Goal: Answer question/provide support: Share knowledge or assist other users

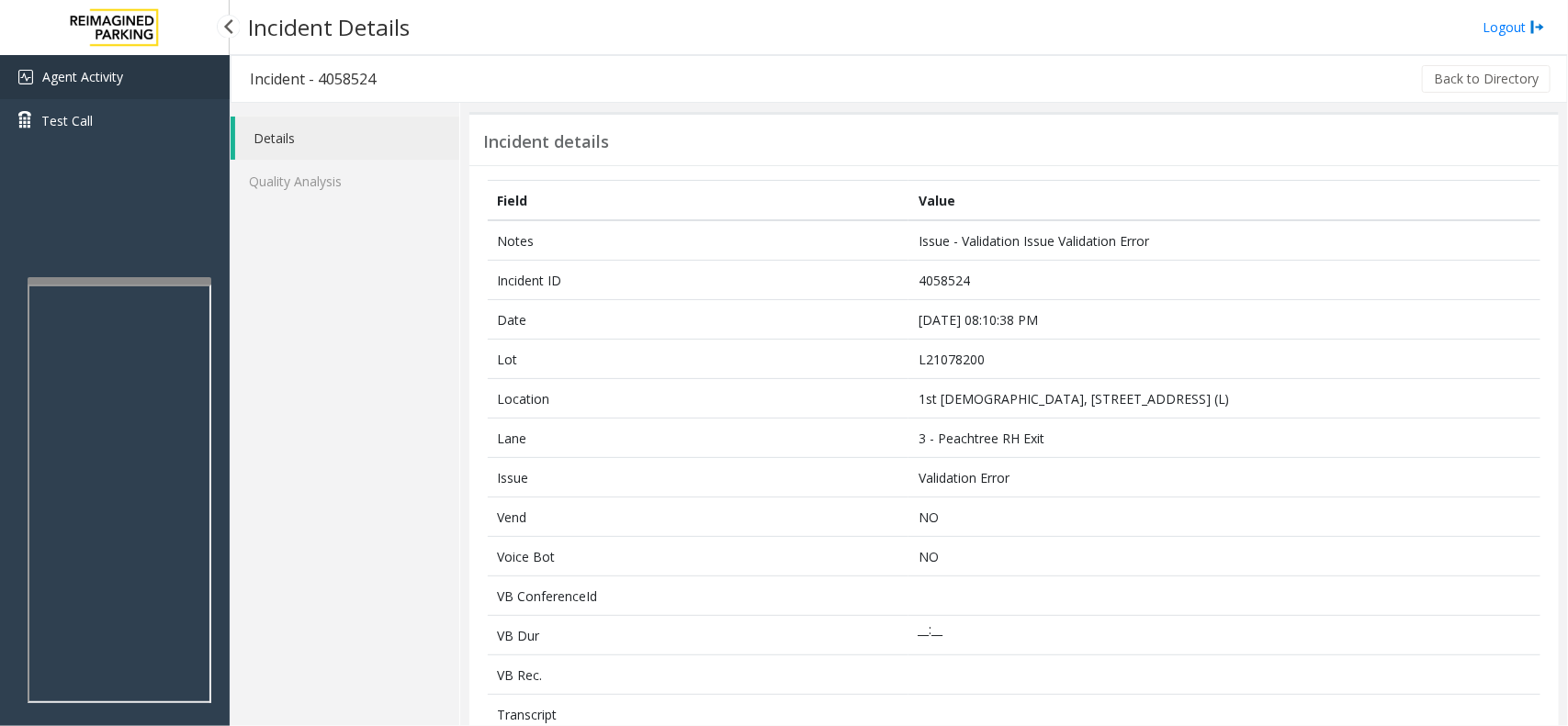
click at [135, 81] on link "Agent Activity" at bounding box center [114, 77] width 229 height 44
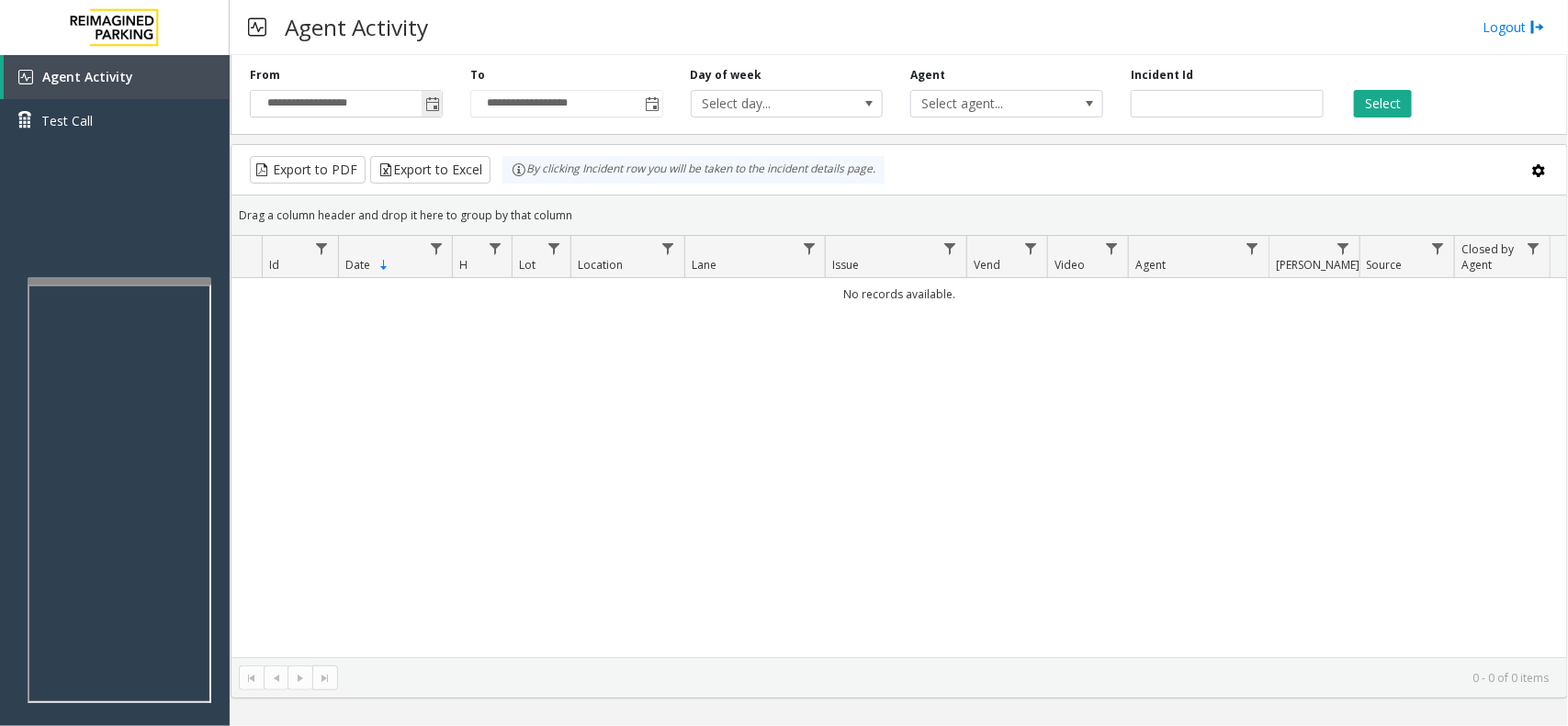
click at [439, 106] on span "Toggle popup" at bounding box center [432, 104] width 14 height 14
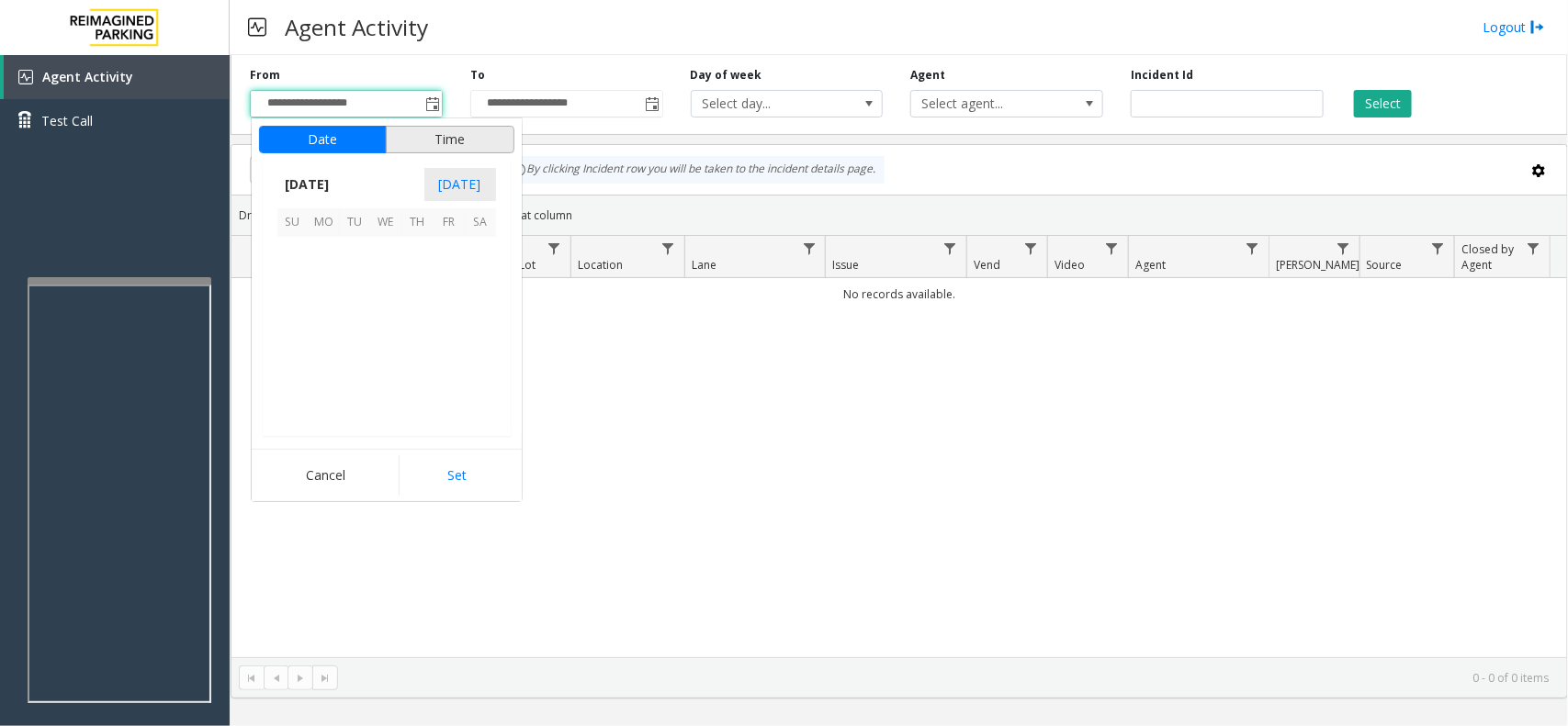
scroll to position [329204, 0]
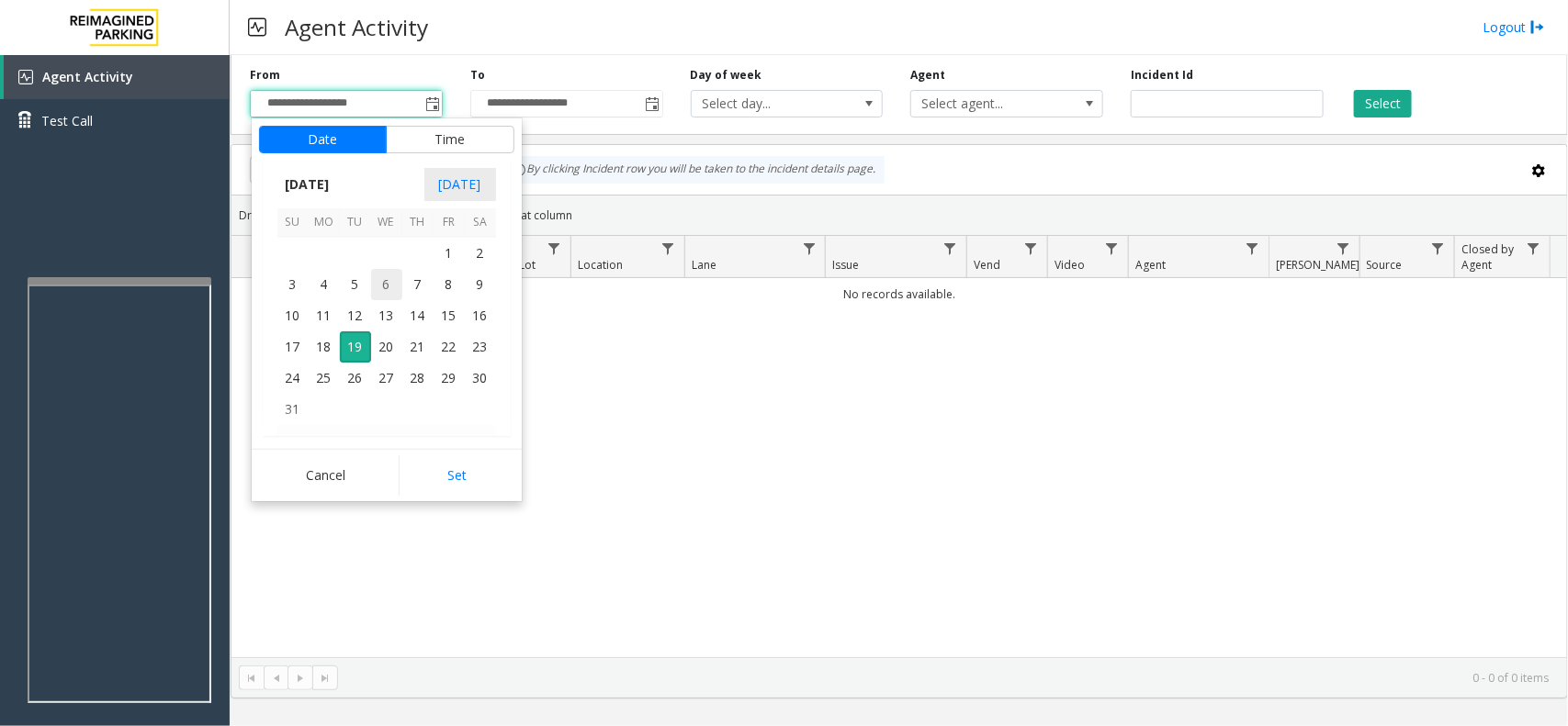
click at [378, 283] on span "6" at bounding box center [387, 285] width 32 height 32
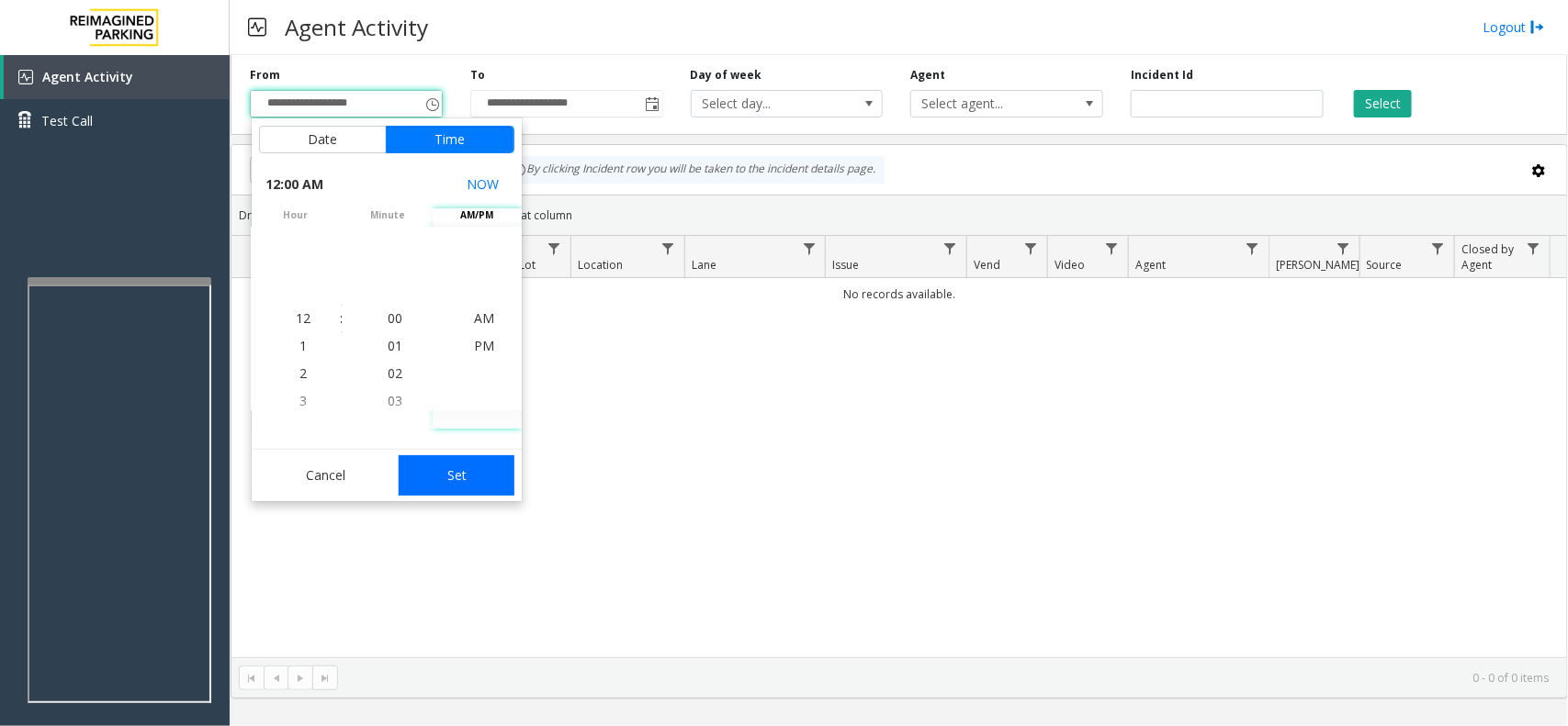
click at [432, 464] on button "Set" at bounding box center [457, 476] width 116 height 40
type input "**********"
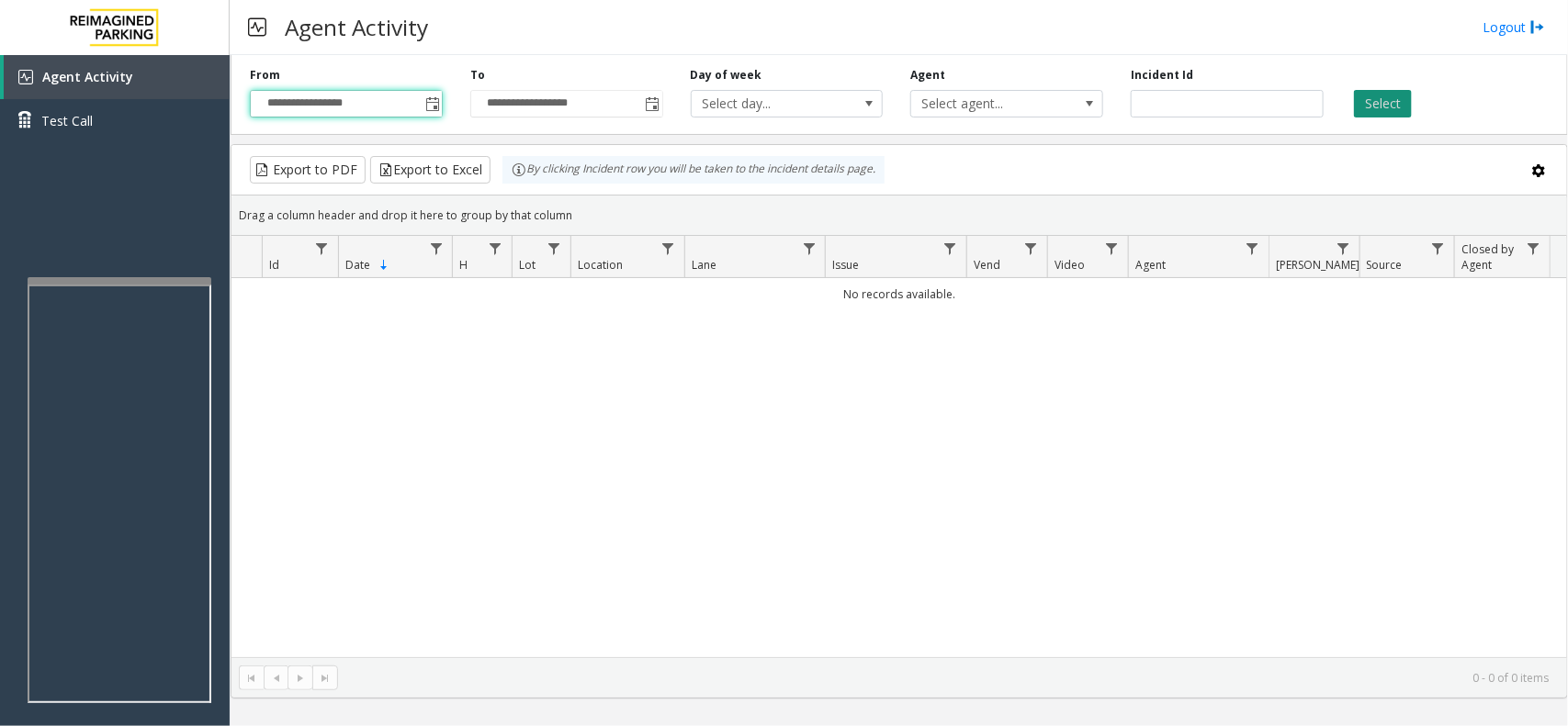
click at [1367, 113] on button "Select" at bounding box center [1383, 104] width 58 height 28
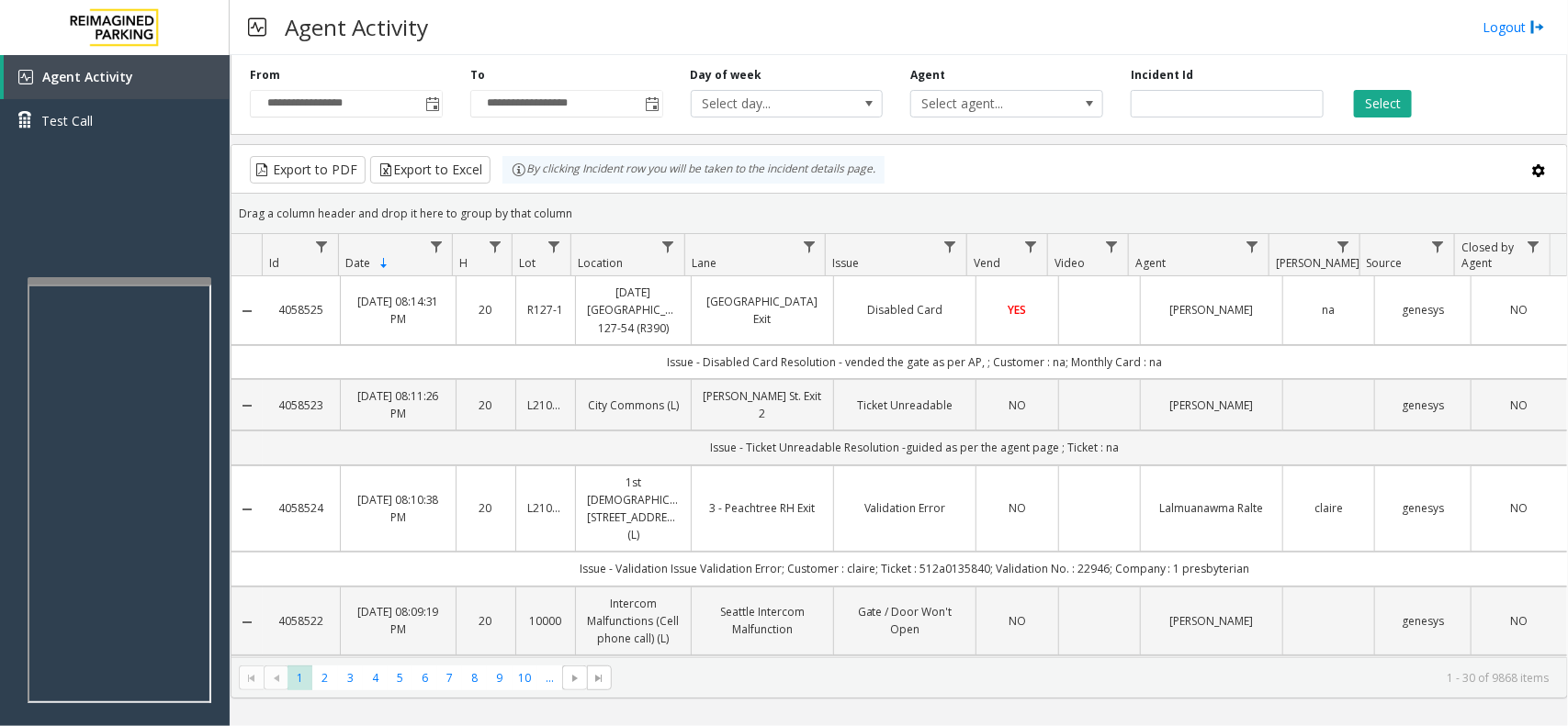
click at [1117, 507] on td "Data table" at bounding box center [1099, 508] width 82 height 87
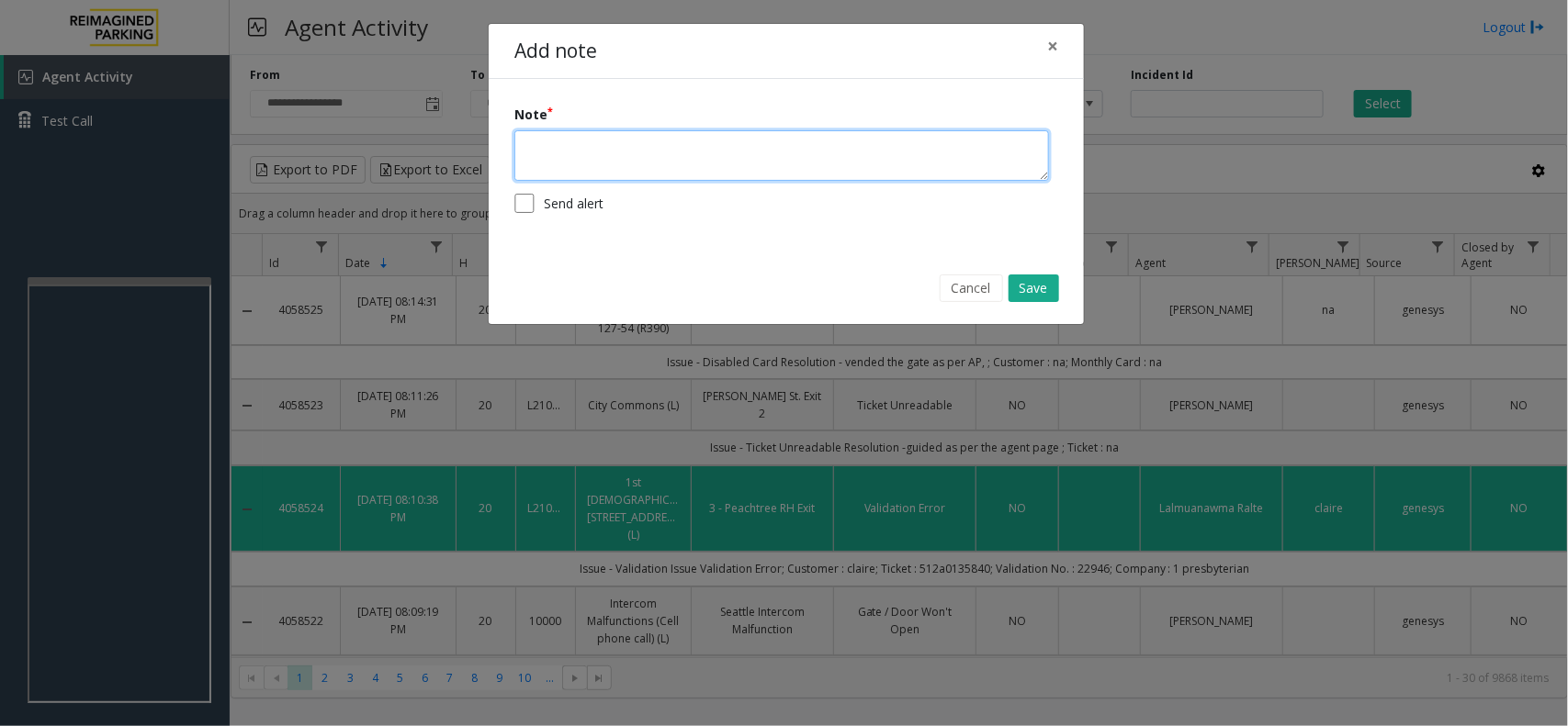
click at [694, 149] on textarea at bounding box center [781, 155] width 535 height 51
type textarea "**********"
click at [1029, 291] on button "Save" at bounding box center [1033, 288] width 51 height 28
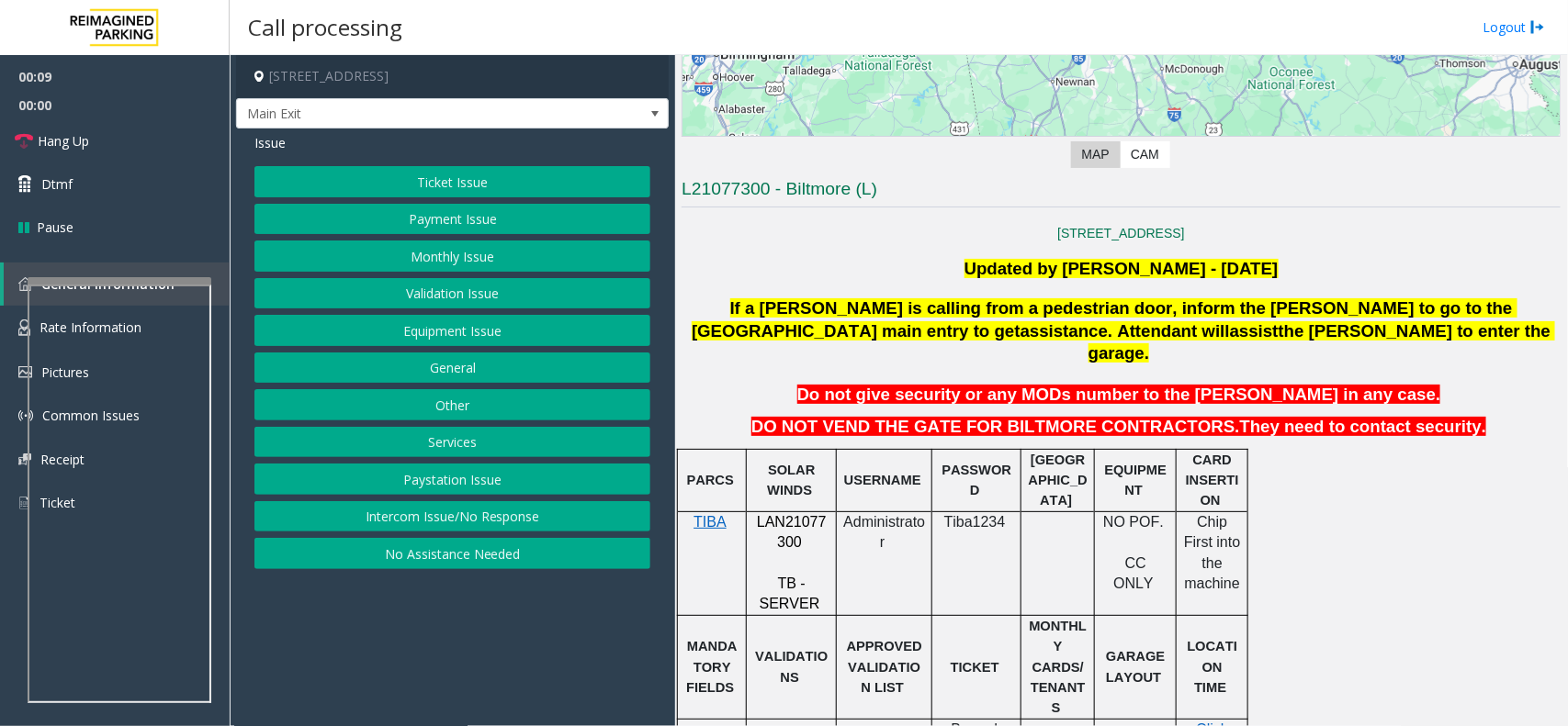
scroll to position [459, 0]
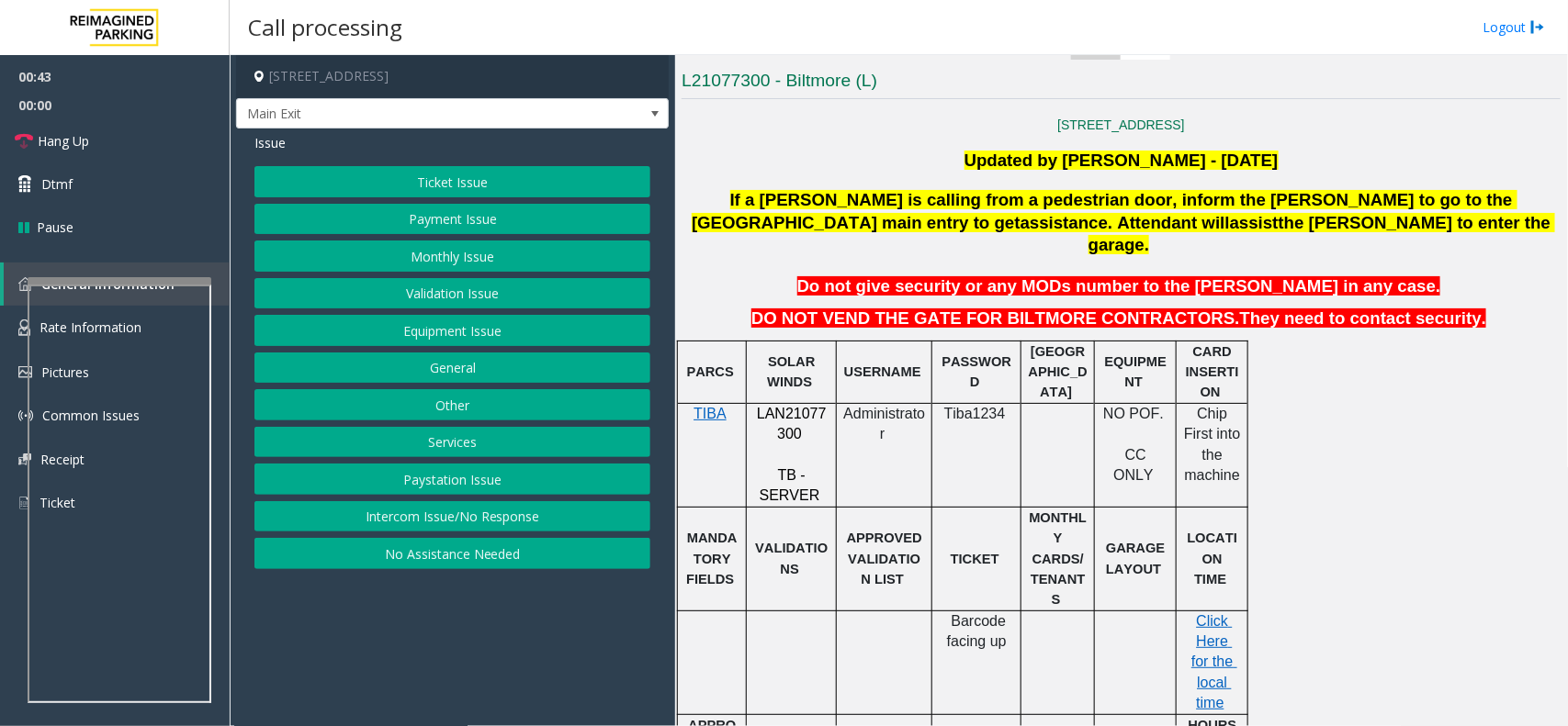
click at [789, 406] on span "LAN21077300" at bounding box center [792, 423] width 70 height 35
click at [791, 406] on span "LAN21077300" at bounding box center [792, 423] width 70 height 35
click at [483, 334] on button "Equipment Issue" at bounding box center [452, 330] width 396 height 32
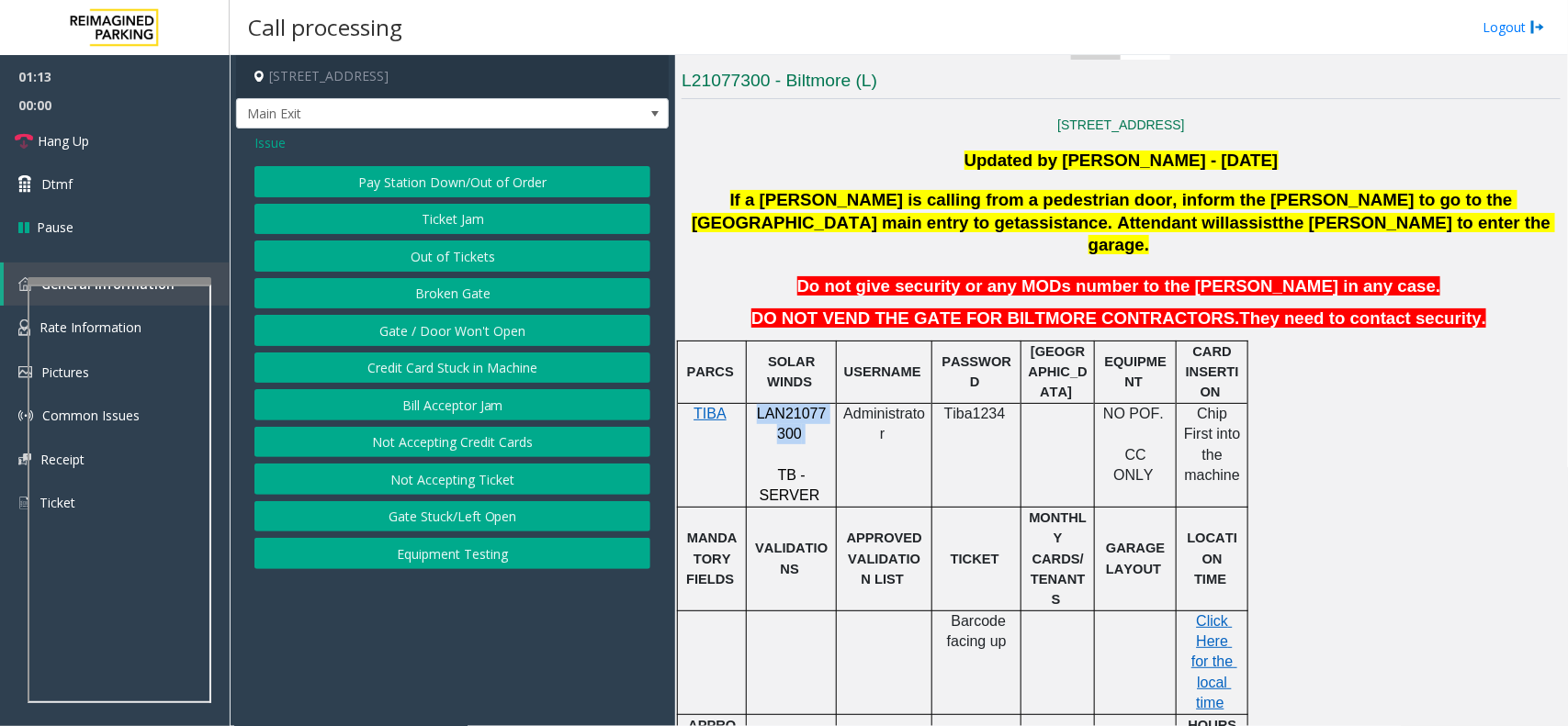
click at [460, 340] on button "Gate / Door Won't Open" at bounding box center [452, 330] width 396 height 32
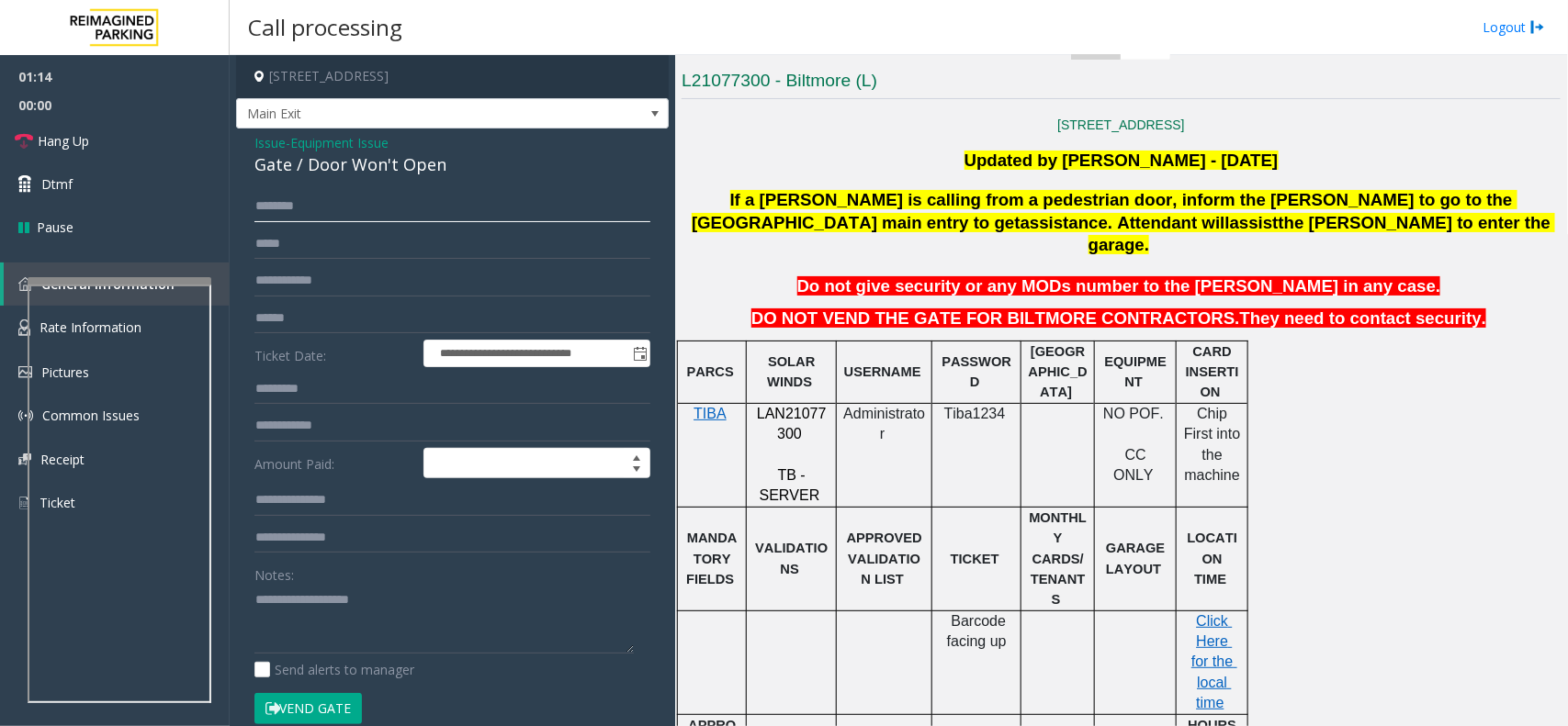
click at [324, 209] on input "text" at bounding box center [452, 206] width 396 height 32
type input "******"
click at [324, 319] on input "text" at bounding box center [452, 318] width 396 height 32
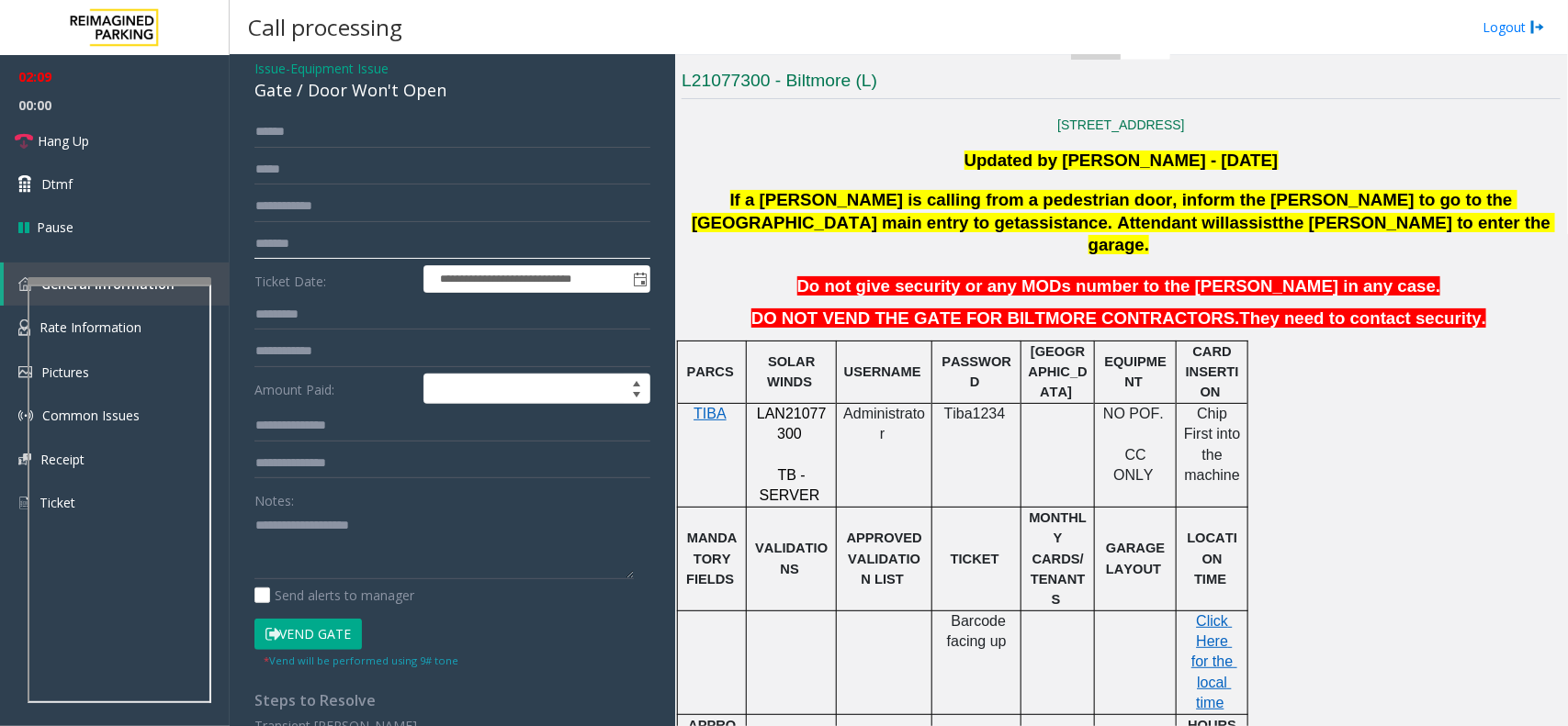
scroll to position [115, 0]
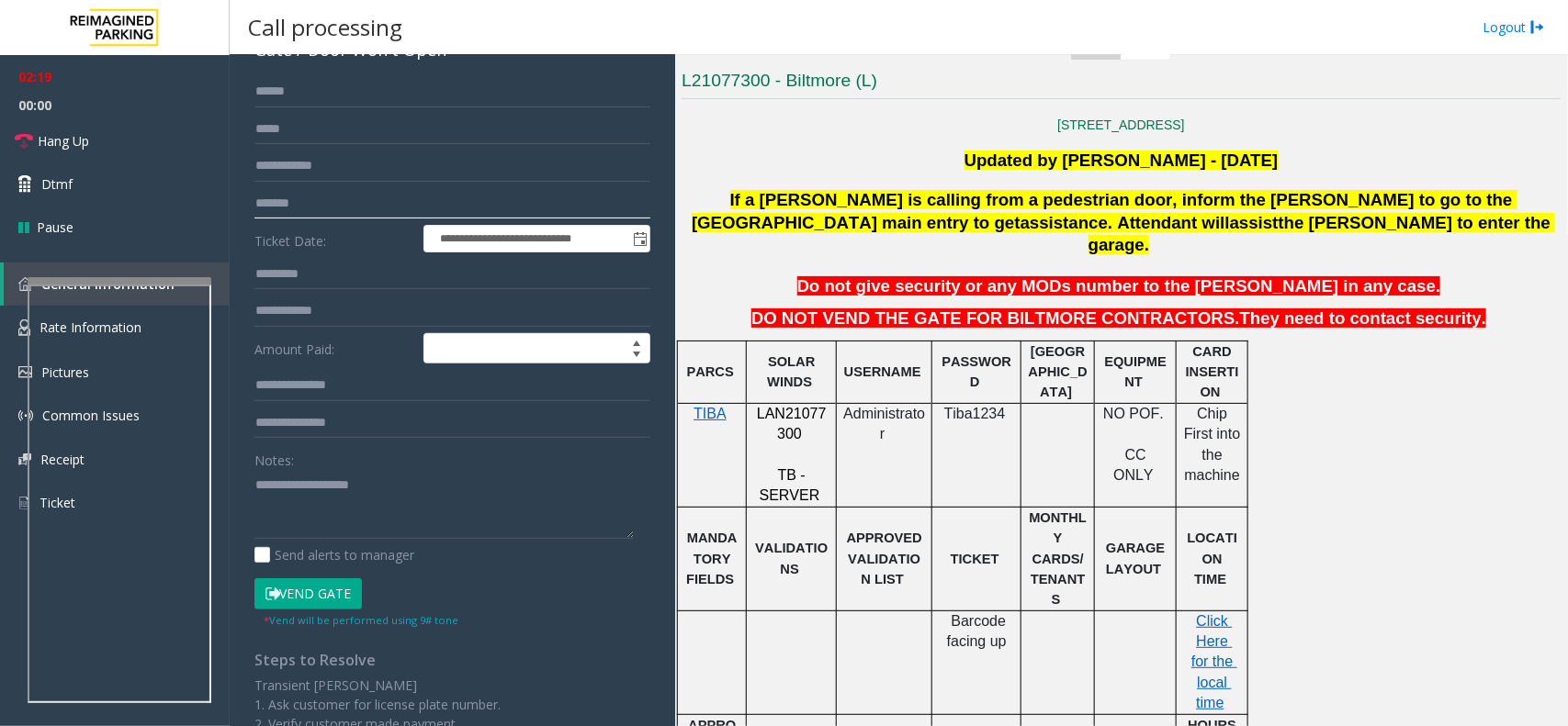
type input "*******"
click at [273, 594] on icon at bounding box center [273, 594] width 14 height 12
click at [83, 140] on span "Hang Up" at bounding box center [63, 141] width 52 height 19
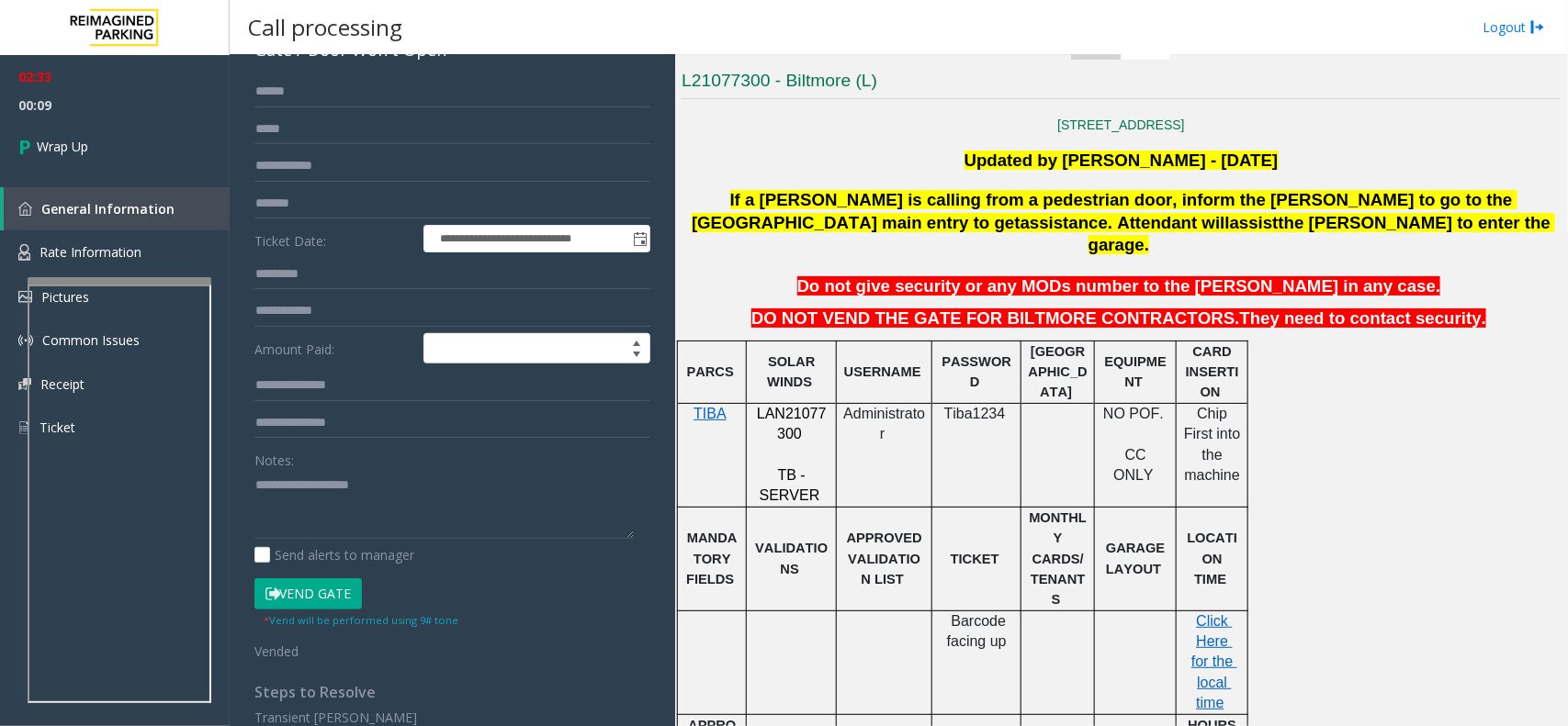
scroll to position [0, 0]
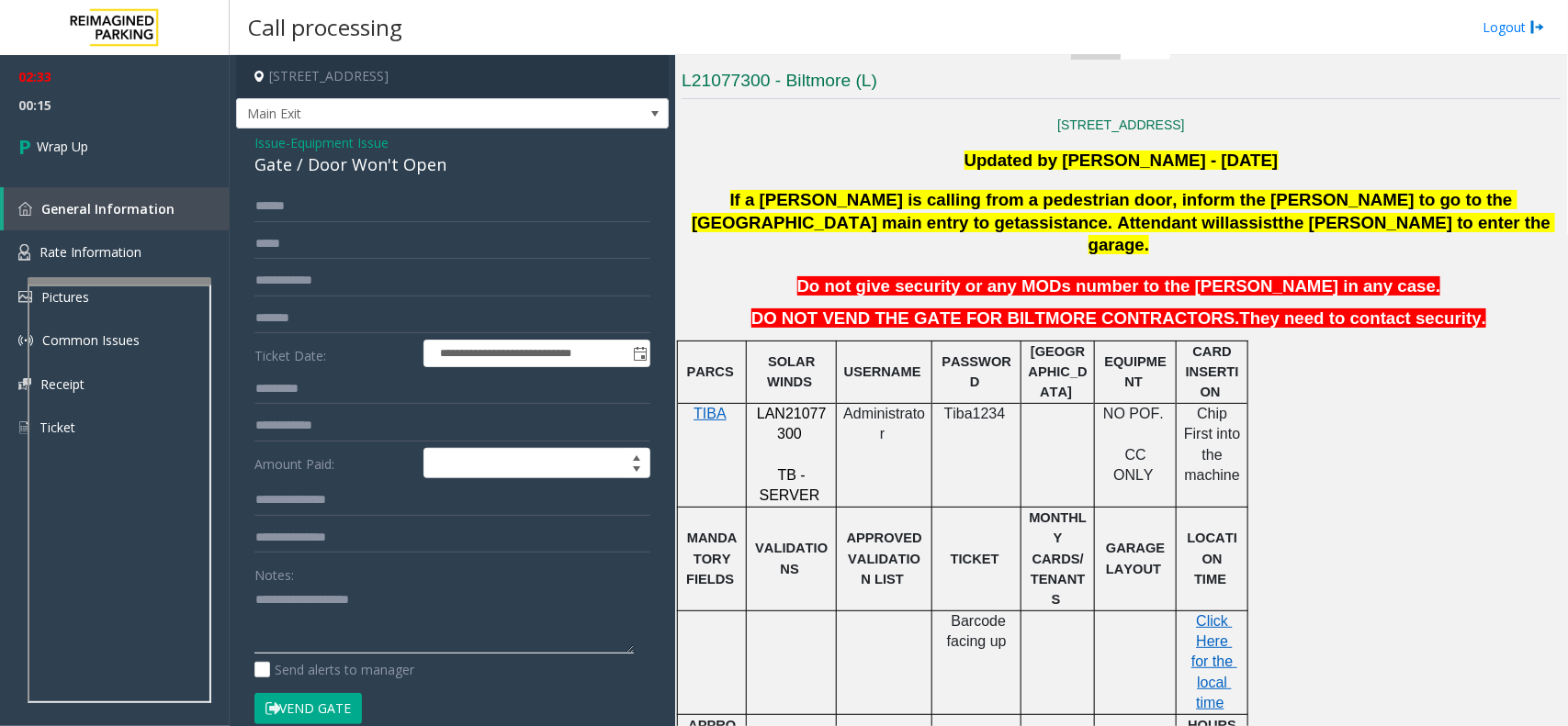
click at [273, 602] on textarea at bounding box center [443, 620] width 379 height 69
click at [276, 139] on span "Issue" at bounding box center [270, 143] width 32 height 19
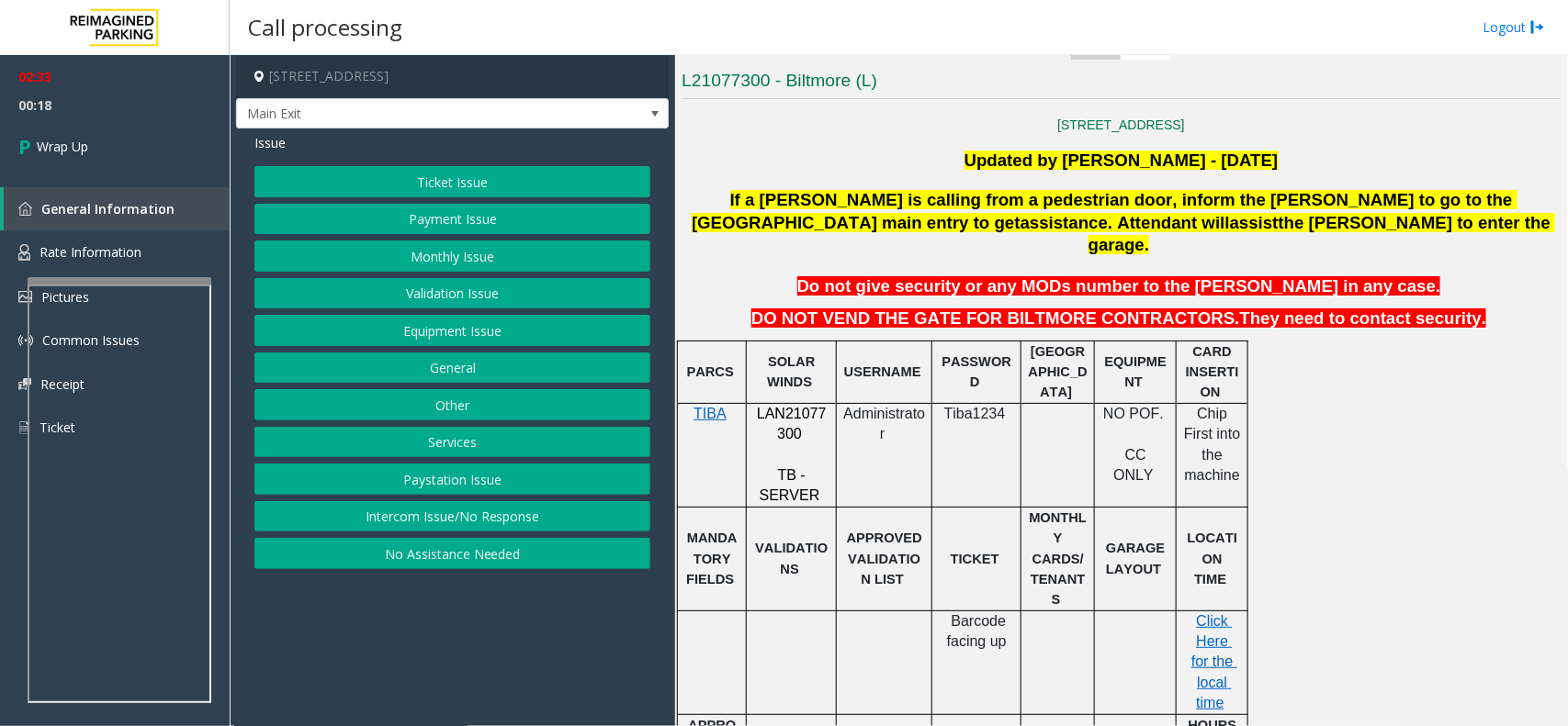
click at [391, 221] on button "Payment Issue" at bounding box center [452, 220] width 396 height 32
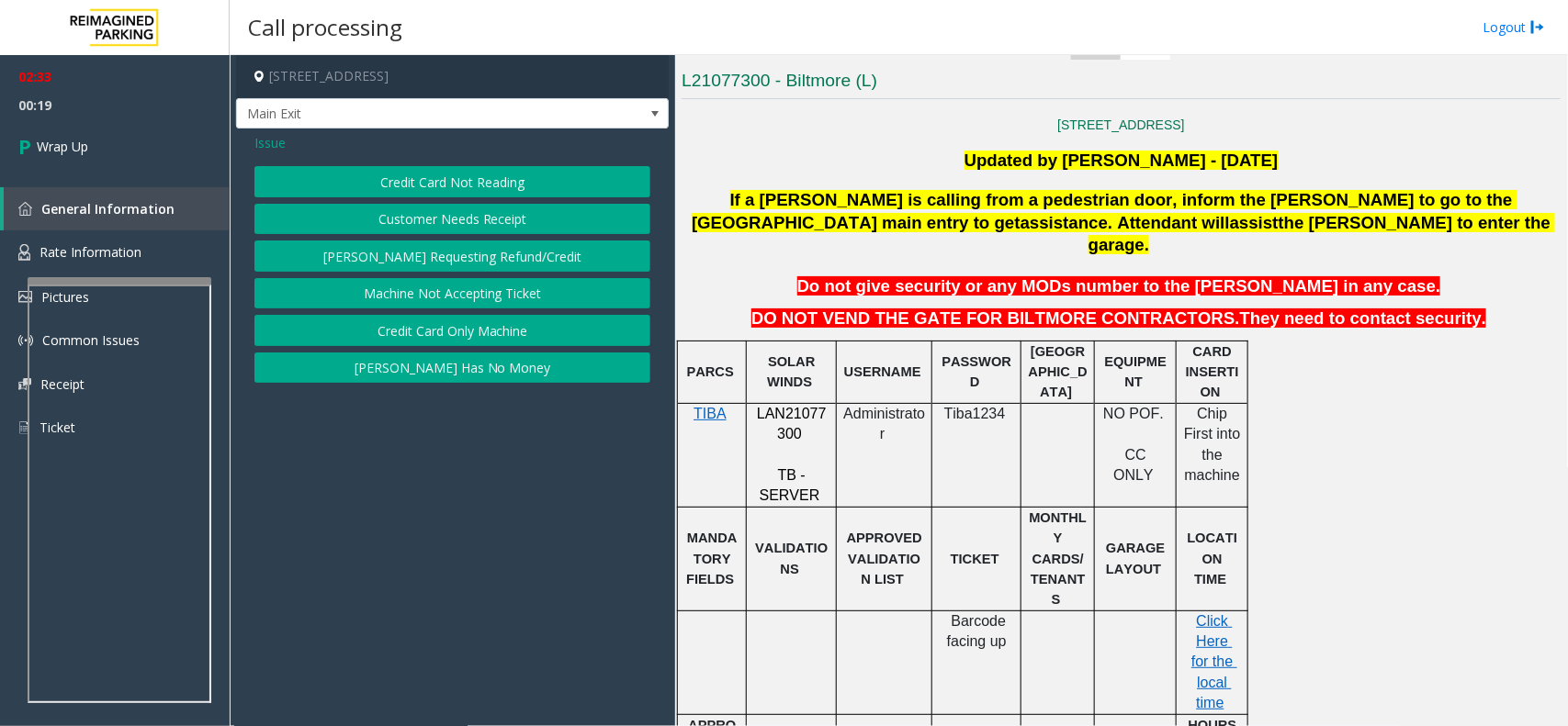
click at [416, 329] on button "Credit Card Only Machine" at bounding box center [452, 330] width 396 height 32
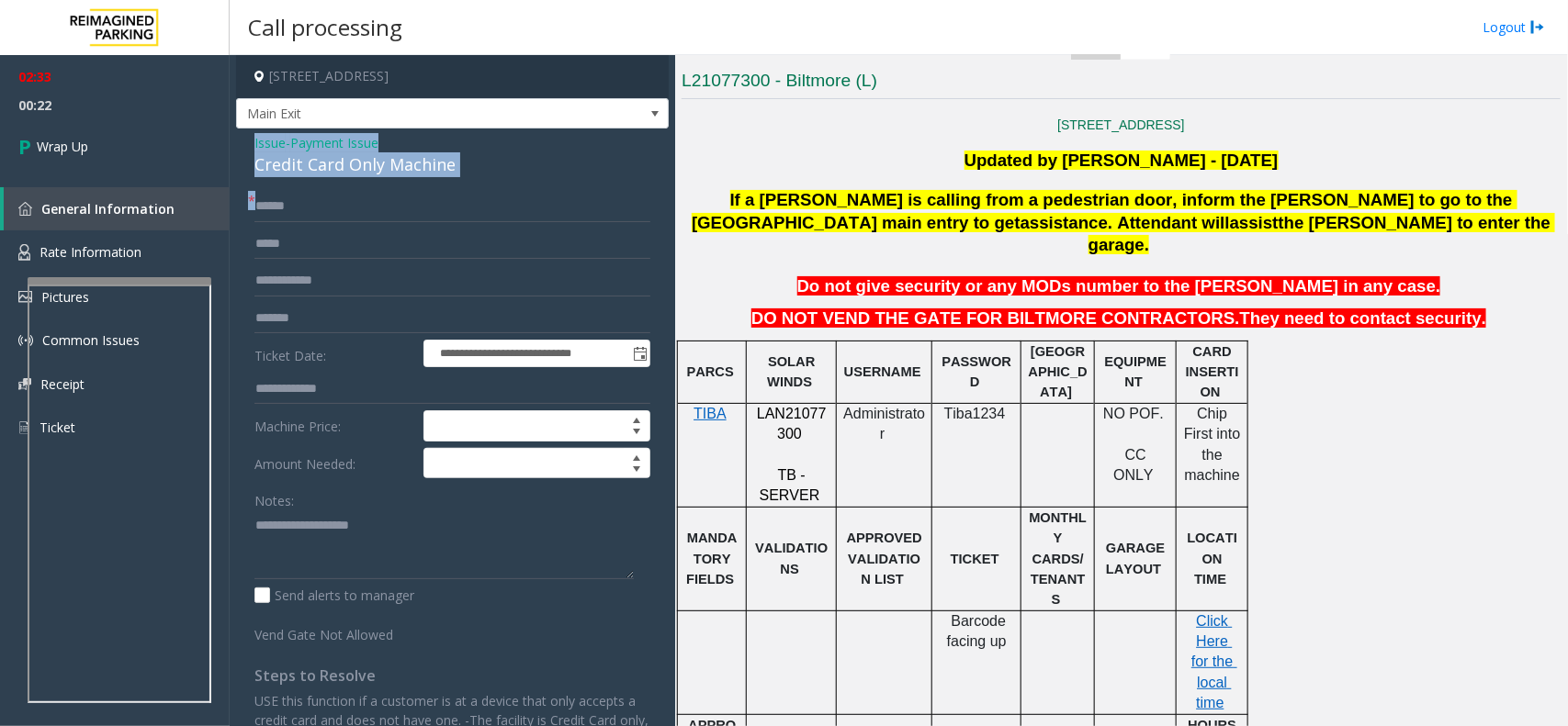
drag, startPoint x: 249, startPoint y: 134, endPoint x: 473, endPoint y: 185, distance: 229.7
click at [473, 185] on div "**********" at bounding box center [452, 496] width 433 height 736
click at [246, 144] on div "**********" at bounding box center [452, 496] width 433 height 736
drag, startPoint x: 253, startPoint y: 139, endPoint x: 458, endPoint y: 166, distance: 206.8
click at [458, 166] on div "Issue - Payment Issue Credit Card Only Machine" at bounding box center [452, 155] width 396 height 44
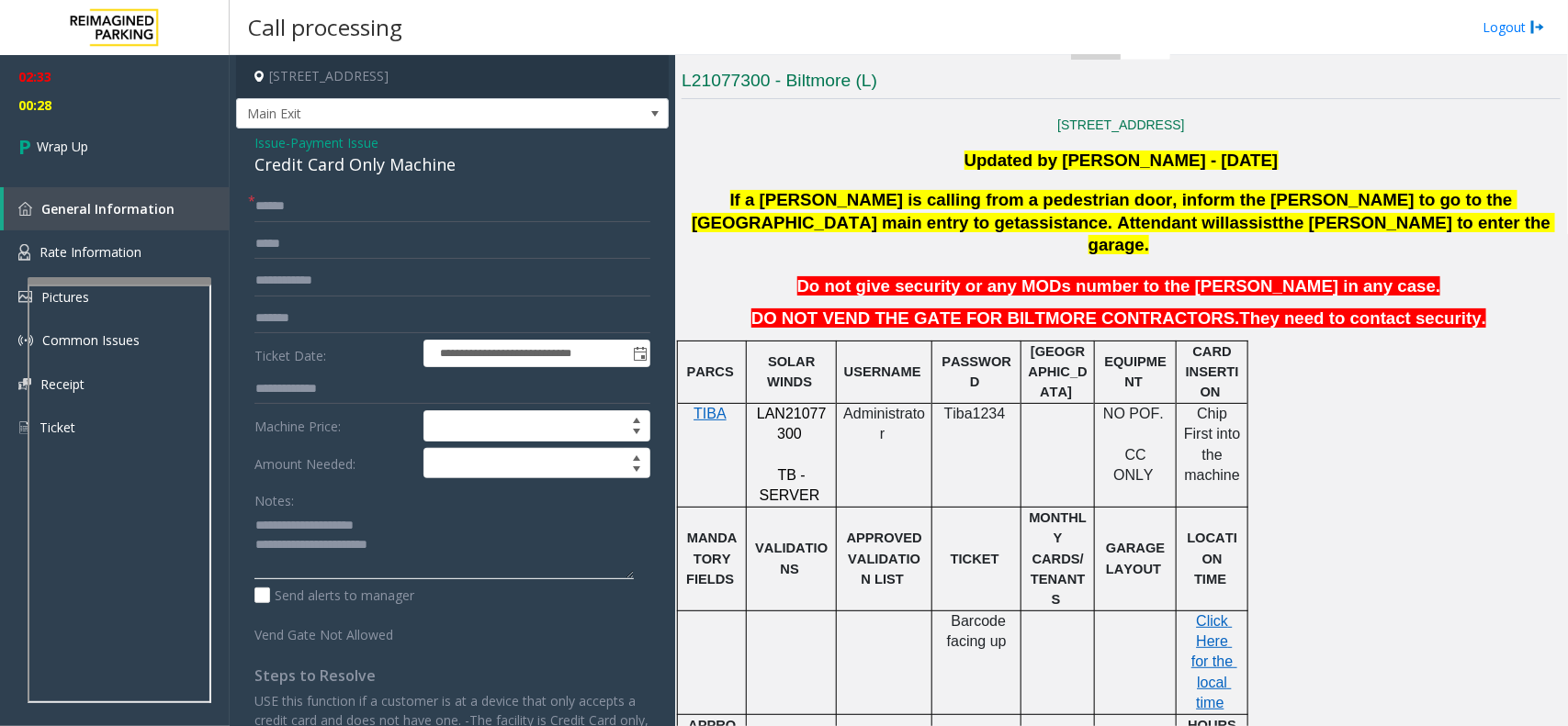
click at [411, 539] on textarea at bounding box center [443, 545] width 379 height 69
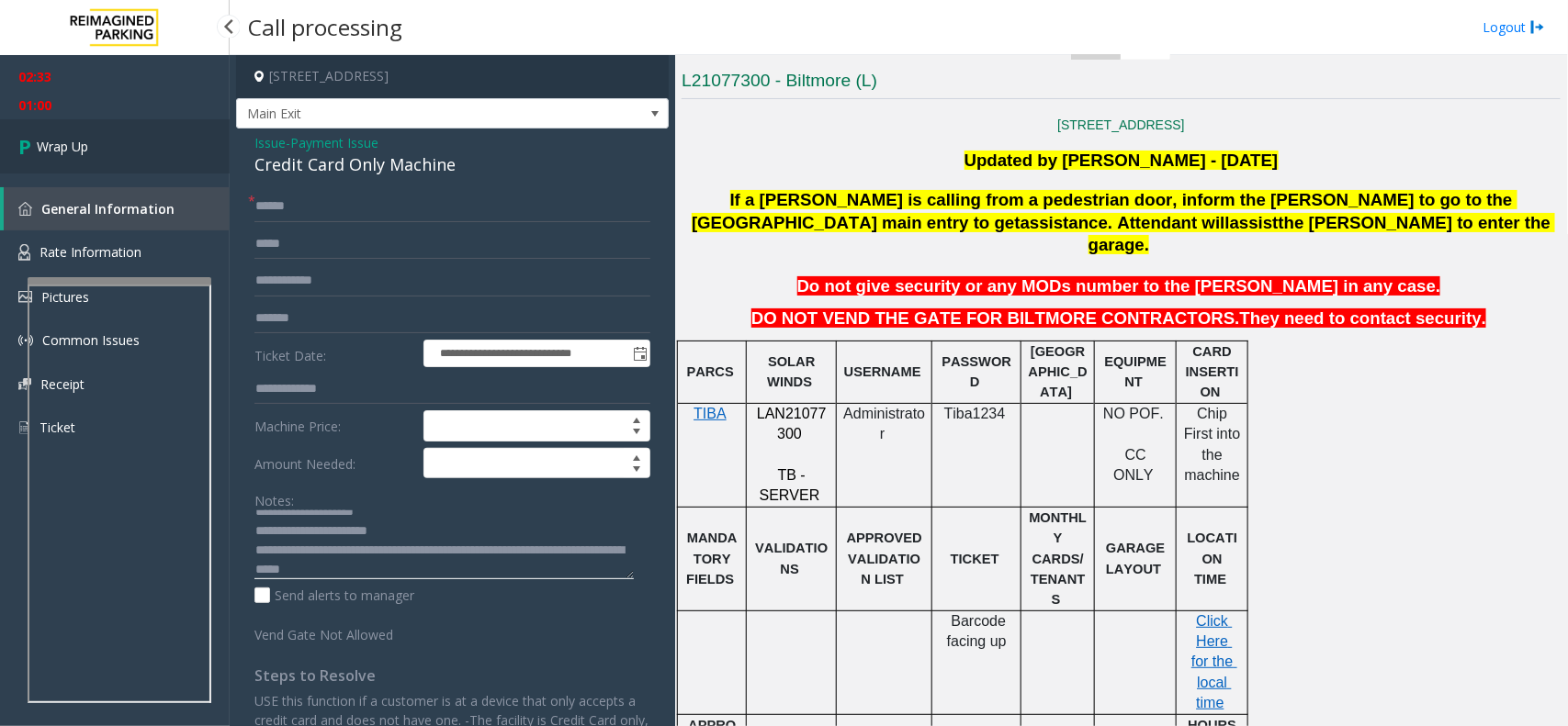
type textarea "**********"
click at [93, 145] on link "Wrap Up" at bounding box center [114, 146] width 229 height 54
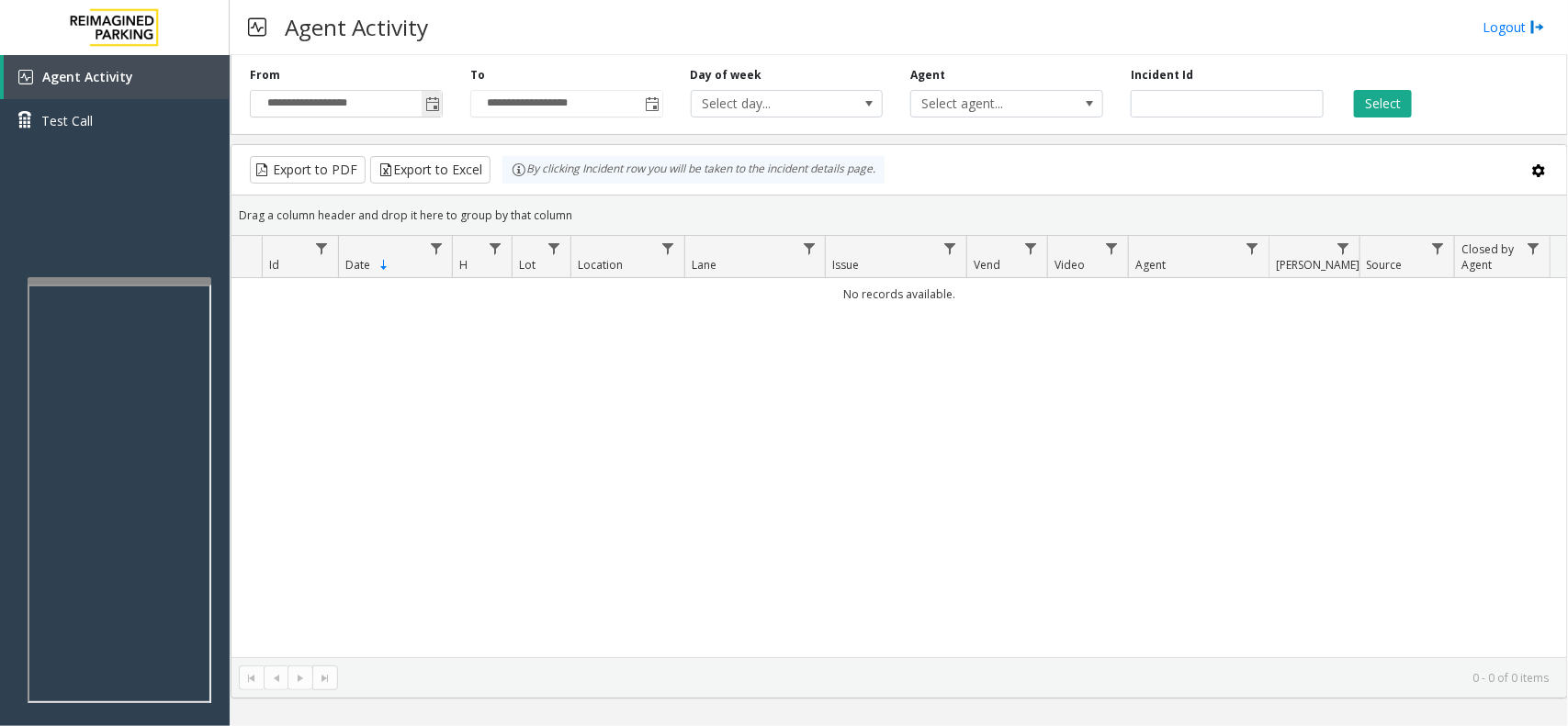
click at [437, 110] on span "Toggle popup" at bounding box center [432, 104] width 14 height 14
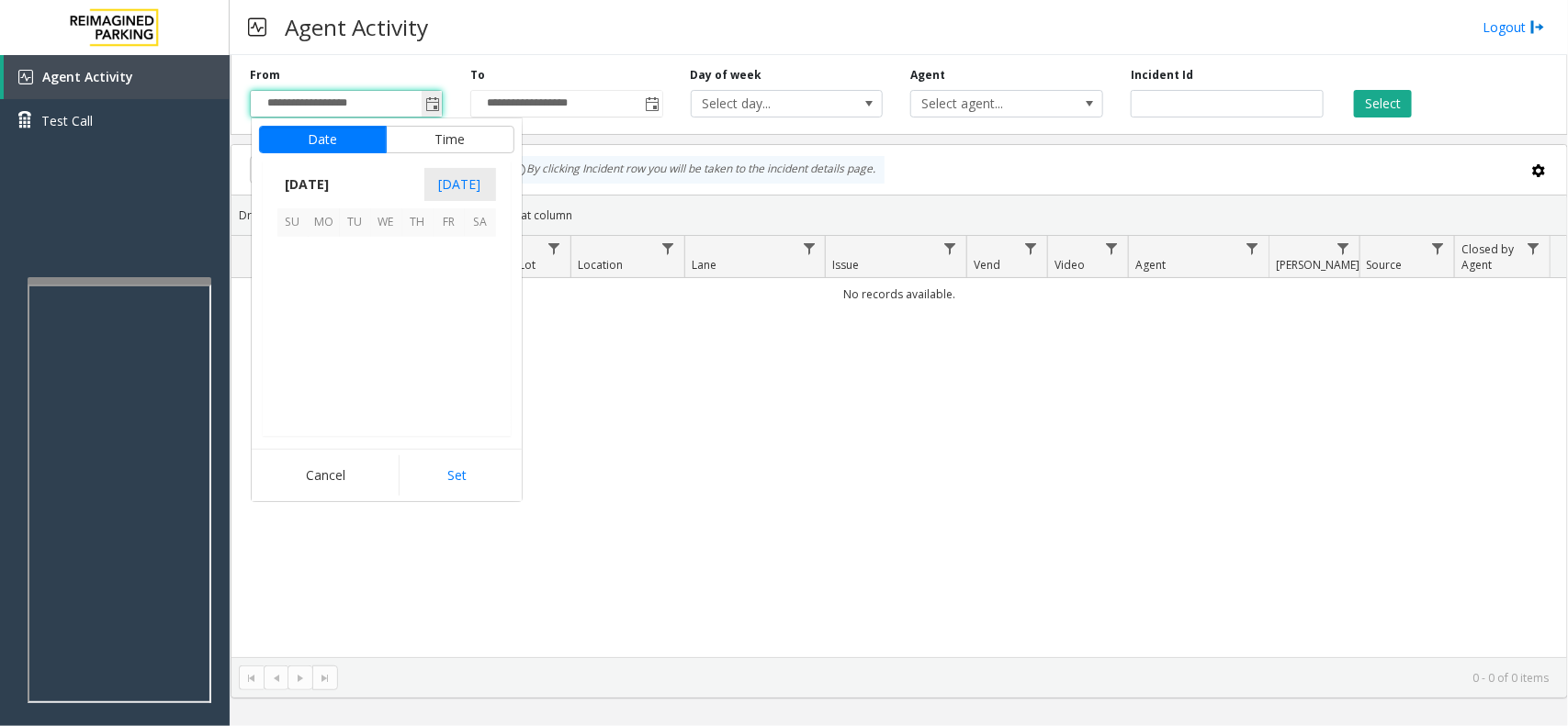
scroll to position [329204, 0]
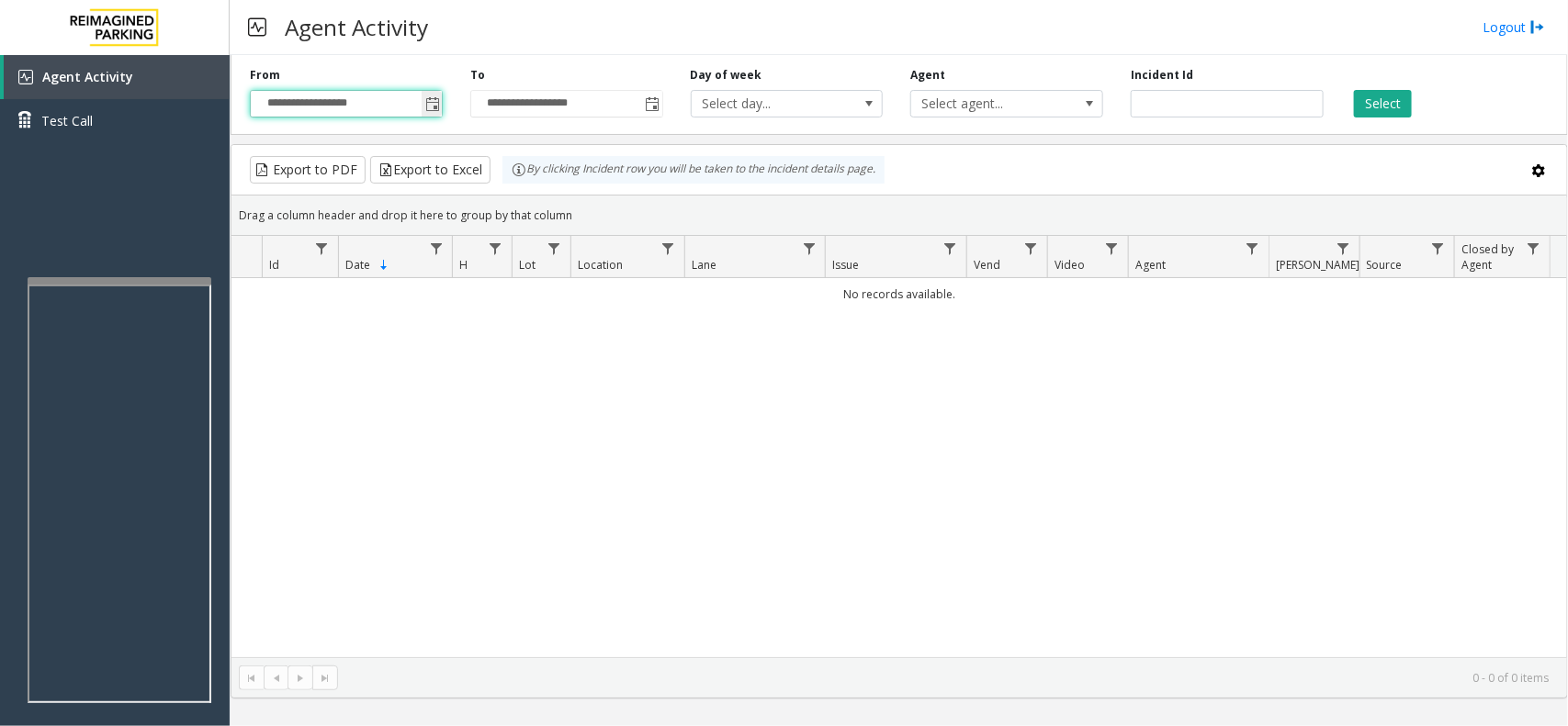
click at [430, 118] on span "Toggle popup" at bounding box center [431, 104] width 20 height 30
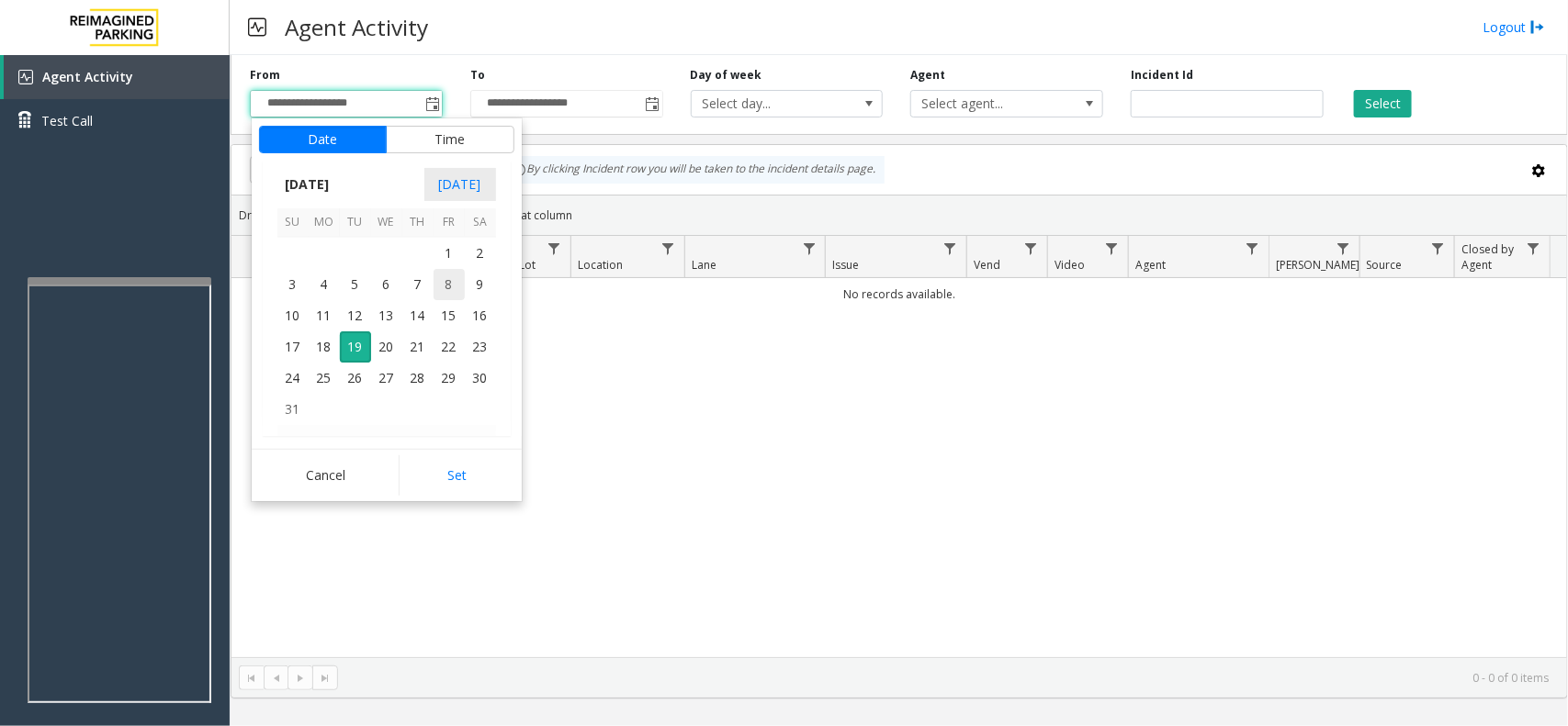
click at [437, 292] on span "8" at bounding box center [449, 285] width 32 height 32
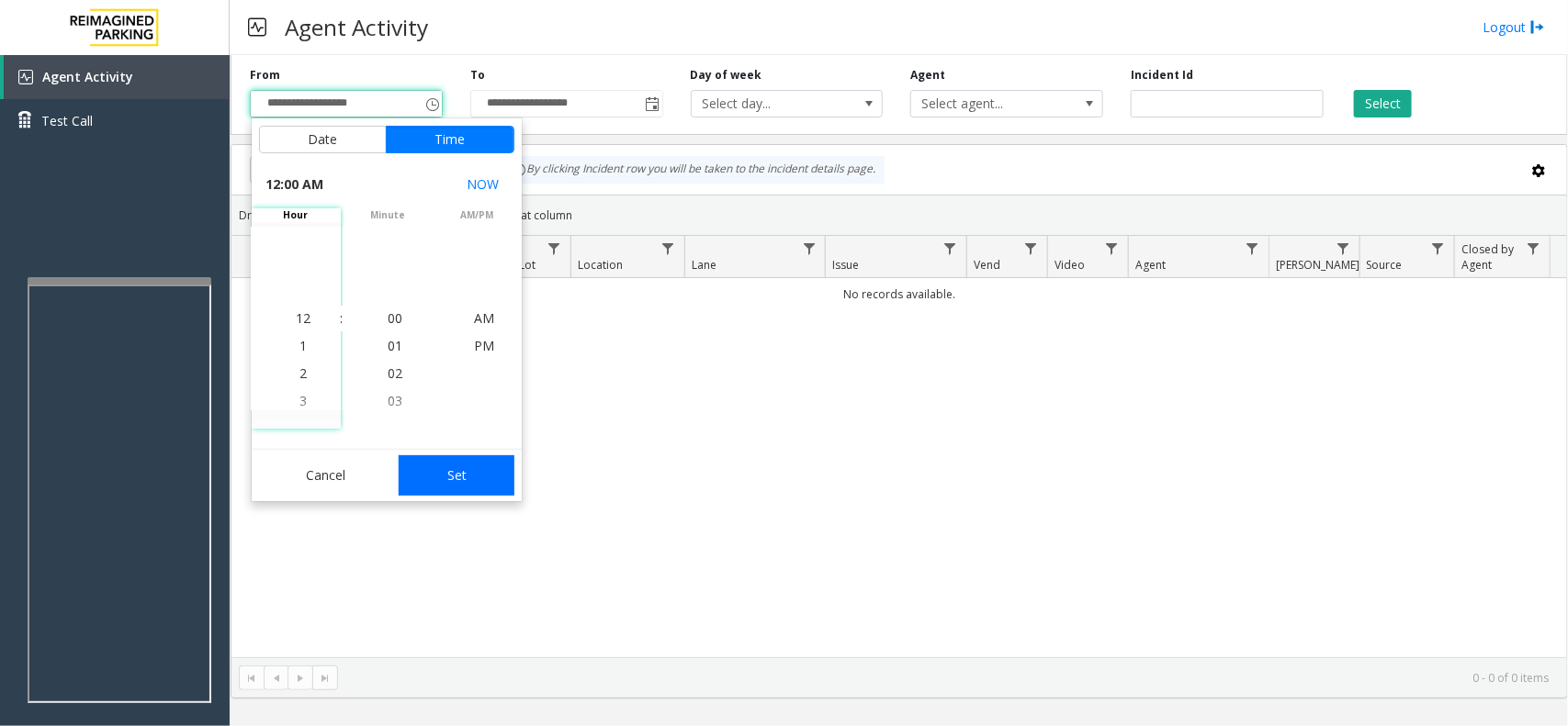
click at [443, 482] on button "Set" at bounding box center [457, 476] width 116 height 40
type input "**********"
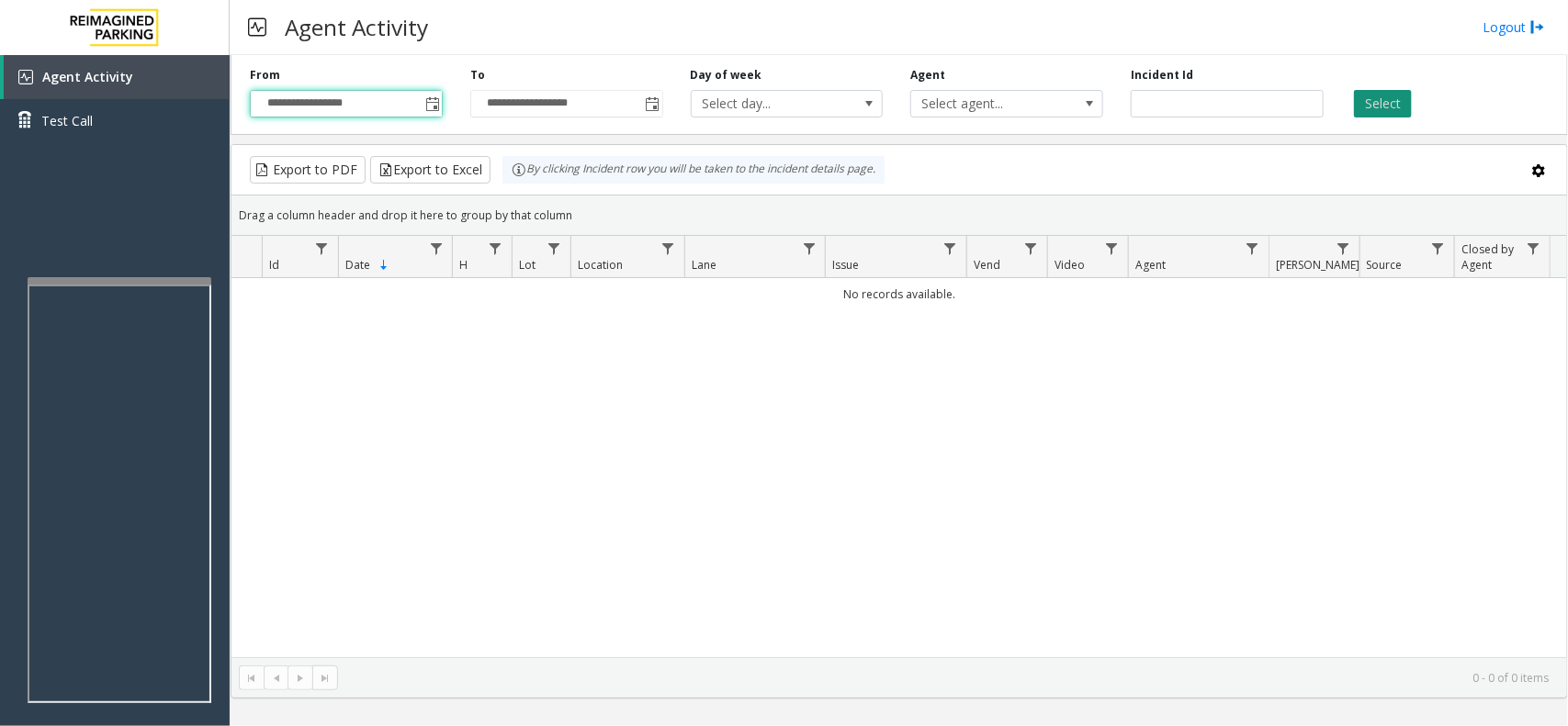
click at [1373, 103] on button "Select" at bounding box center [1383, 104] width 58 height 28
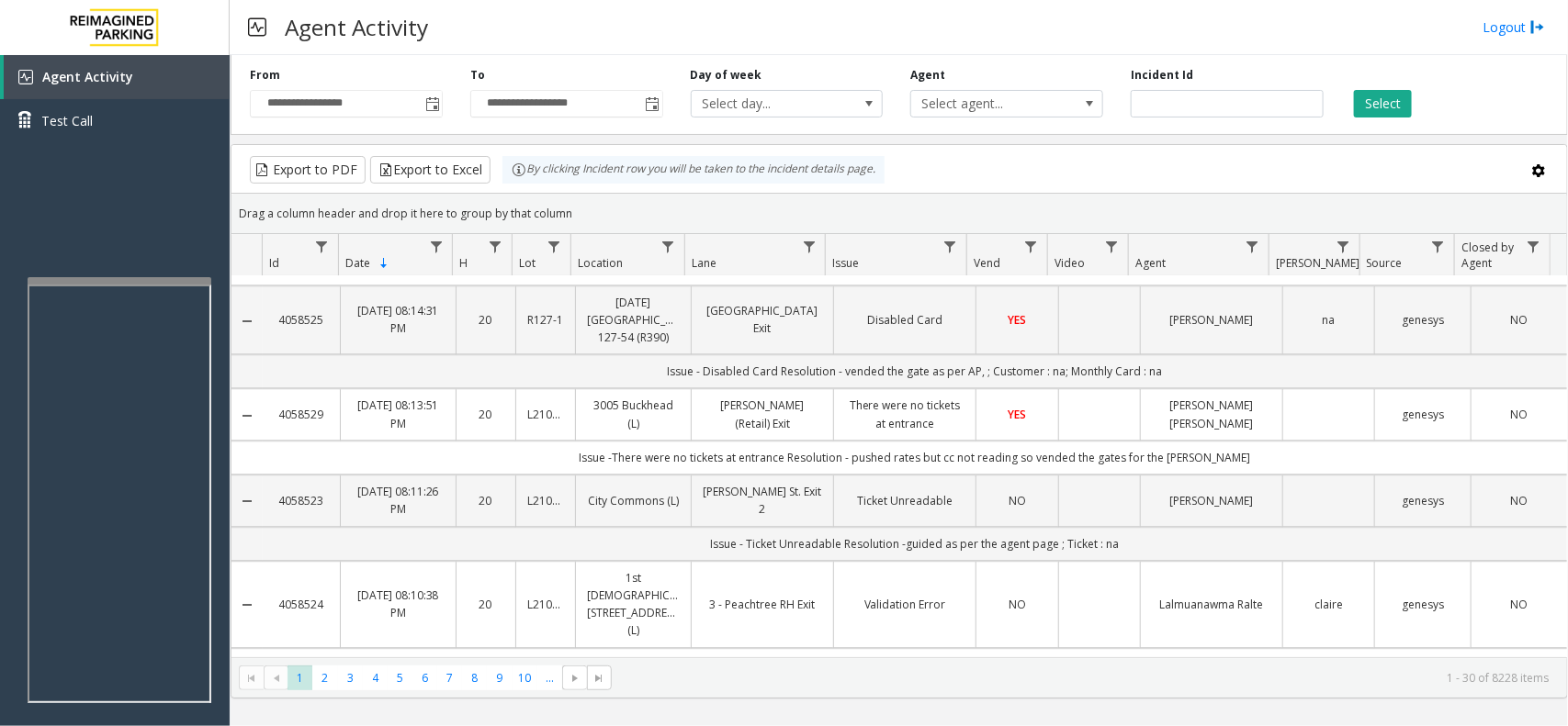
scroll to position [2181, 0]
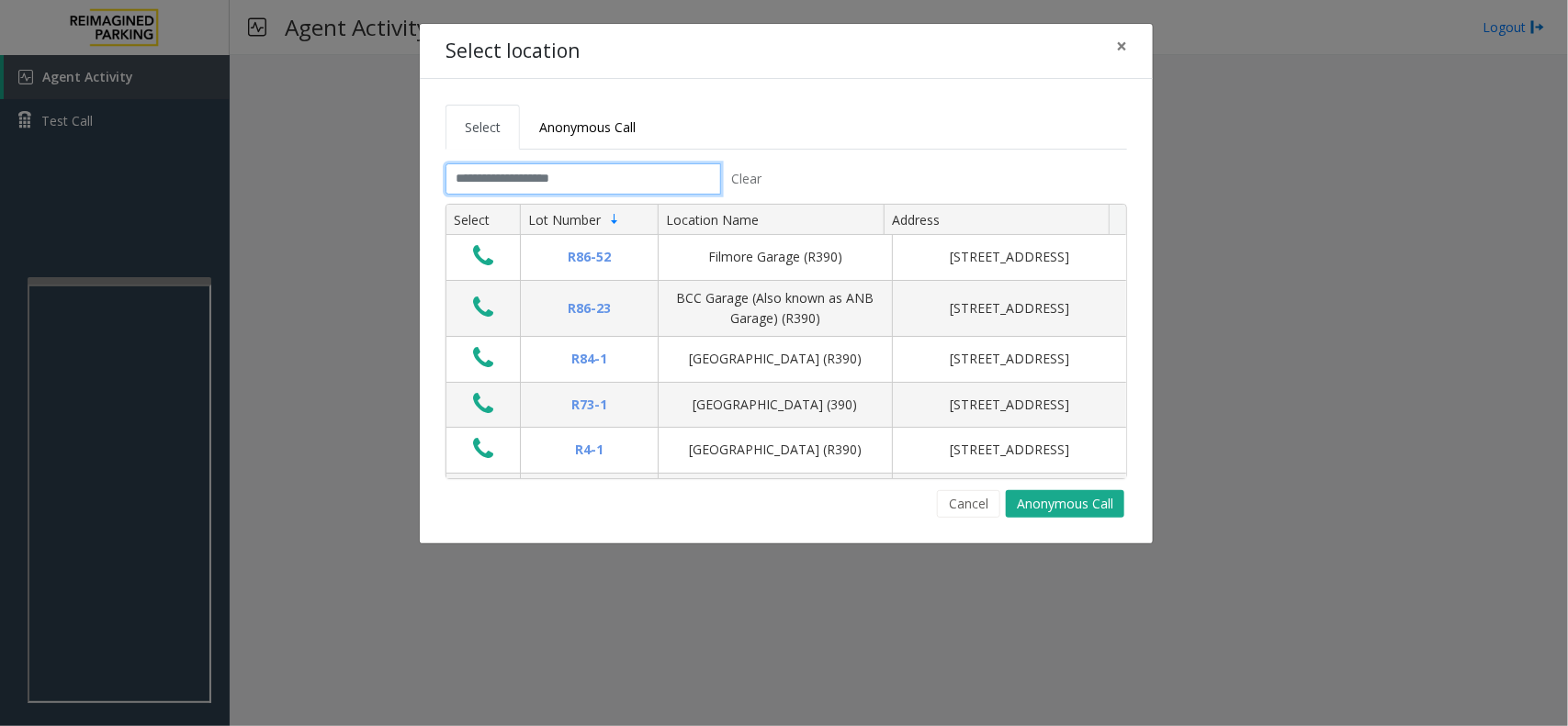
click at [620, 176] on input "text" at bounding box center [582, 178] width 275 height 32
click at [611, 177] on input "text" at bounding box center [582, 178] width 275 height 32
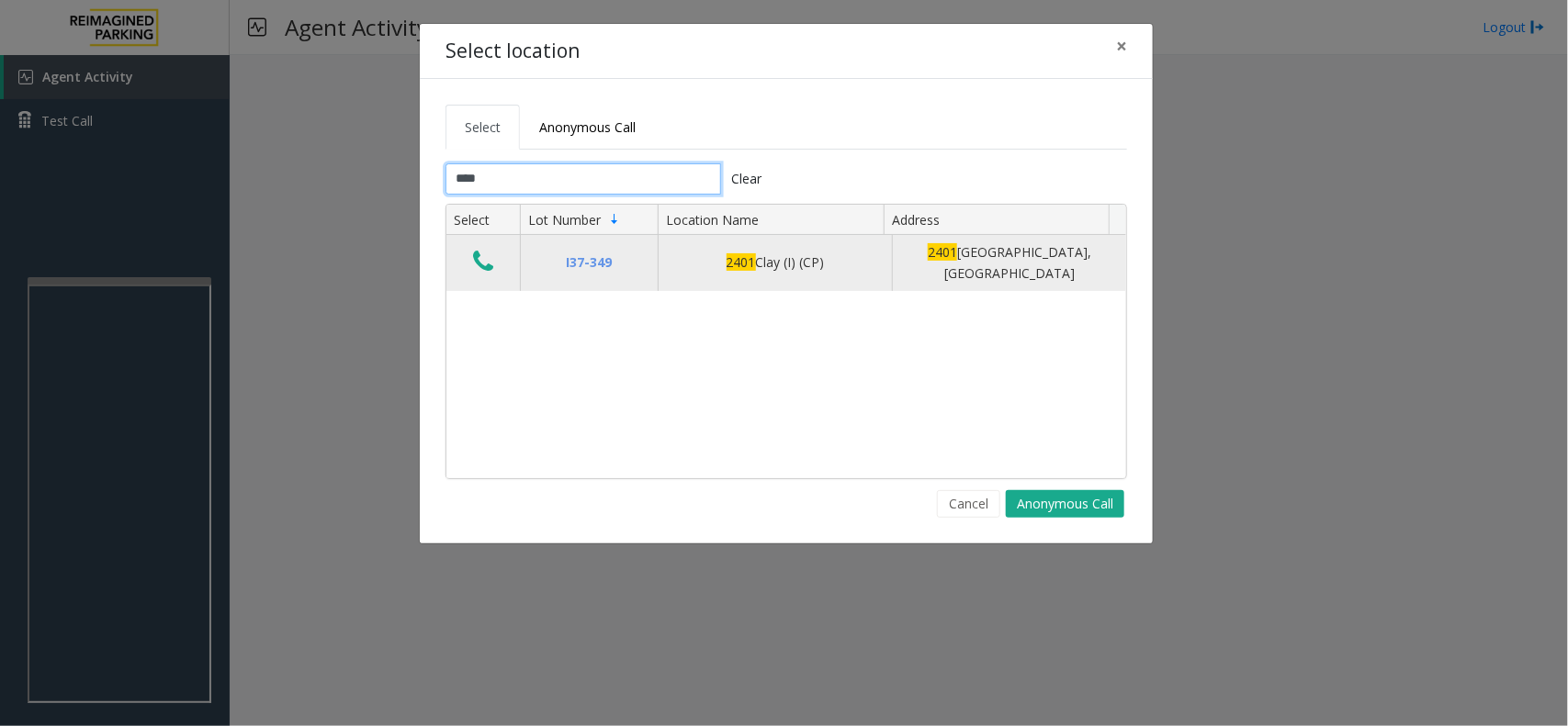
type input "****"
click at [481, 264] on icon "Data table" at bounding box center [483, 261] width 20 height 26
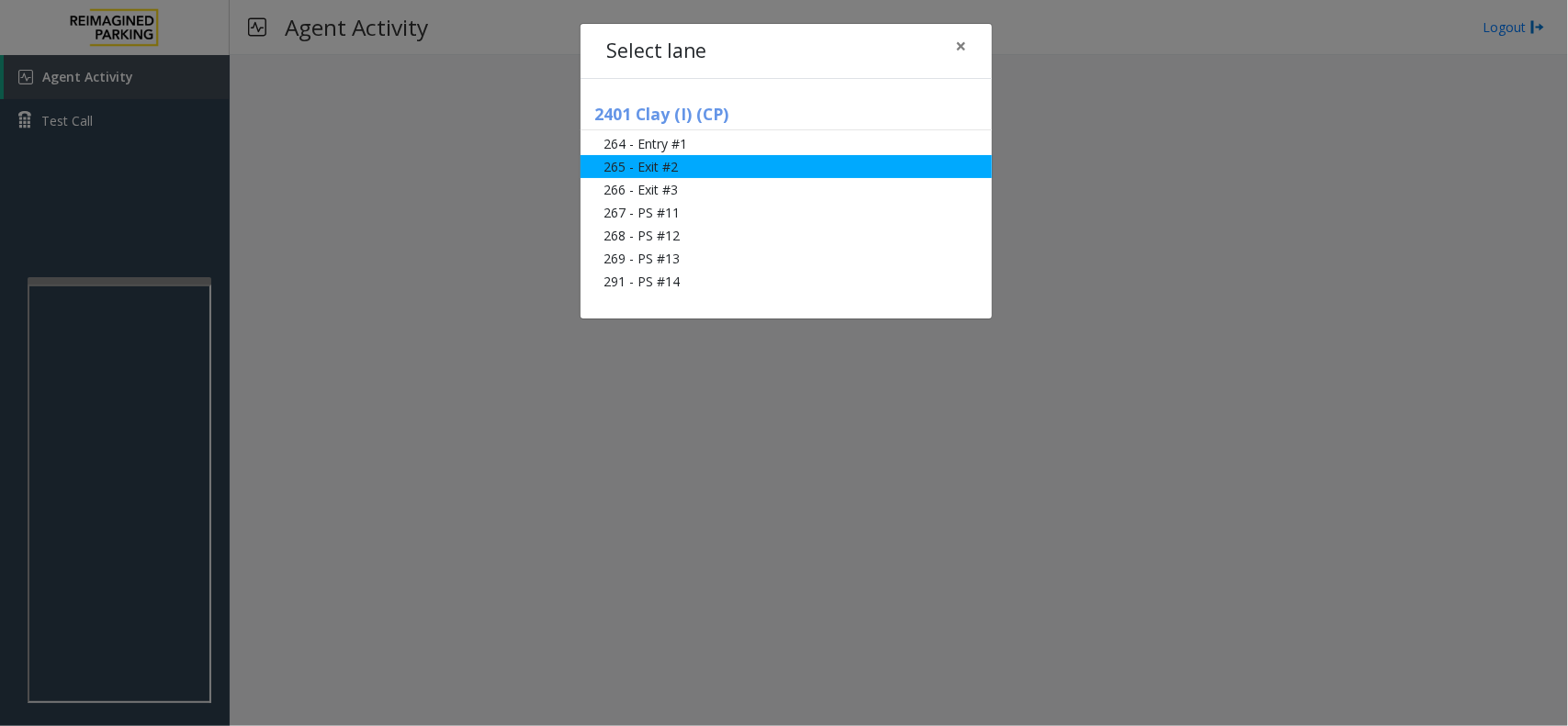
click at [684, 170] on li "265 - Exit #2" at bounding box center [786, 167] width 412 height 23
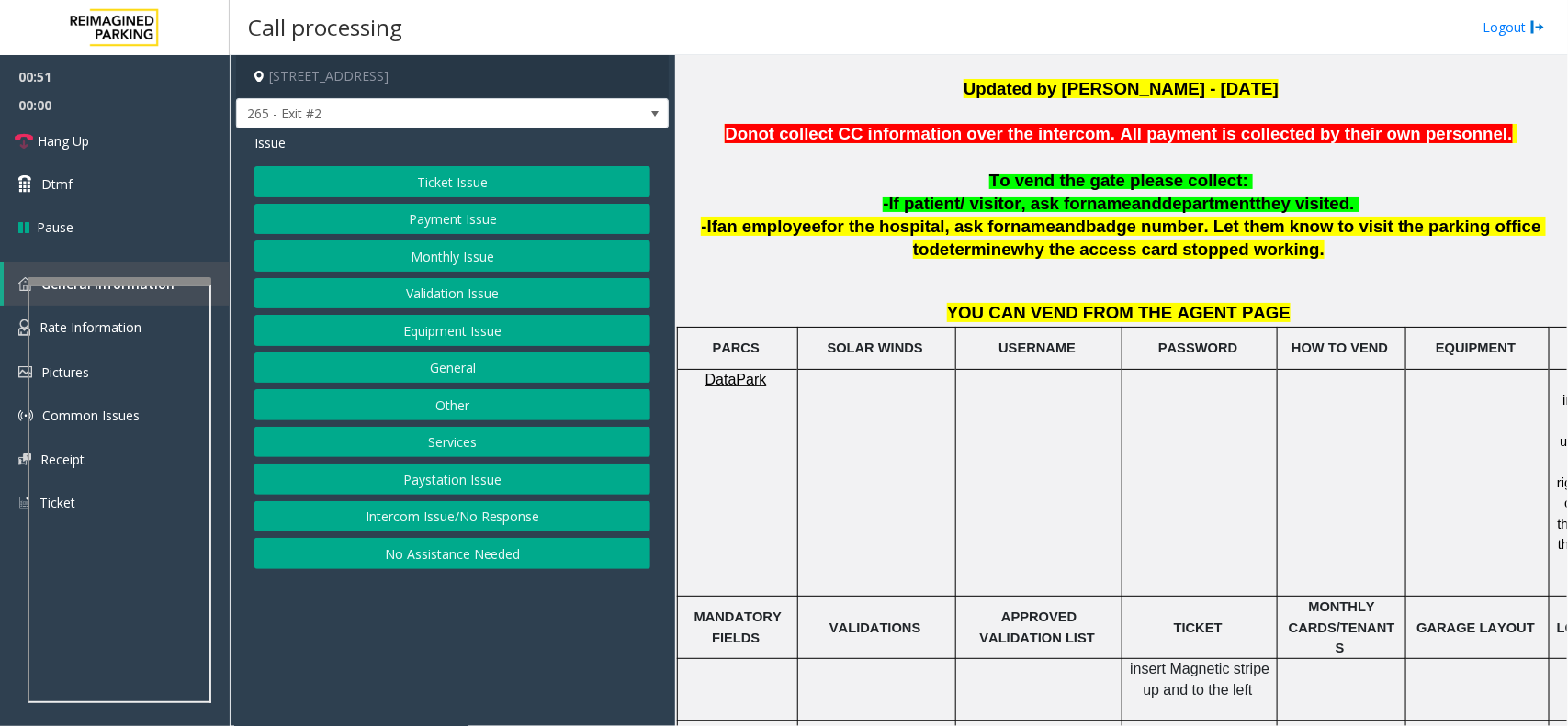
scroll to position [689, 0]
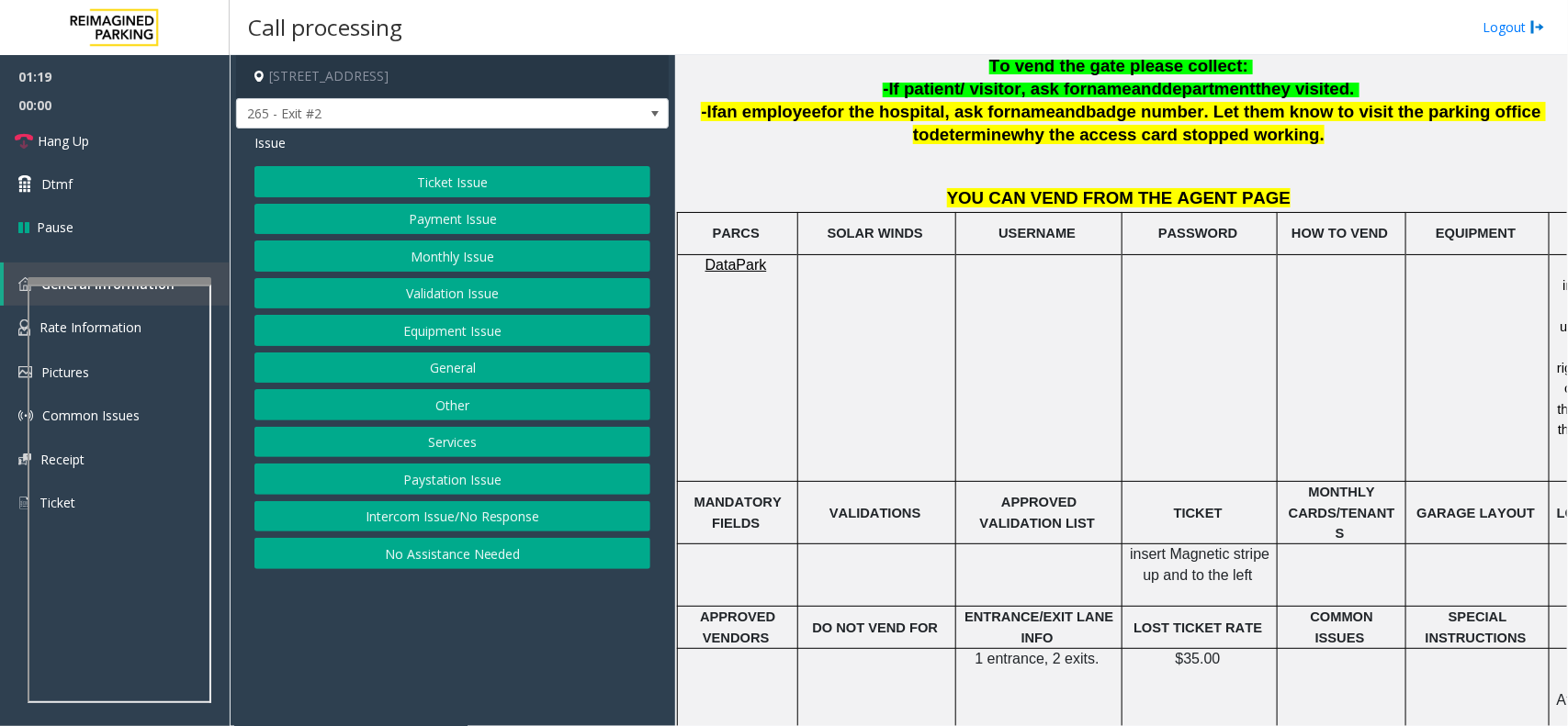
click at [434, 177] on button "Ticket Issue" at bounding box center [452, 181] width 396 height 32
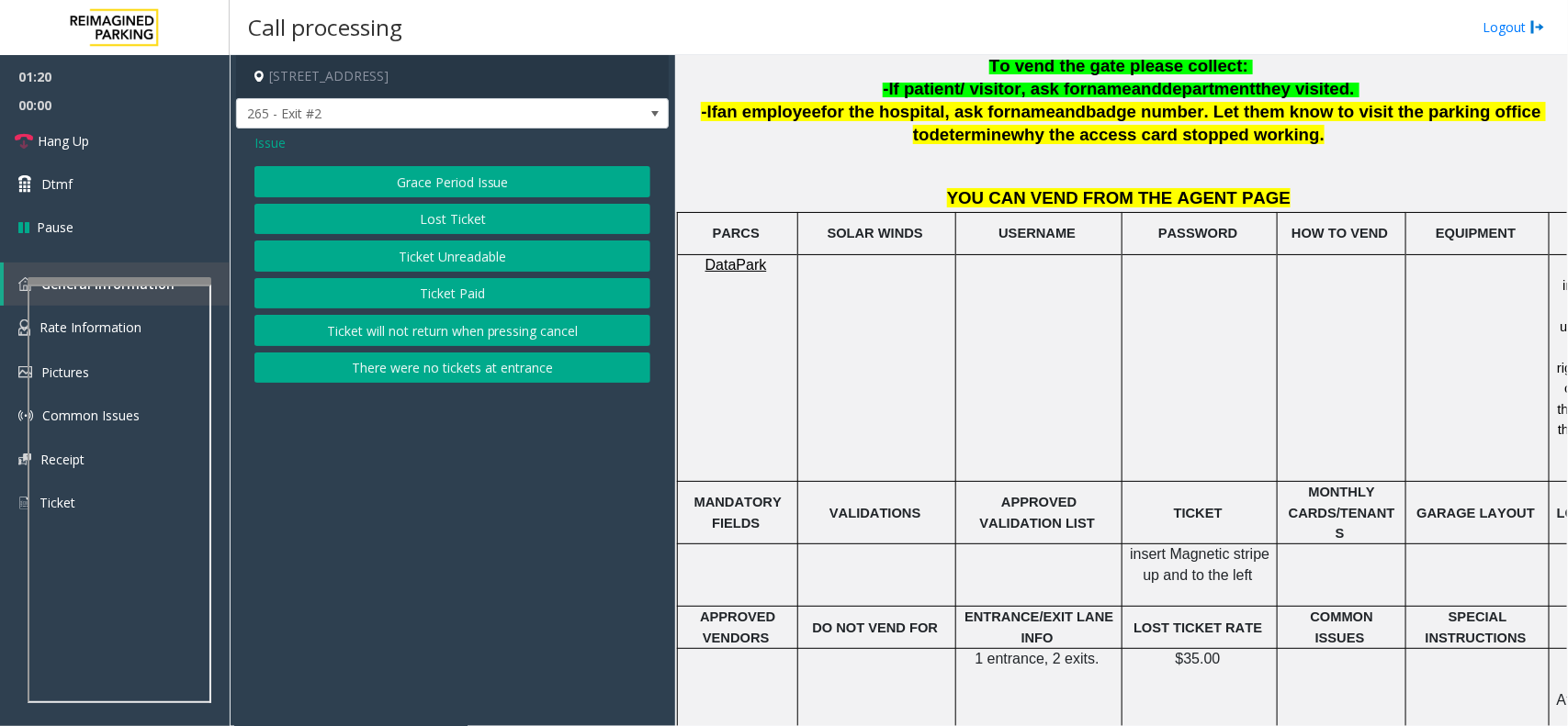
click at [434, 248] on button "Ticket Unreadable" at bounding box center [452, 256] width 396 height 32
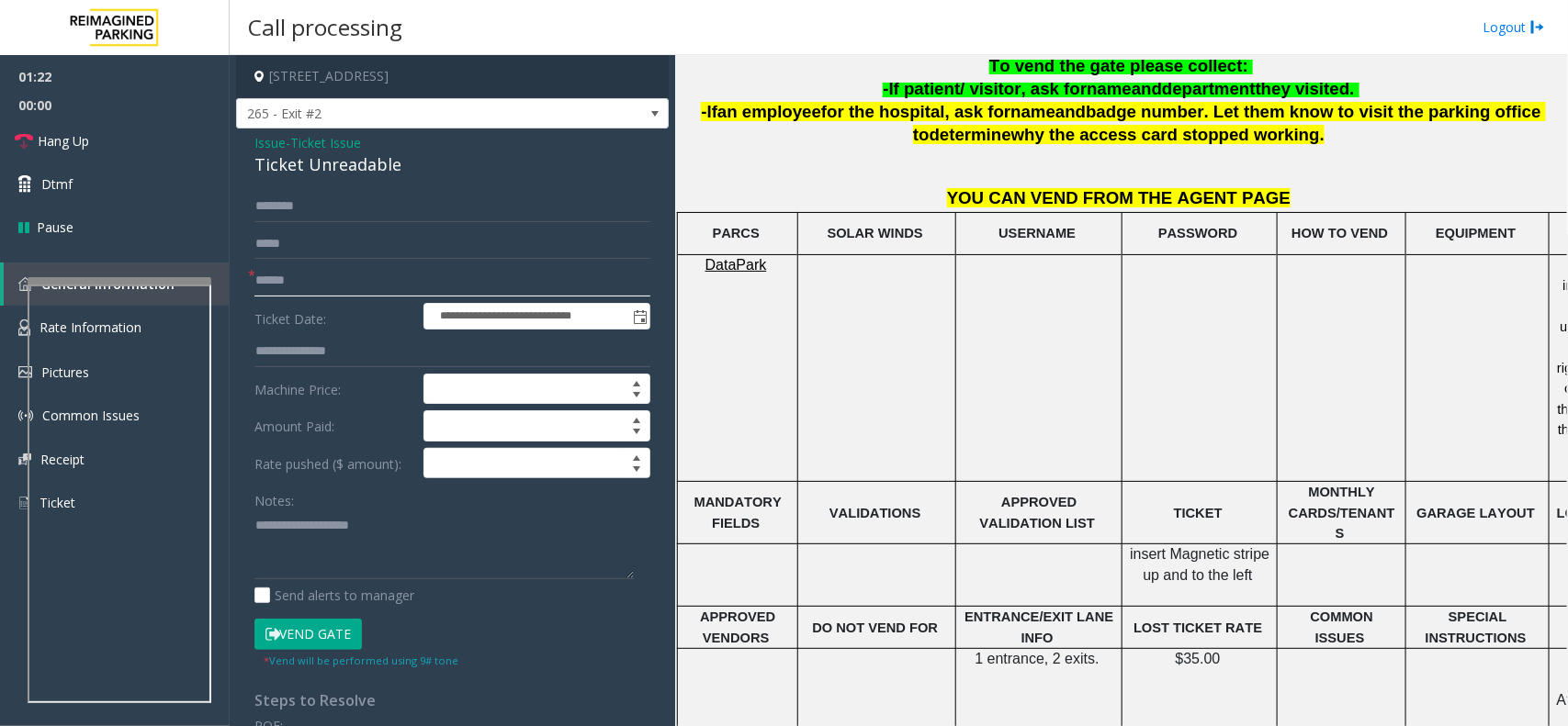
click at [313, 283] on input "text" at bounding box center [452, 281] width 396 height 32
click at [369, 281] on input "text" at bounding box center [452, 281] width 396 height 32
type input "******"
drag, startPoint x: 249, startPoint y: 134, endPoint x: 392, endPoint y: 163, distance: 145.9
click at [396, 163] on div "**********" at bounding box center [452, 585] width 433 height 914
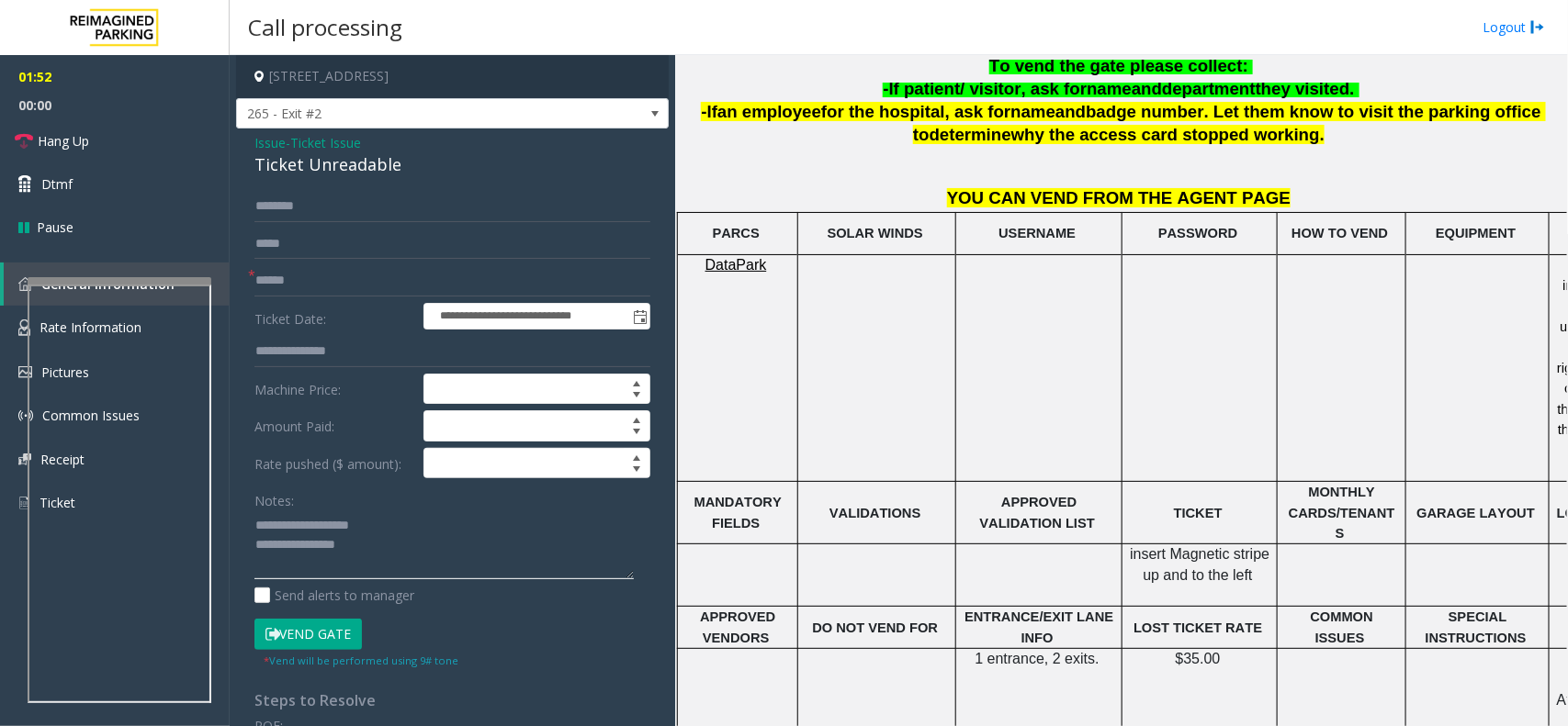
click at [368, 545] on textarea at bounding box center [443, 545] width 379 height 69
click at [387, 550] on textarea at bounding box center [443, 545] width 379 height 69
click at [46, 131] on span "Hang Up" at bounding box center [63, 141] width 52 height 19
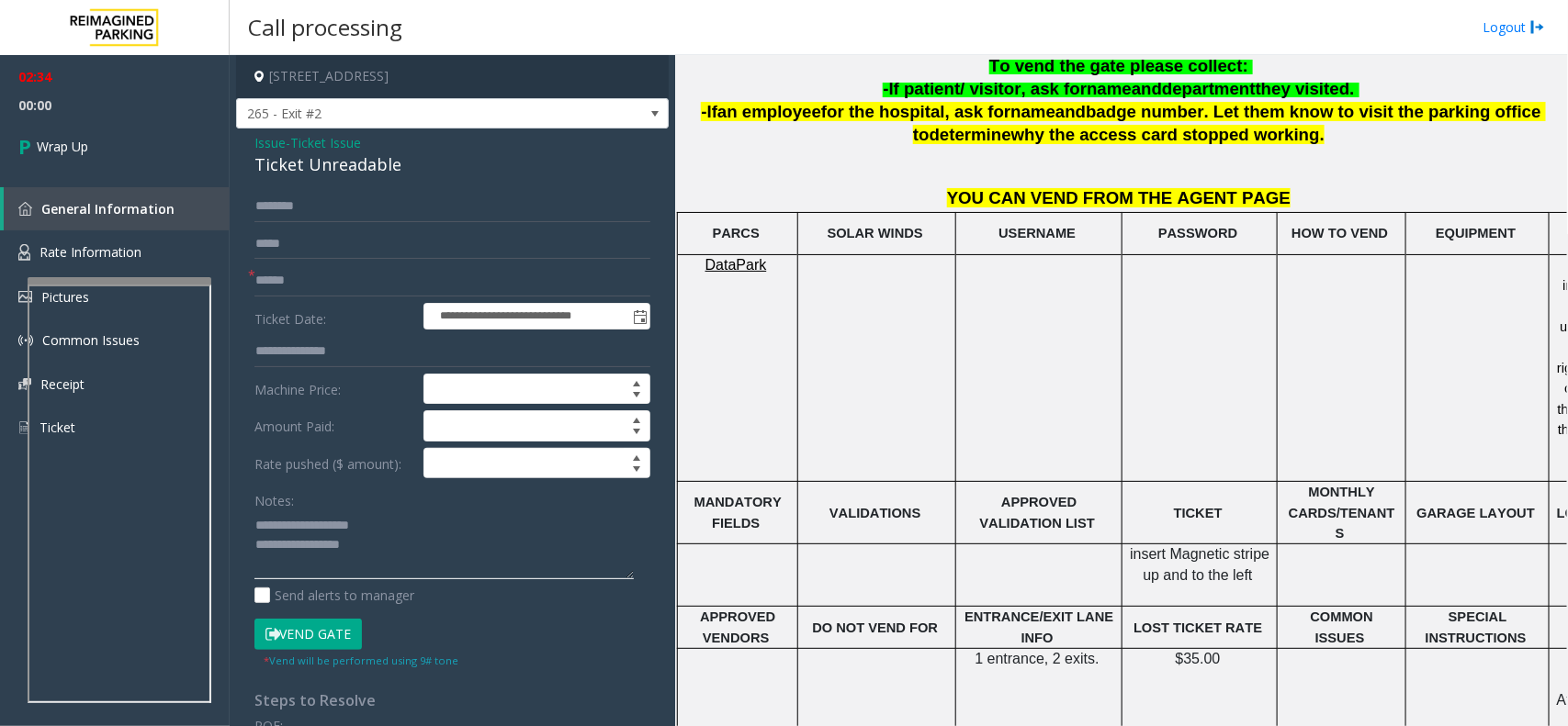
click at [381, 547] on textarea at bounding box center [443, 545] width 379 height 69
type textarea "**********"
click at [59, 142] on span "Wrap Up" at bounding box center [62, 147] width 52 height 19
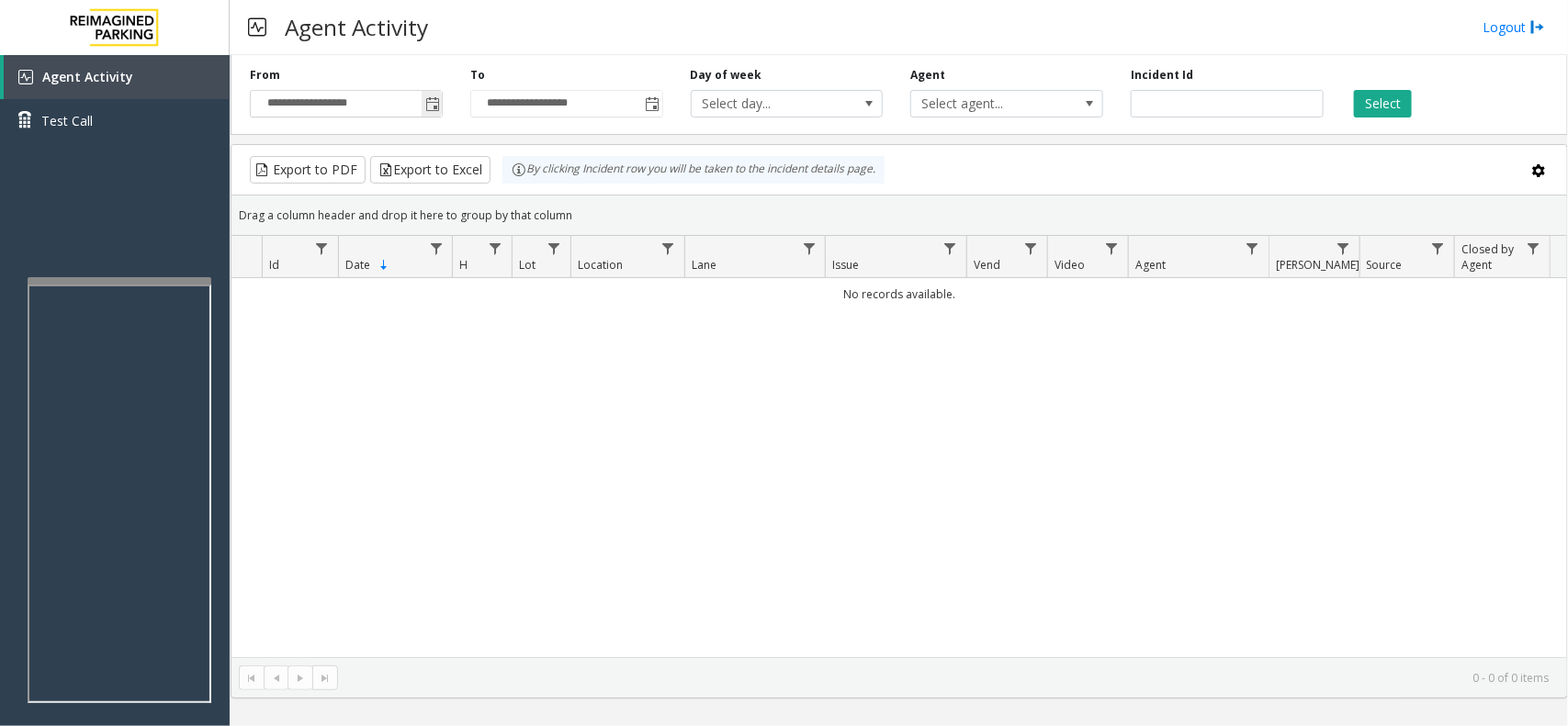
click at [427, 104] on span "Toggle popup" at bounding box center [432, 104] width 14 height 14
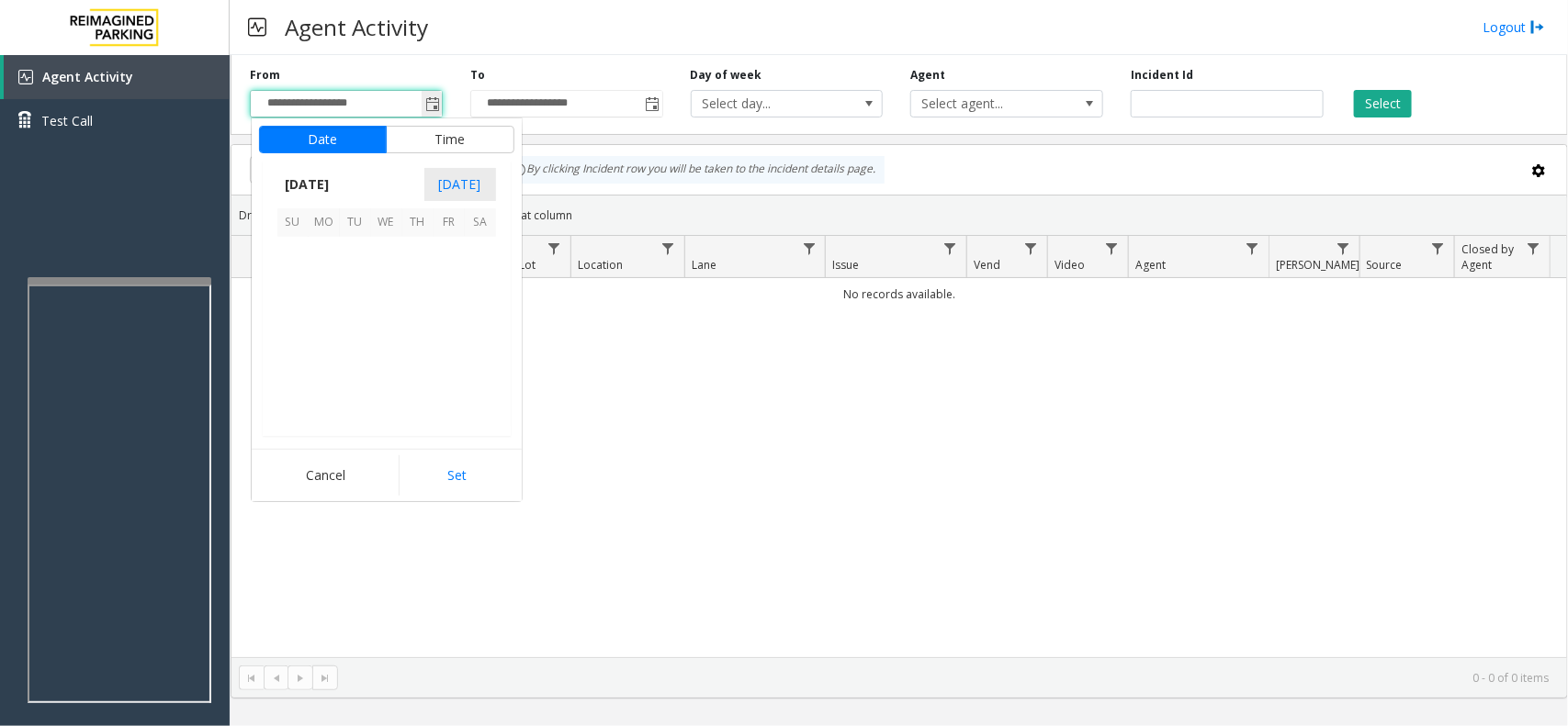
scroll to position [329204, 0]
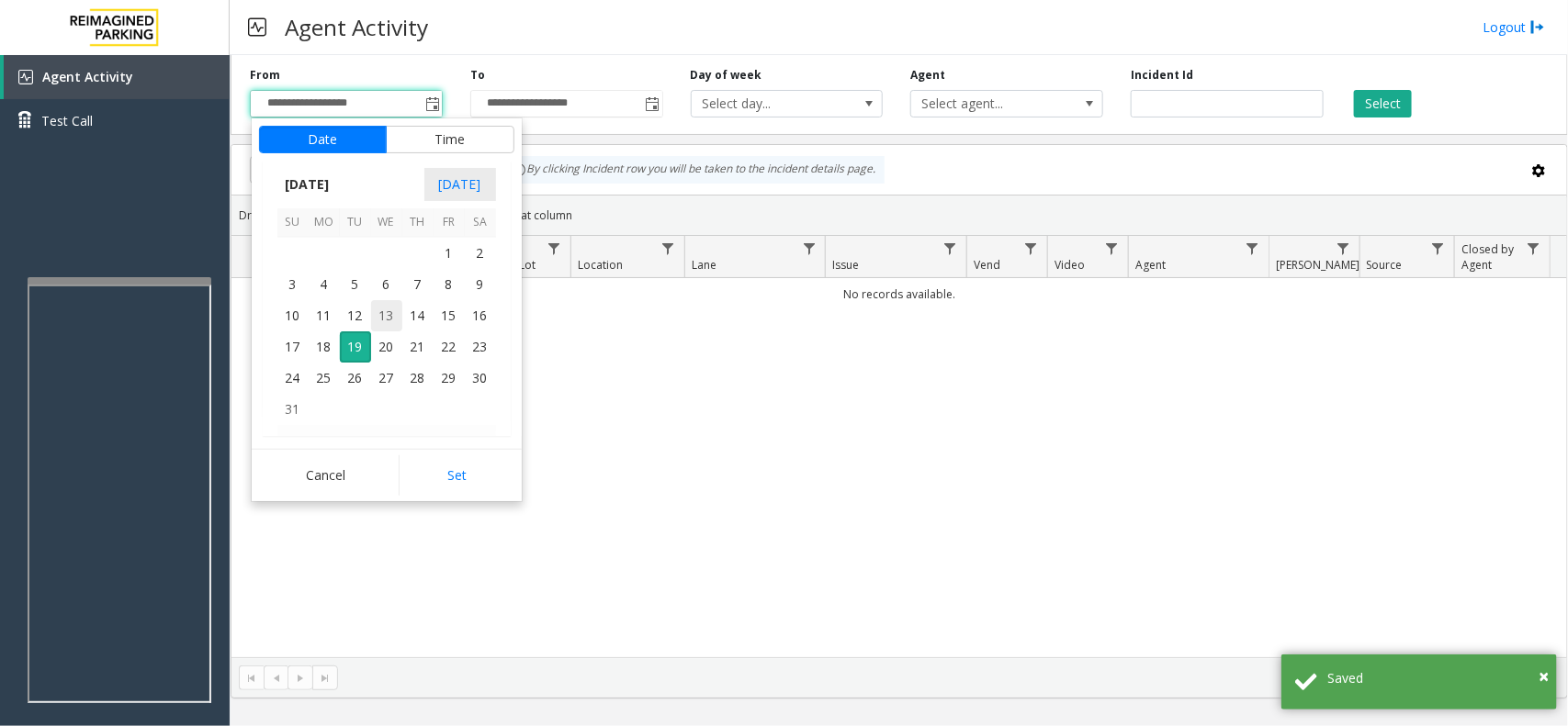
click at [374, 313] on span "13" at bounding box center [387, 316] width 32 height 32
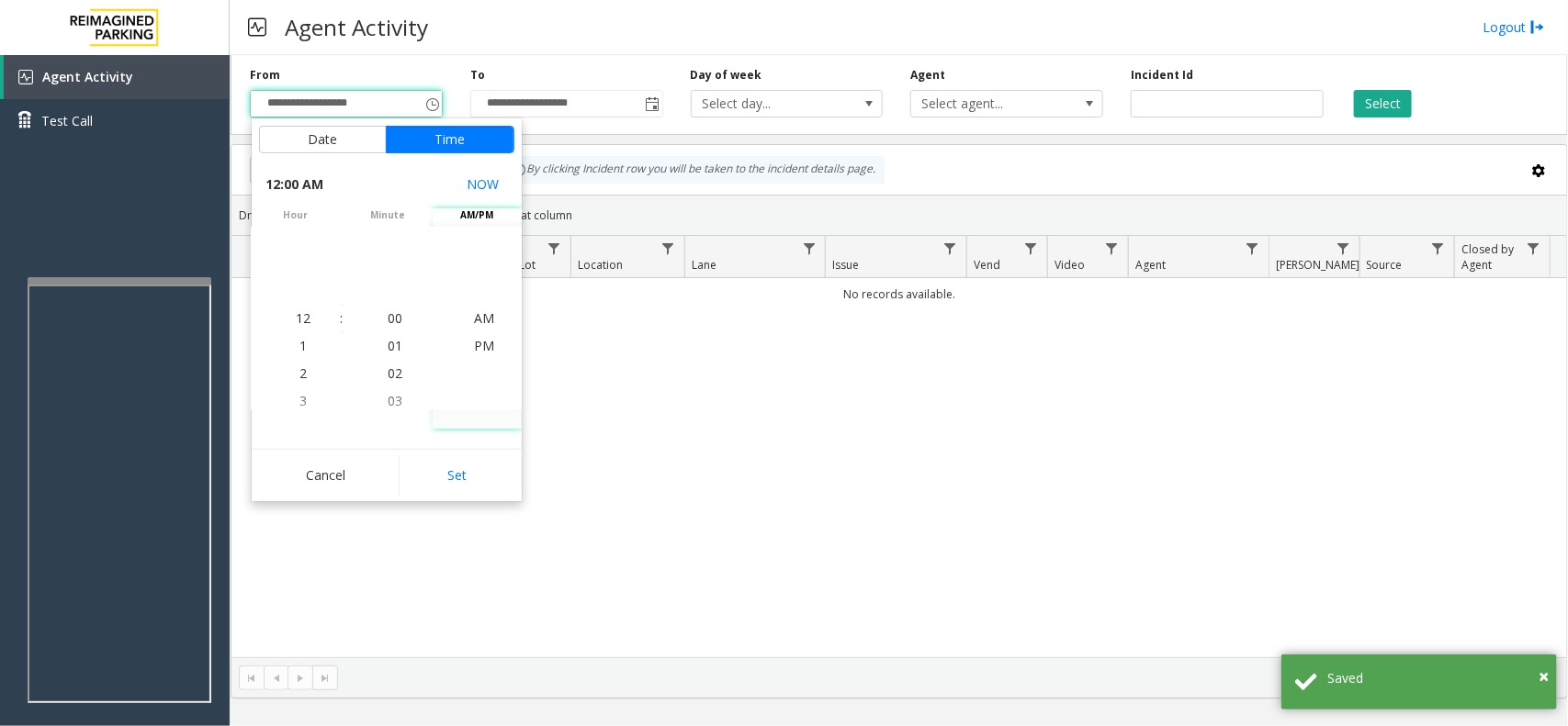
drag, startPoint x: 446, startPoint y: 461, endPoint x: 522, endPoint y: 437, distance: 79.7
click at [447, 461] on button "Set" at bounding box center [457, 476] width 116 height 40
type input "**********"
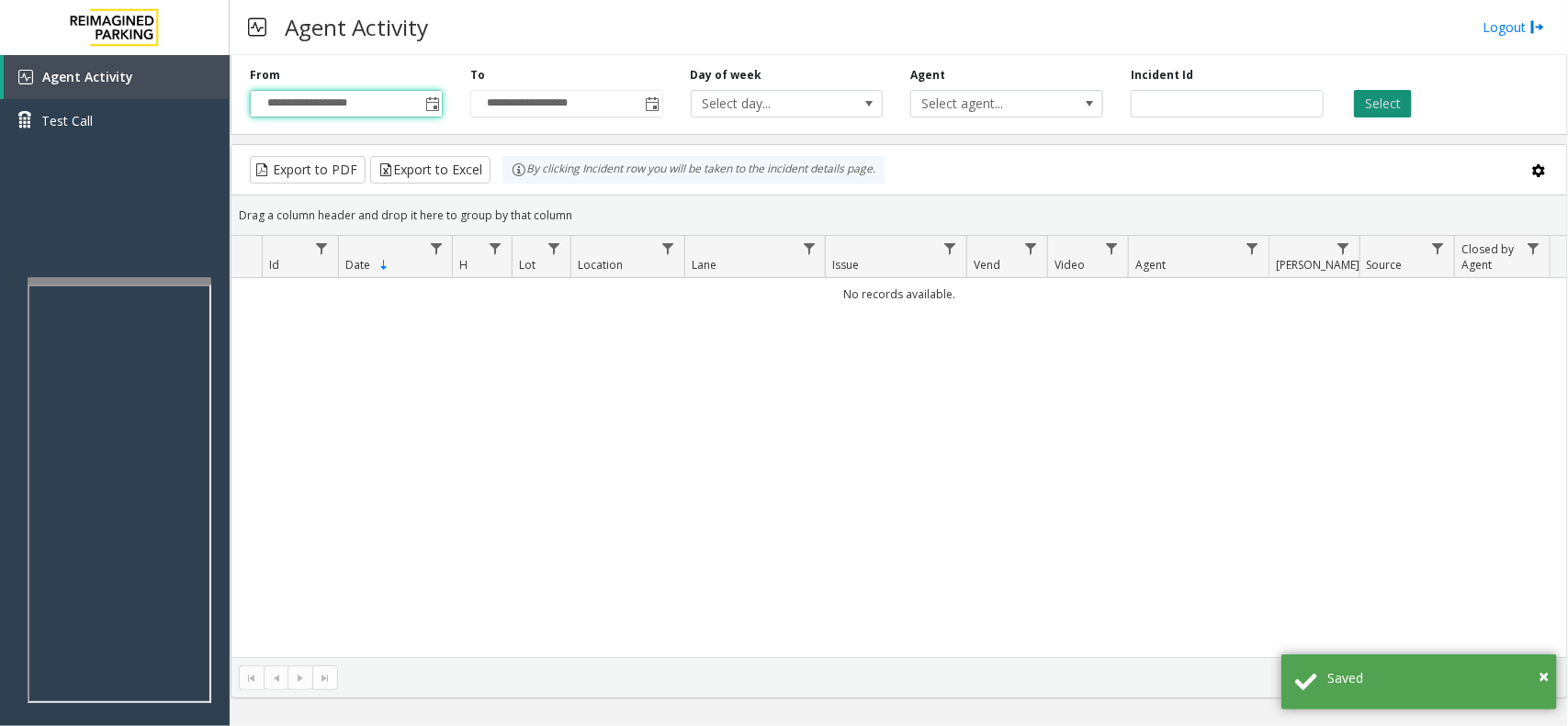
click at [1362, 95] on button "Select" at bounding box center [1383, 104] width 58 height 28
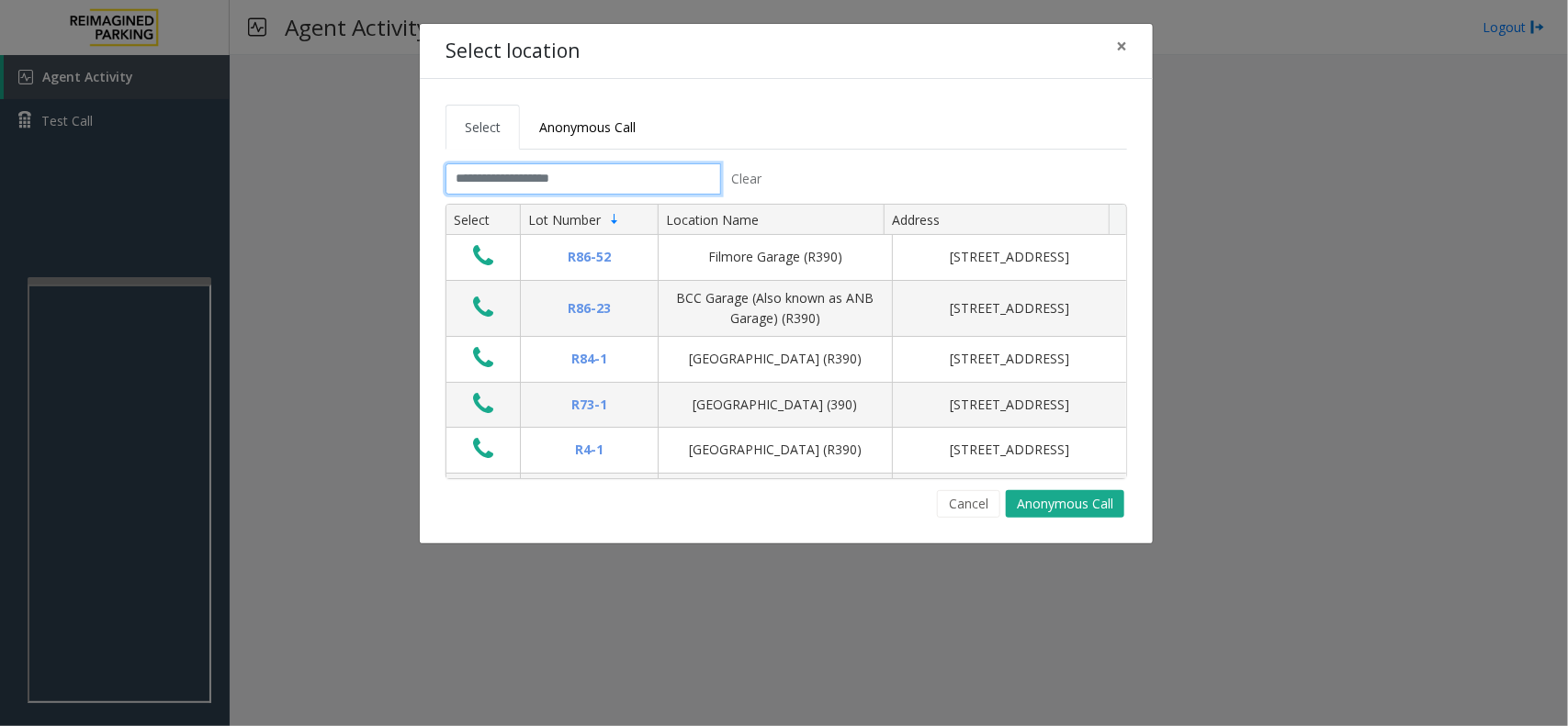
click at [558, 176] on input "text" at bounding box center [582, 178] width 275 height 32
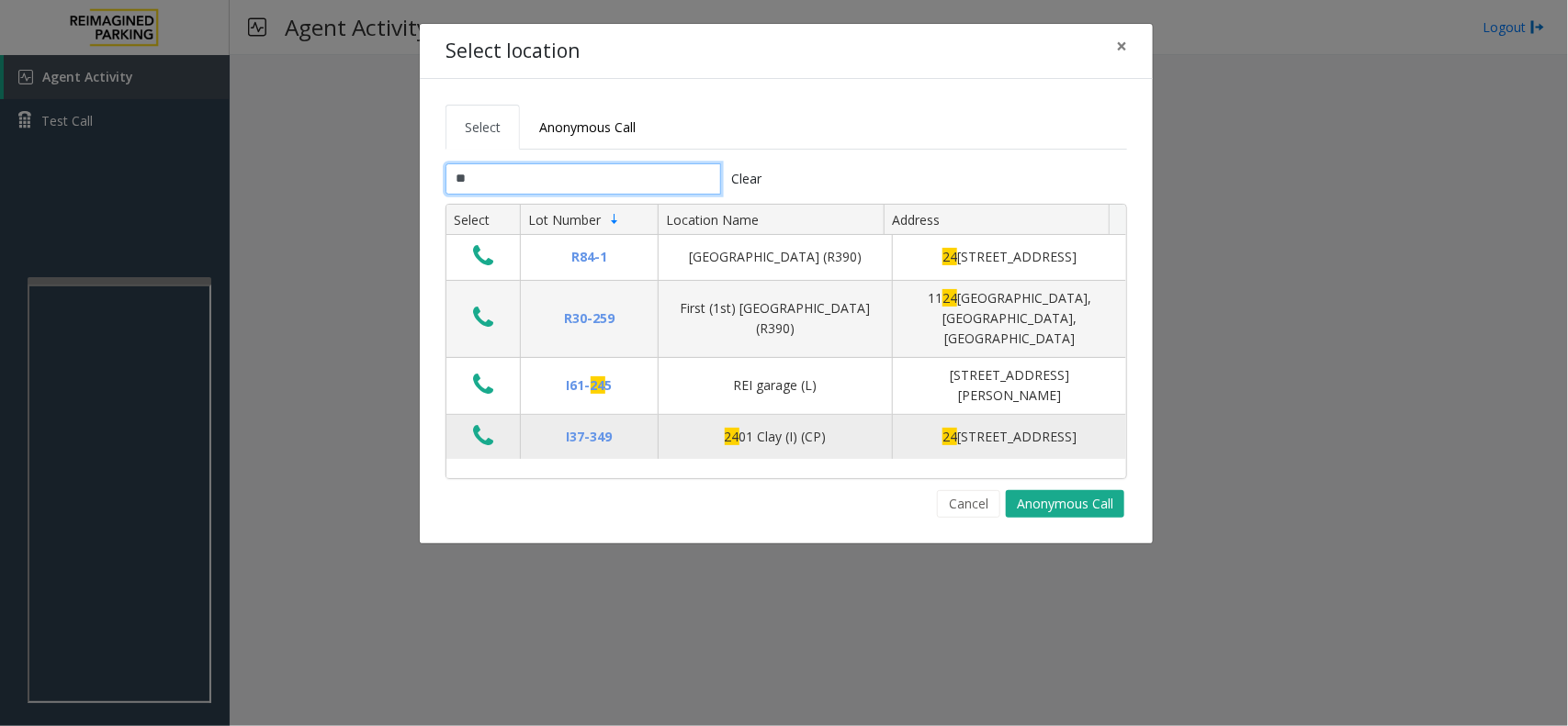
type input "**"
click at [476, 442] on icon "Data table" at bounding box center [483, 435] width 20 height 26
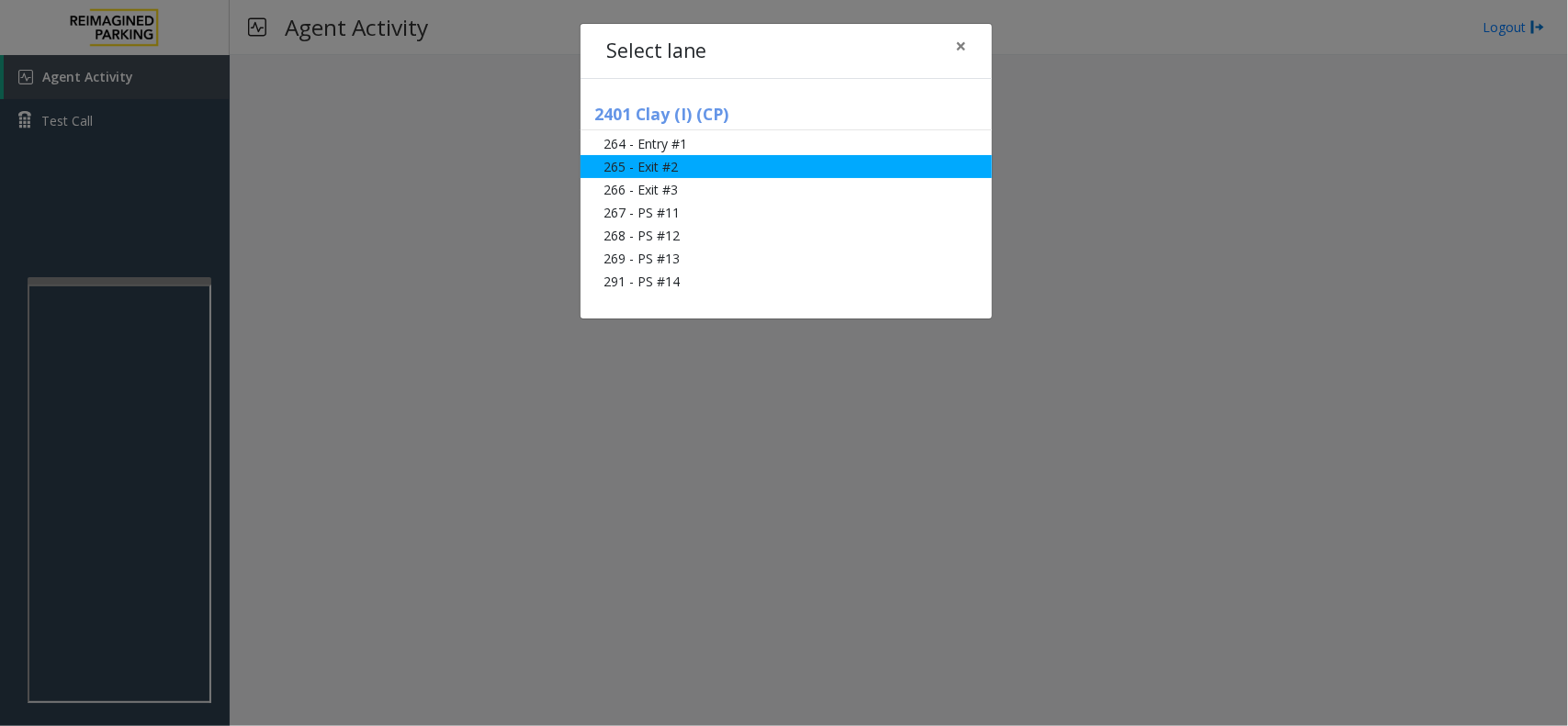
click at [684, 168] on li "265 - Exit #2" at bounding box center [786, 167] width 412 height 23
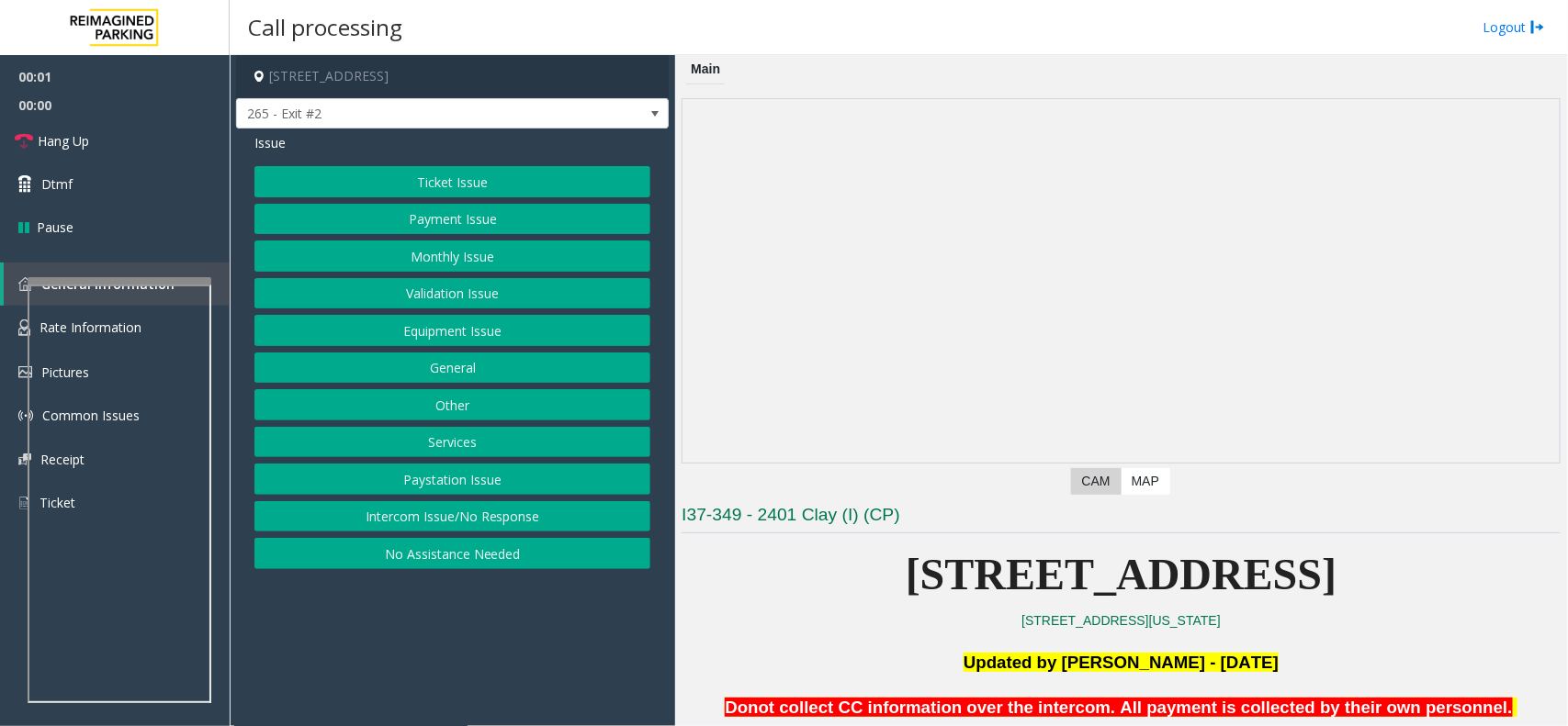
click at [494, 180] on button "Ticket Issue" at bounding box center [452, 181] width 396 height 32
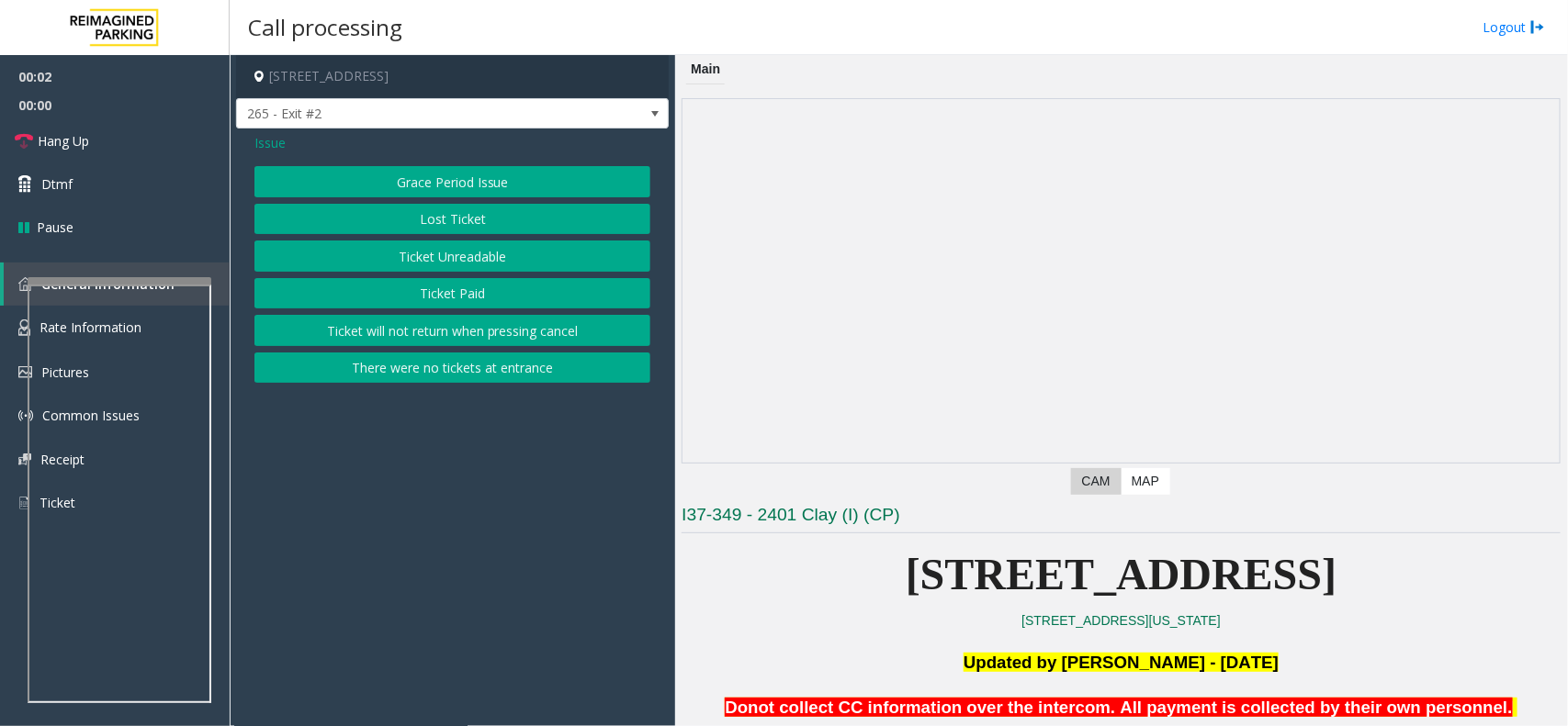
click at [423, 249] on button "Ticket Unreadable" at bounding box center [452, 256] width 396 height 32
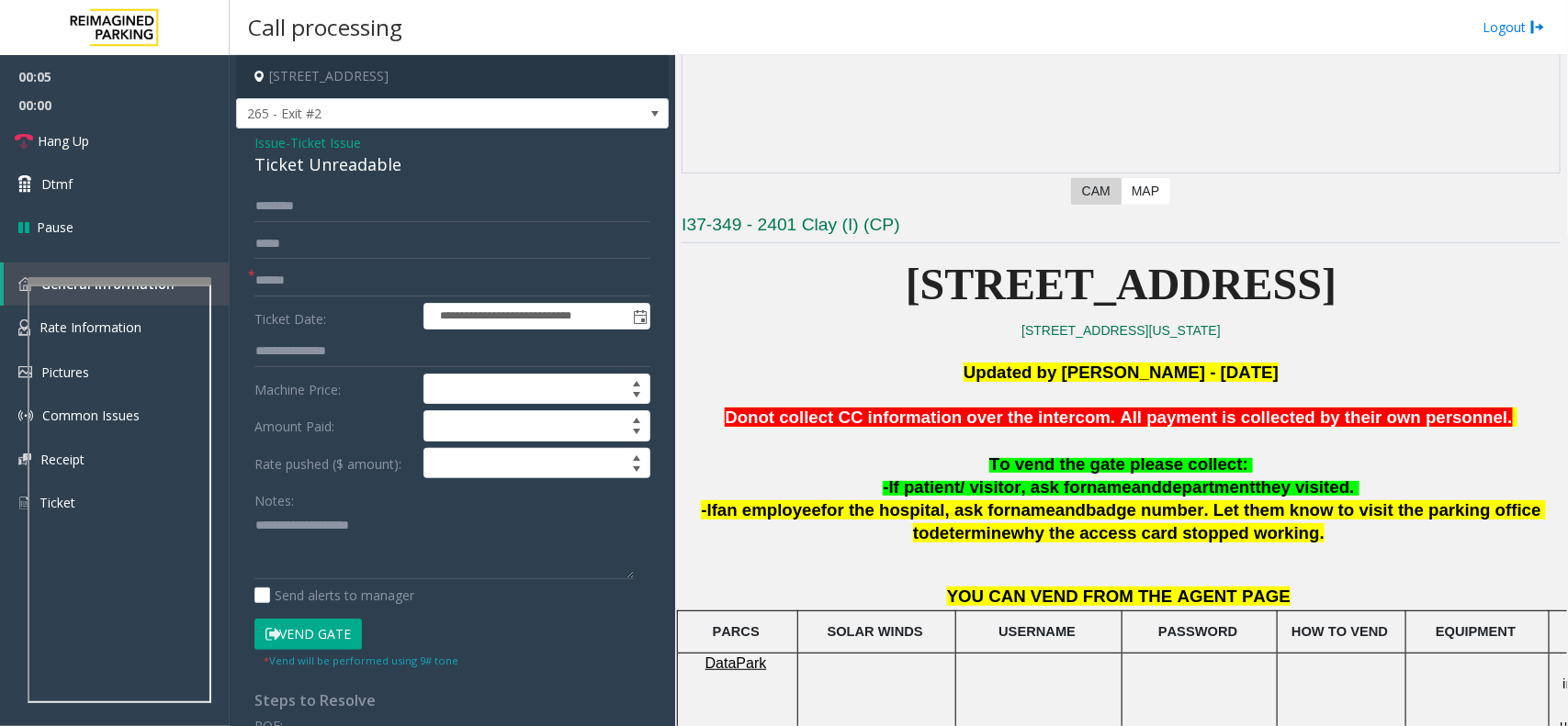
scroll to position [344, 0]
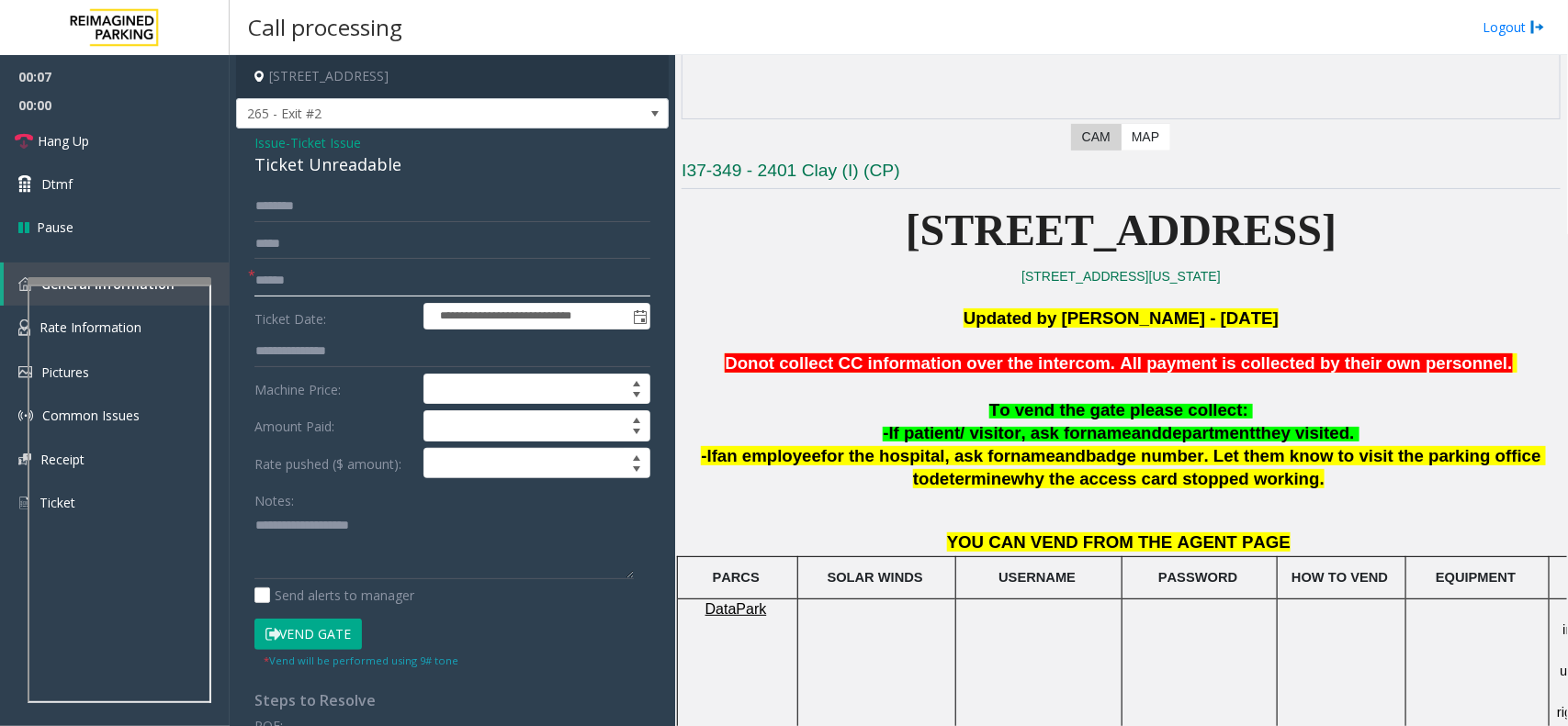
click at [305, 287] on input "text" at bounding box center [452, 281] width 396 height 32
drag, startPoint x: 249, startPoint y: 134, endPoint x: 397, endPoint y: 165, distance: 151.2
click at [397, 165] on div "**********" at bounding box center [452, 585] width 433 height 914
type textarea "**********"
click at [290, 211] on input "text" at bounding box center [452, 206] width 396 height 32
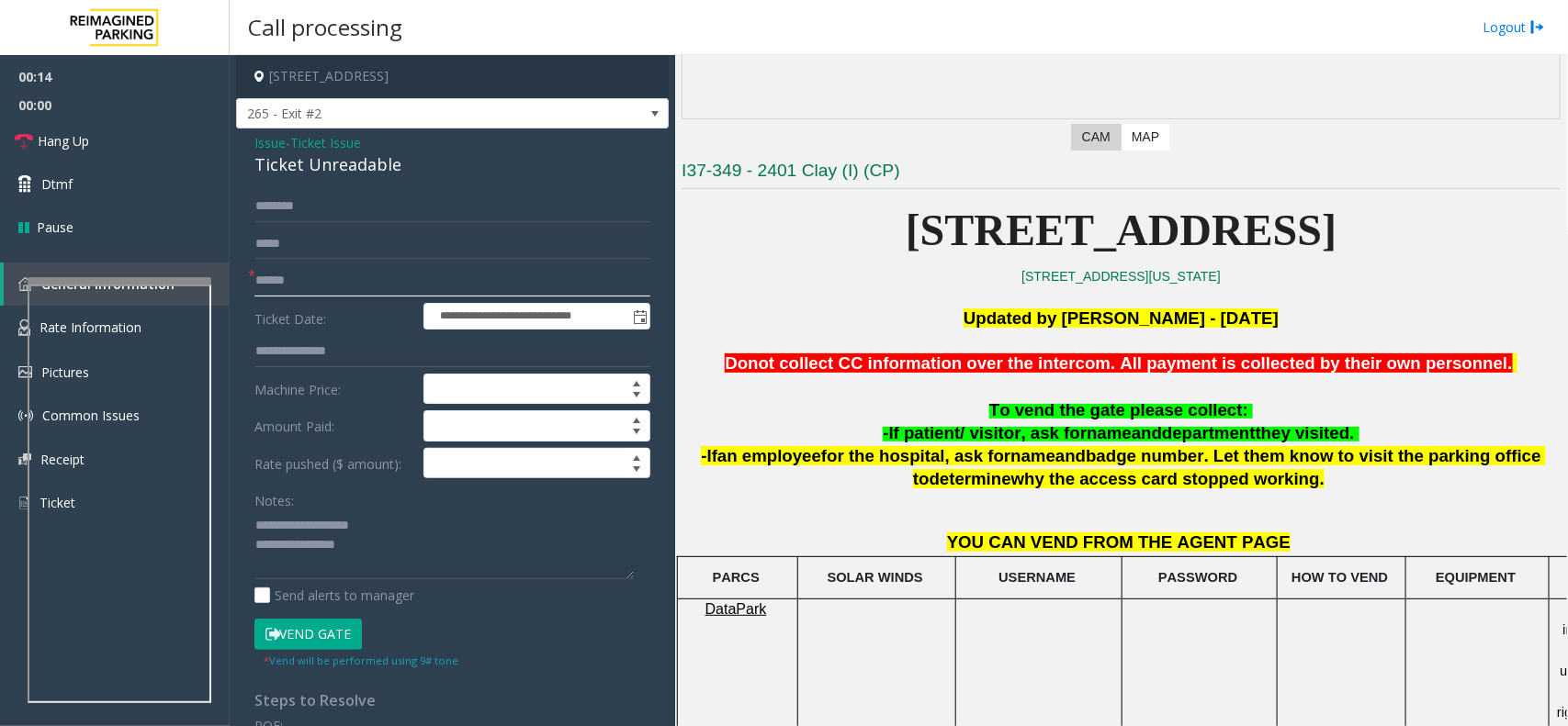
click at [286, 278] on input "text" at bounding box center [452, 281] width 396 height 32
type input "******"
click at [315, 206] on input "text" at bounding box center [452, 206] width 396 height 32
type input "*****"
click at [392, 553] on textarea at bounding box center [443, 545] width 379 height 69
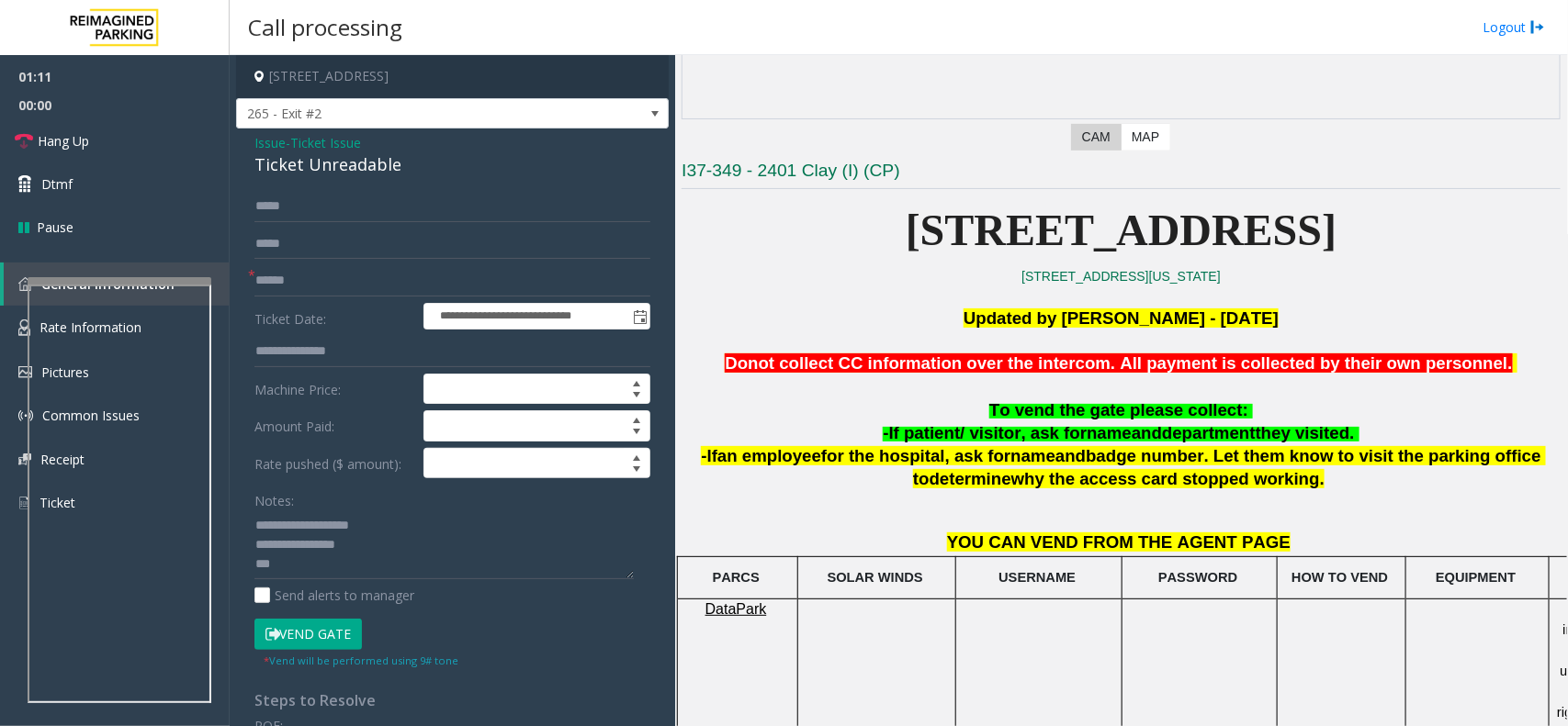
click at [349, 631] on button "Vend Gate" at bounding box center [308, 634] width 107 height 32
click at [296, 567] on textarea at bounding box center [443, 545] width 379 height 69
click at [111, 144] on link "Hang Up" at bounding box center [114, 140] width 229 height 43
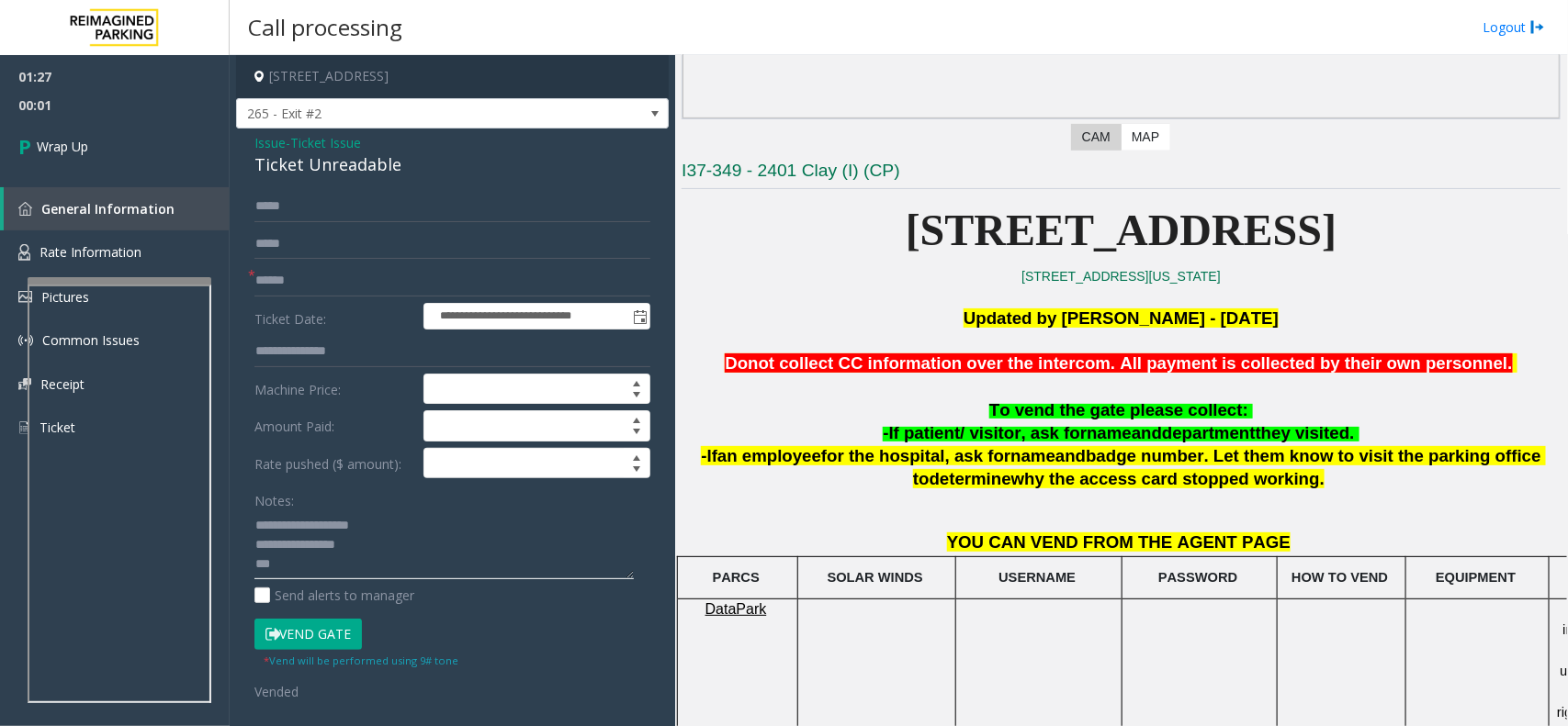
click at [311, 555] on textarea at bounding box center [443, 545] width 379 height 69
click at [314, 563] on textarea at bounding box center [443, 545] width 379 height 69
type textarea "**********"
click at [108, 149] on link "Wrap Up" at bounding box center [114, 146] width 229 height 54
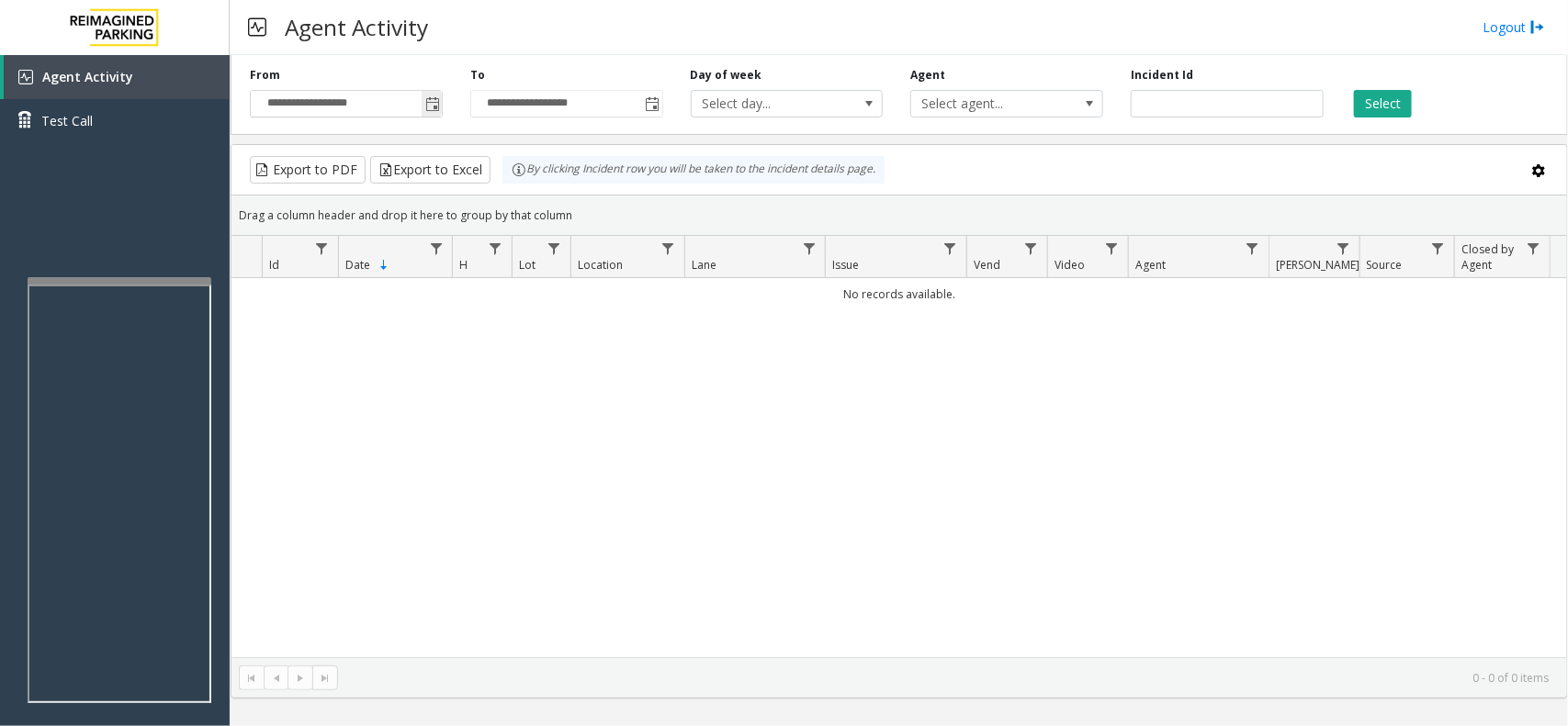
click at [425, 104] on span "Toggle popup" at bounding box center [432, 104] width 14 height 14
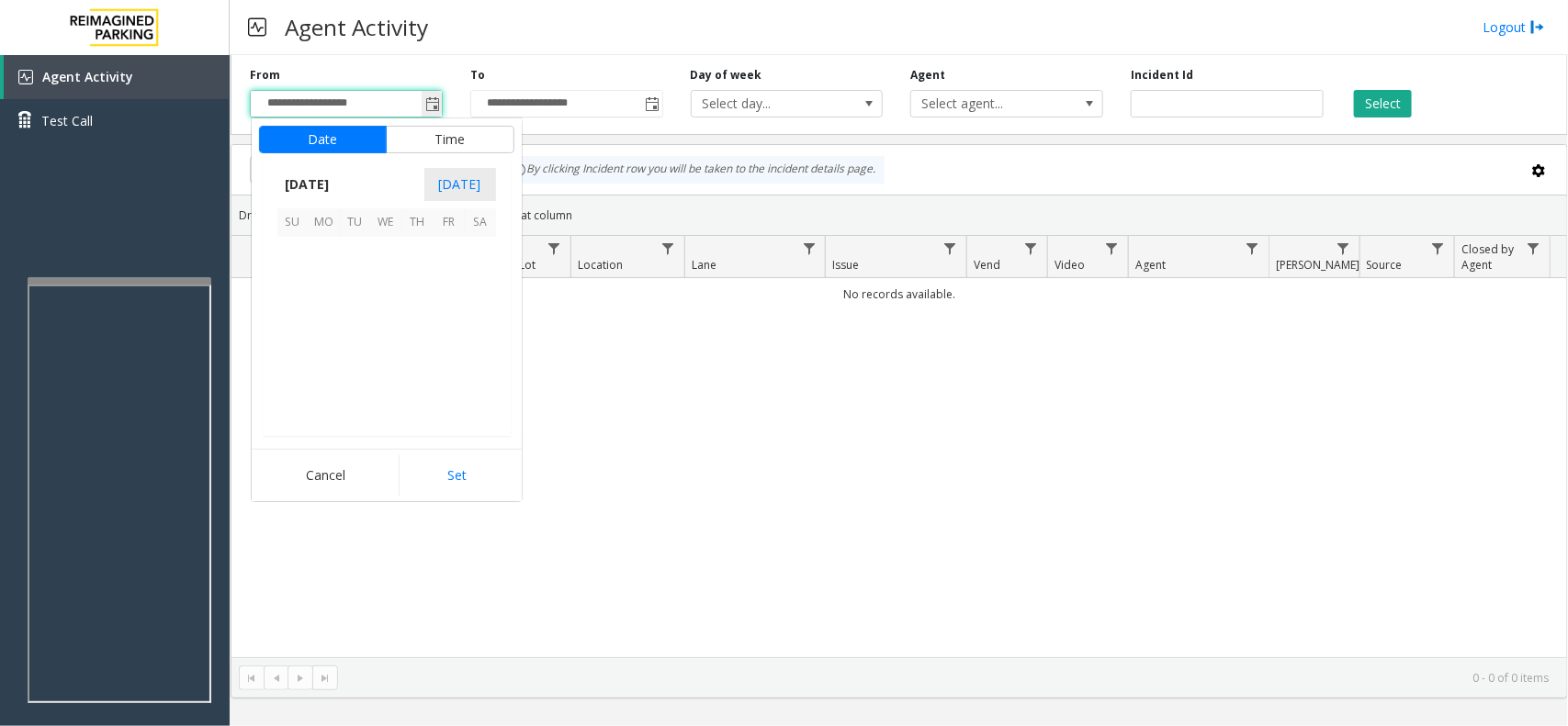
scroll to position [329204, 0]
click at [360, 314] on span "12" at bounding box center [355, 316] width 32 height 32
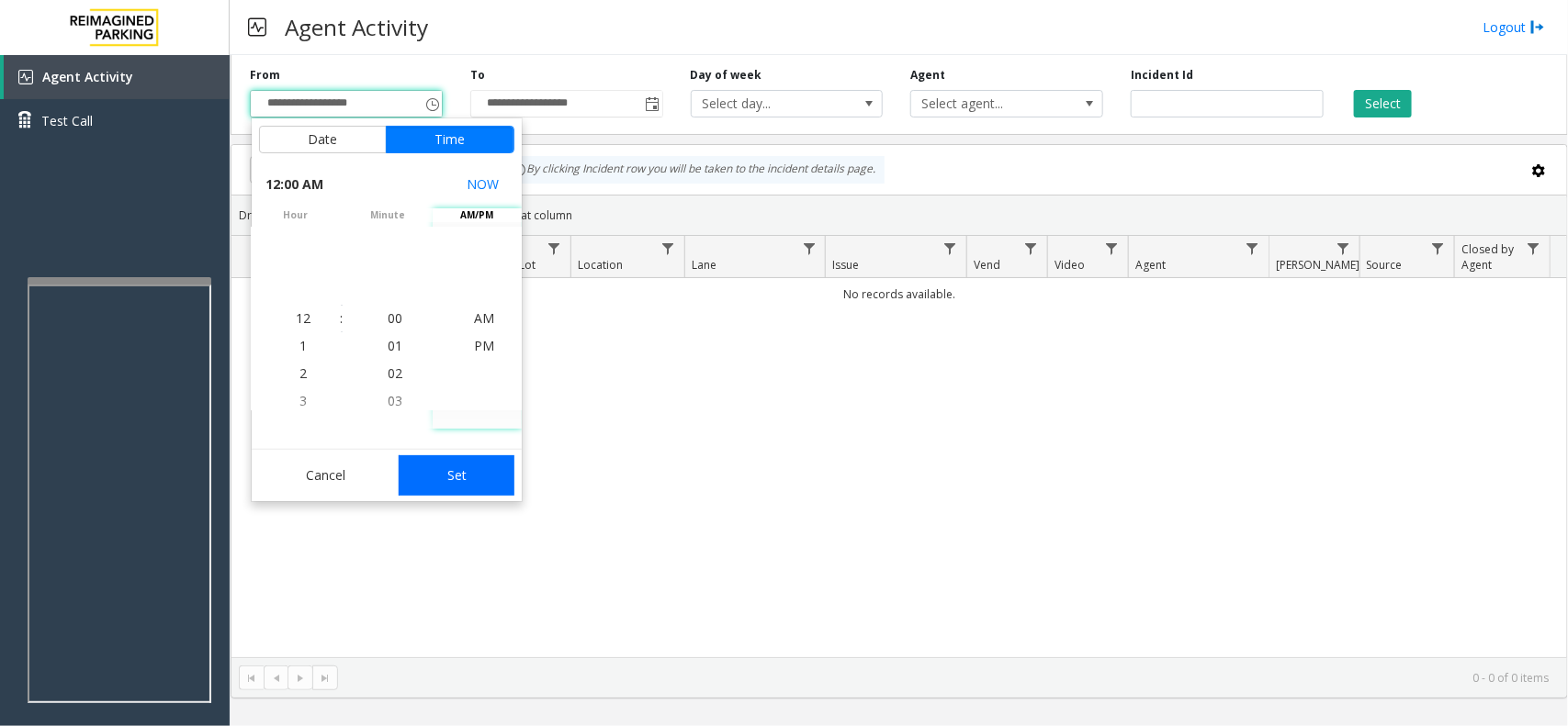
click at [474, 473] on button "Set" at bounding box center [457, 476] width 116 height 40
type input "**********"
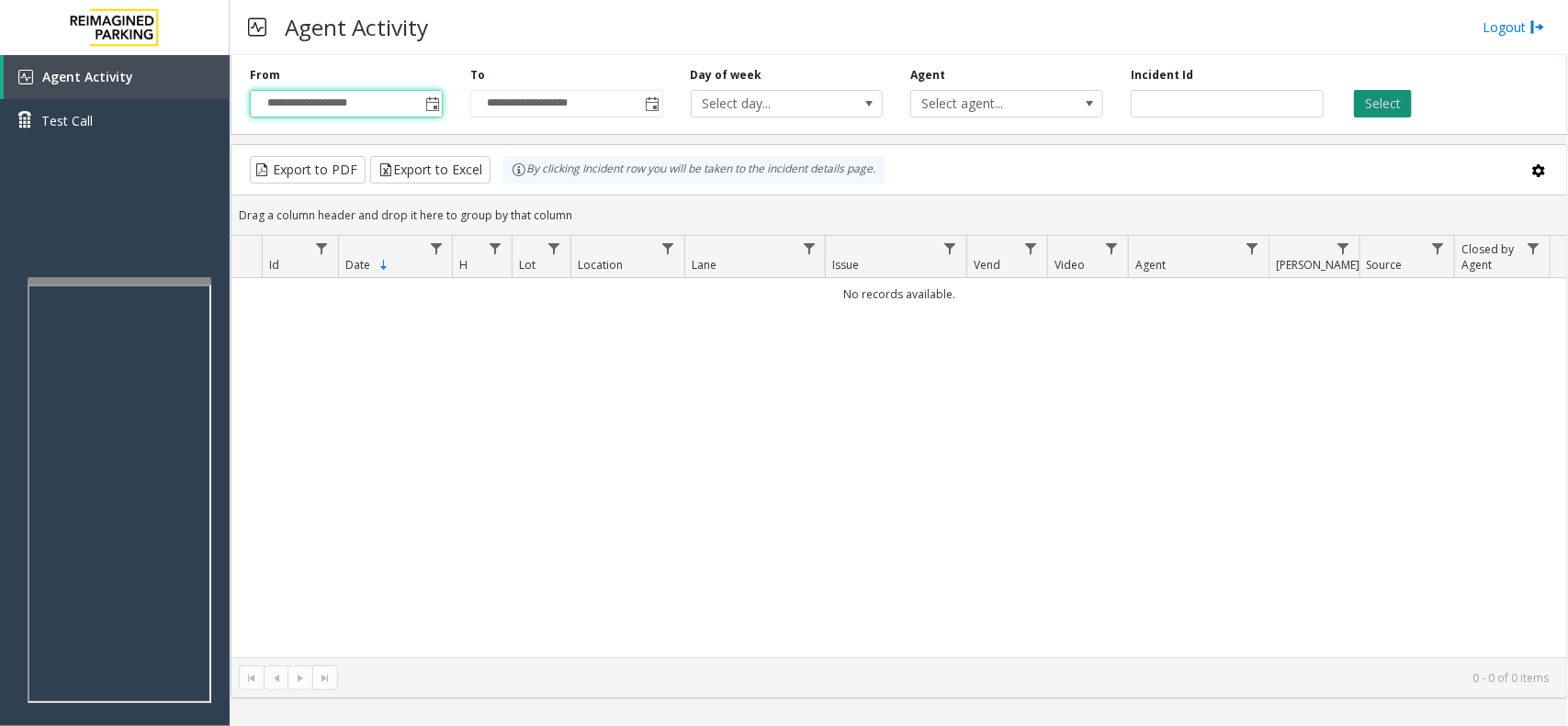
click at [1388, 104] on button "Select" at bounding box center [1383, 104] width 58 height 28
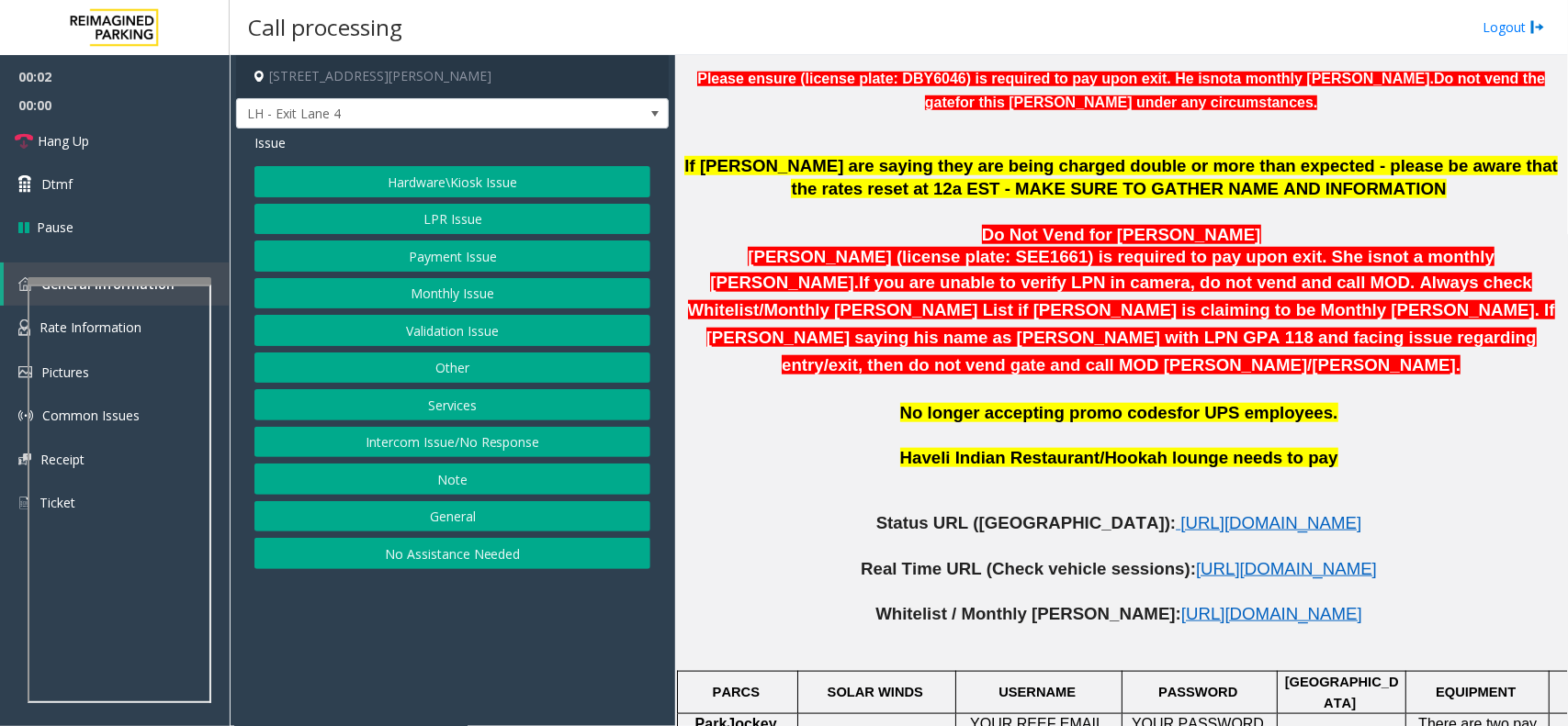
scroll to position [804, 0]
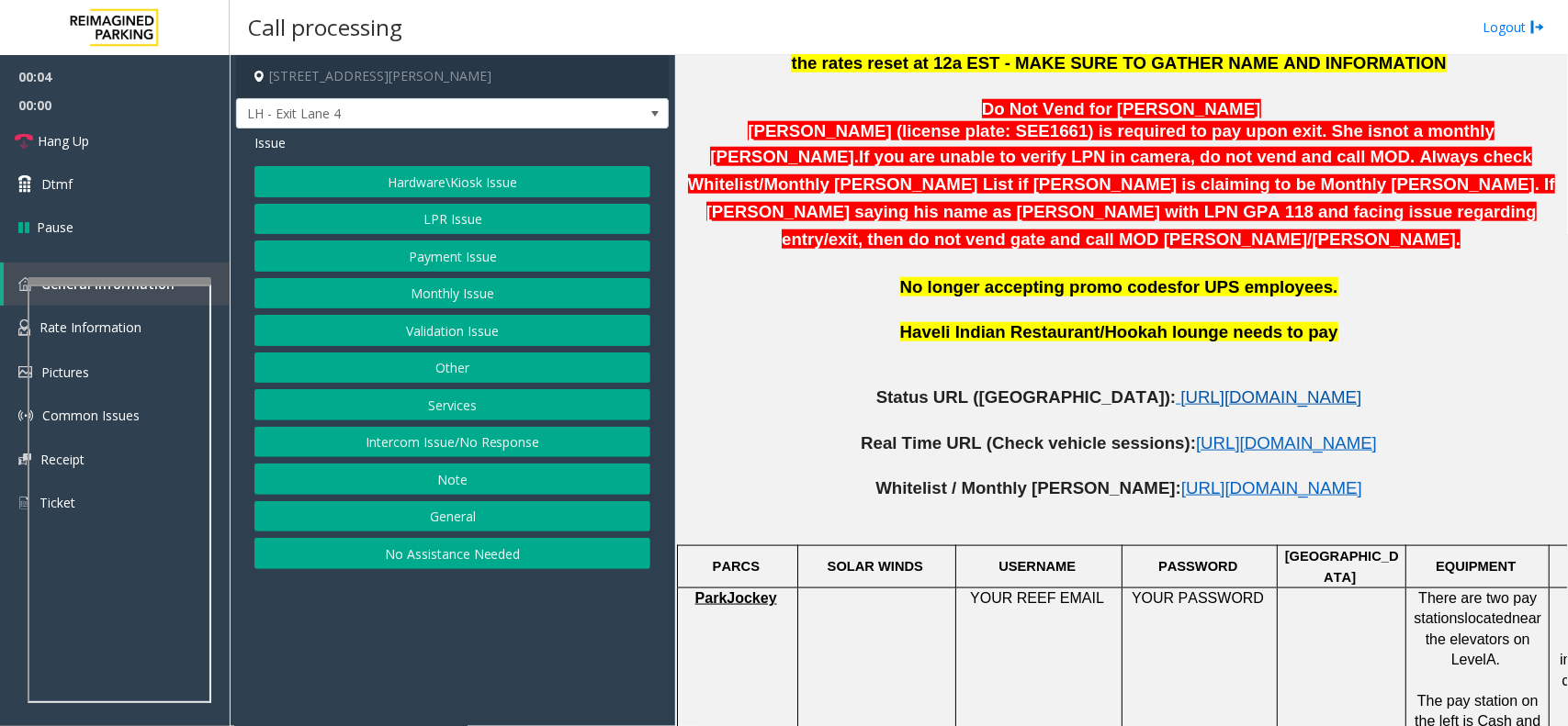
click at [1187, 387] on span "[URL][DOMAIN_NAME]" at bounding box center [1271, 397] width 181 height 19
click at [653, 108] on span at bounding box center [654, 113] width 14 height 14
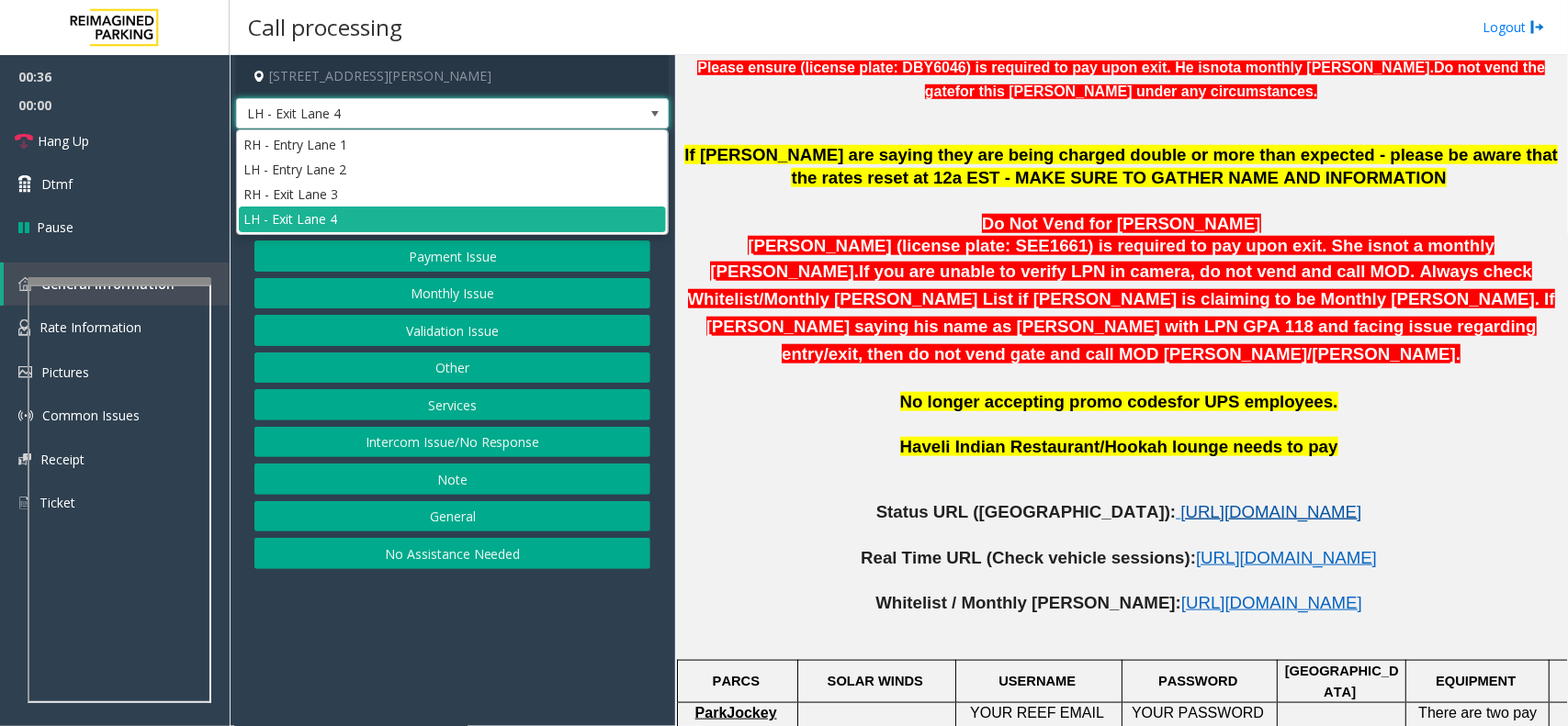
scroll to position [574, 0]
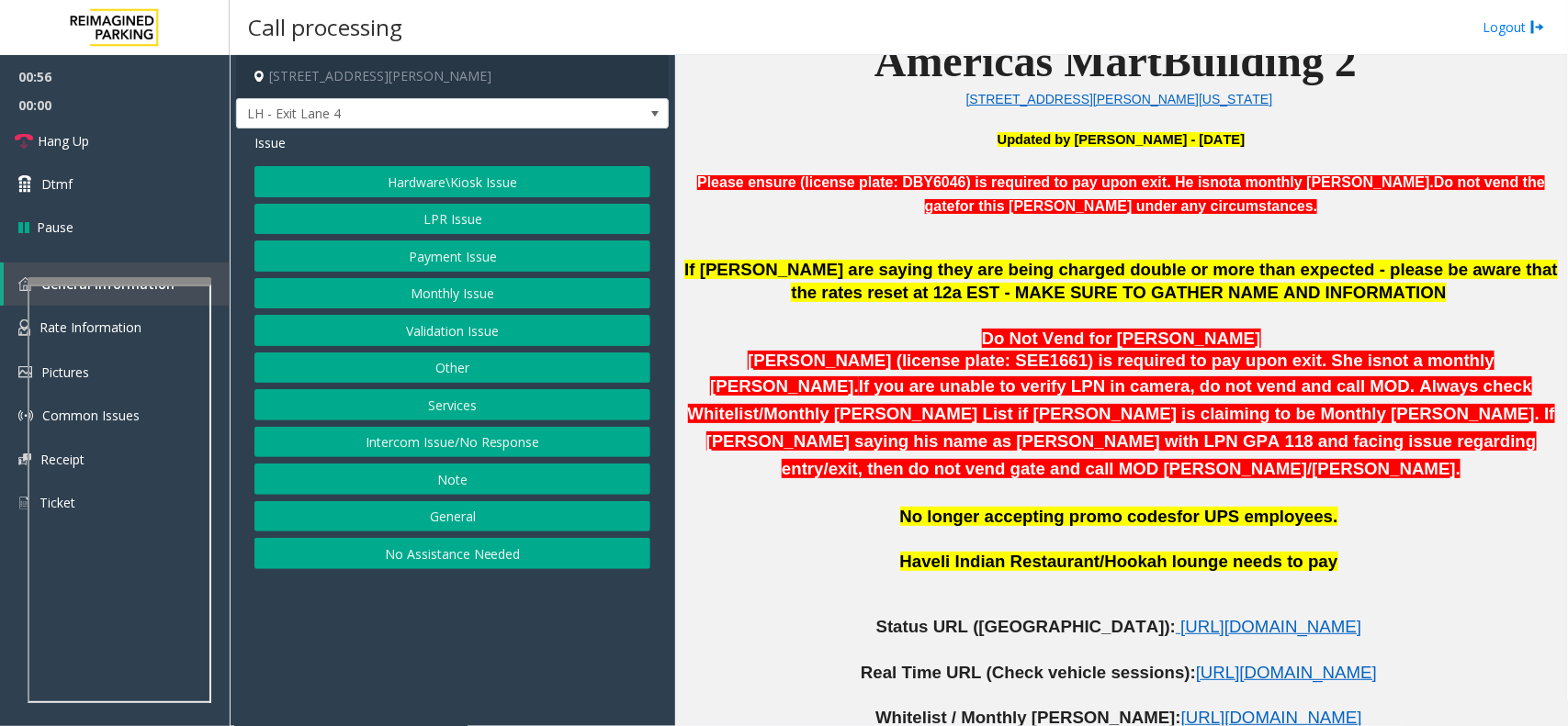
click at [746, 335] on p "Do Not Vend for [PERSON_NAME]" at bounding box center [1121, 340] width 879 height 23
click at [1261, 617] on span "[URL][DOMAIN_NAME]" at bounding box center [1271, 626] width 181 height 19
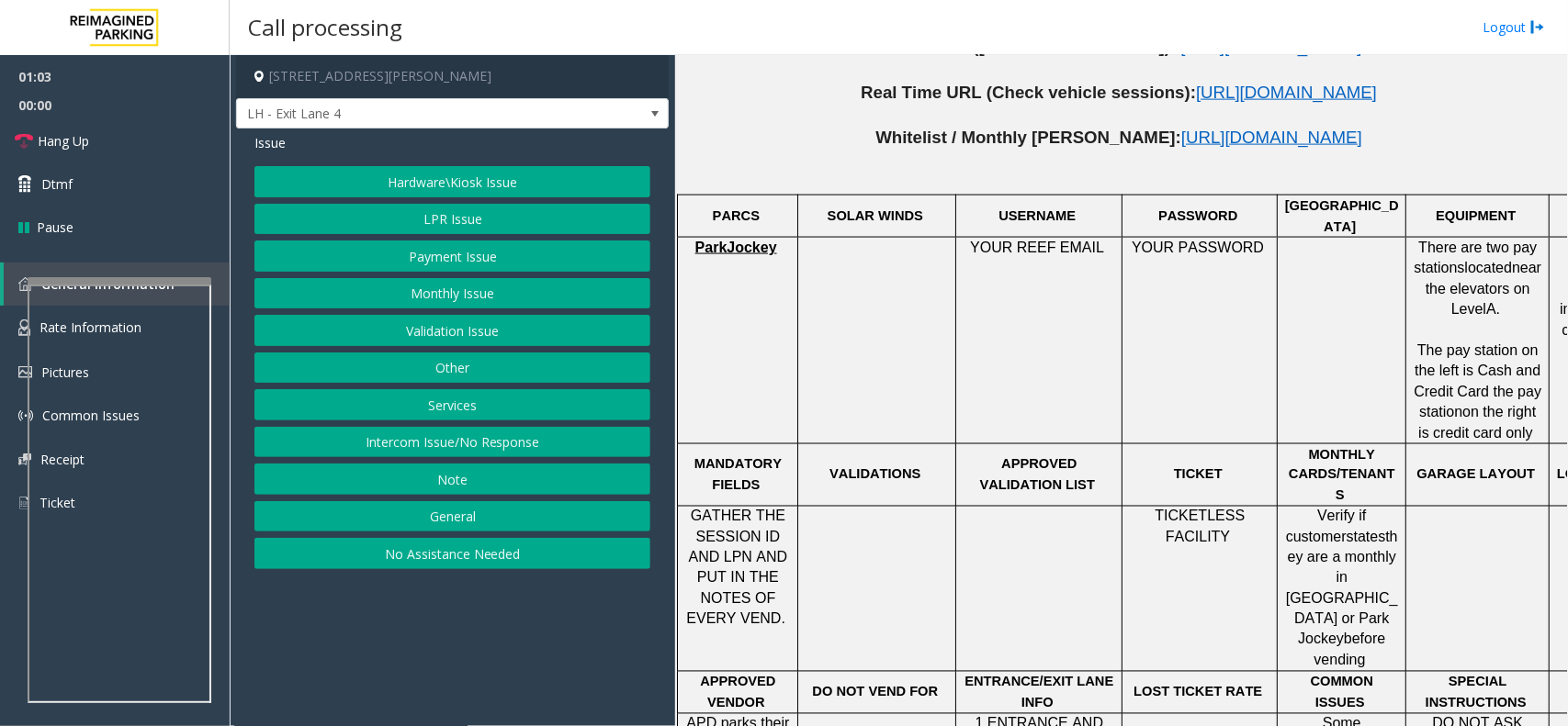
scroll to position [1148, 0]
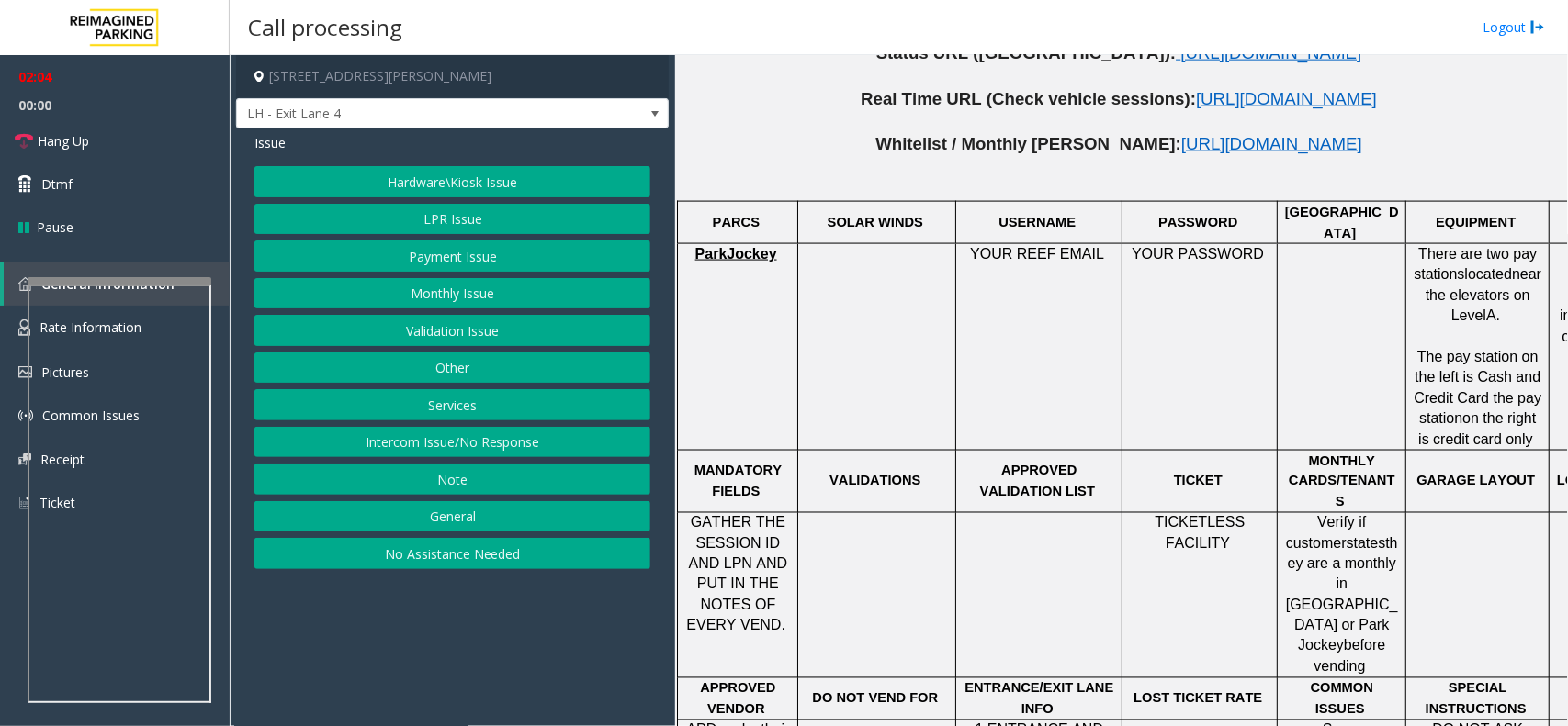
click at [308, 563] on button "No Assistance Needed" at bounding box center [452, 553] width 396 height 32
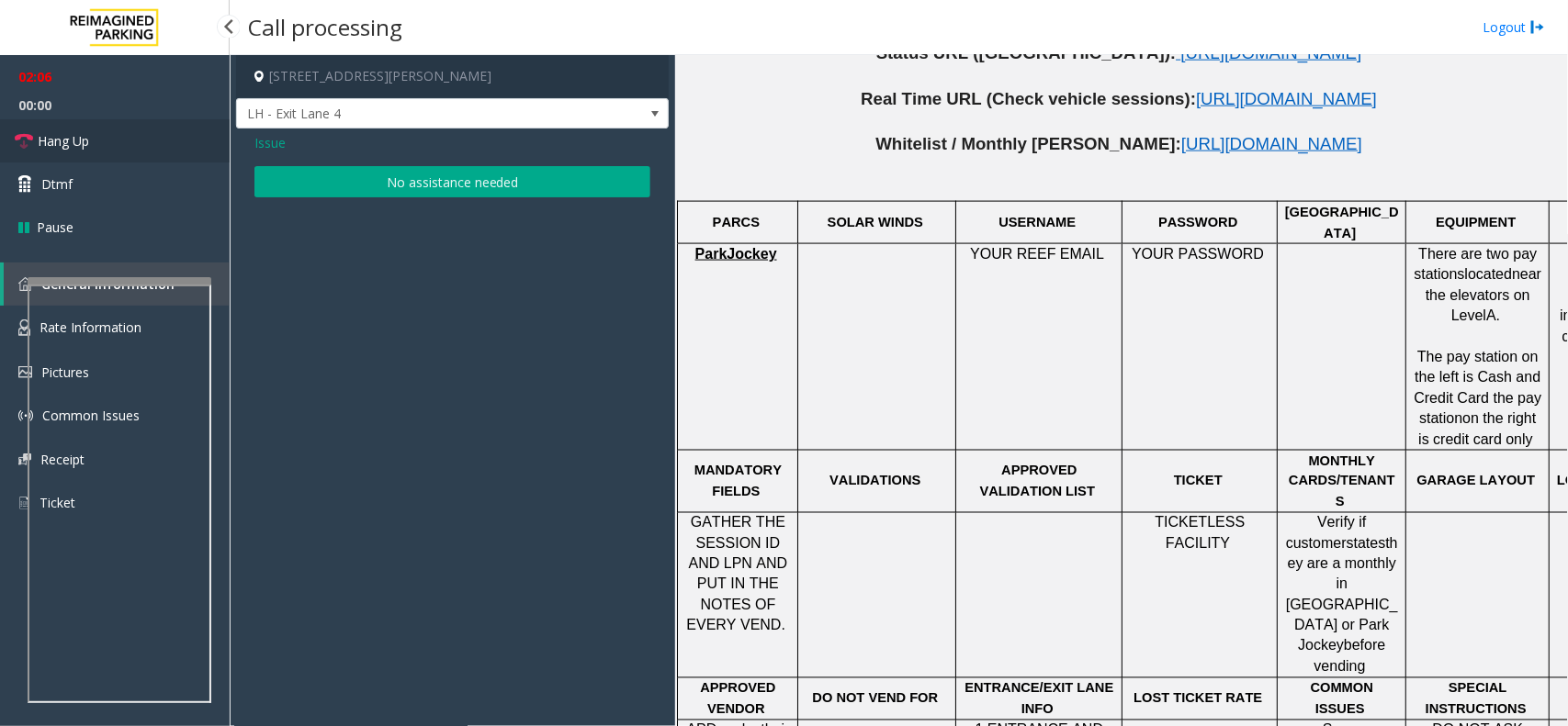
click at [108, 145] on link "Hang Up" at bounding box center [114, 140] width 229 height 43
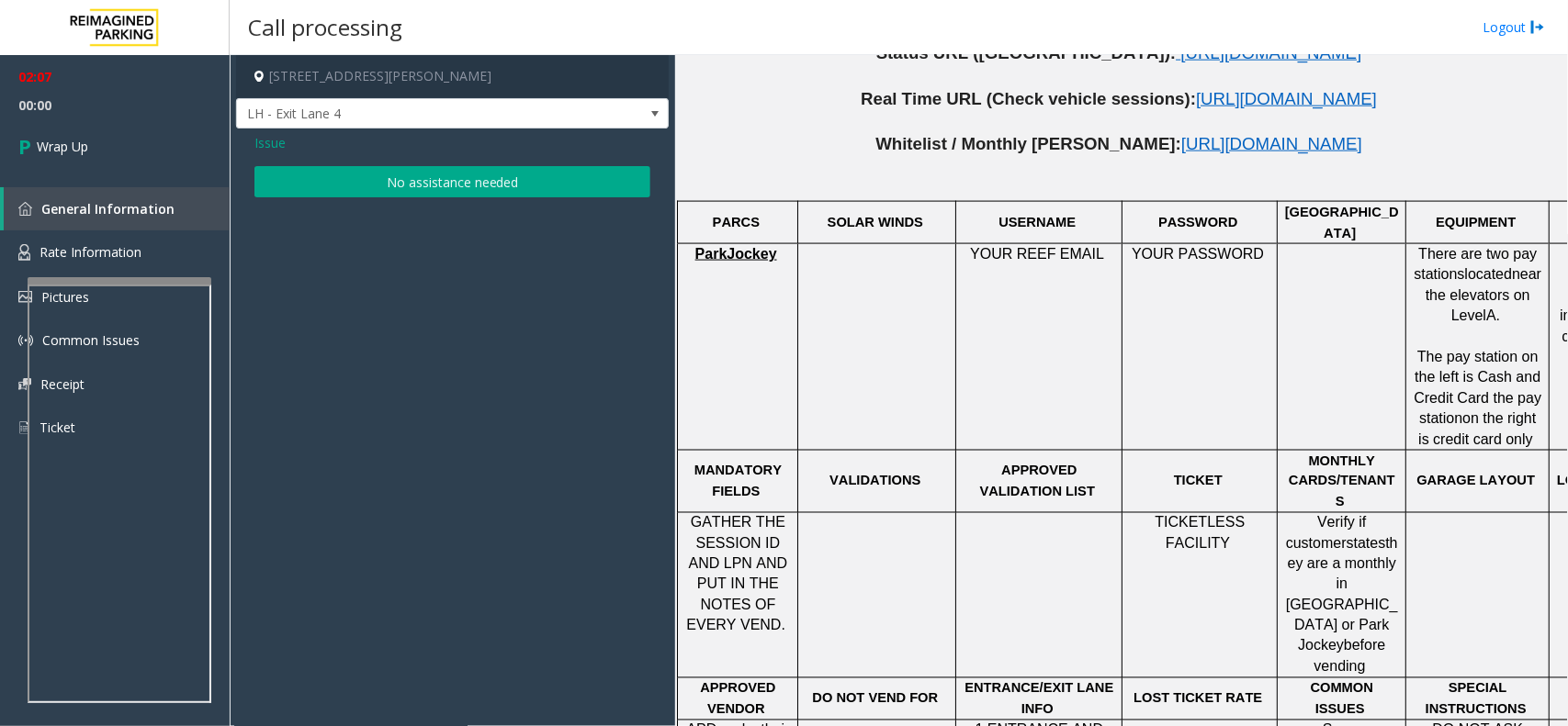
click at [379, 183] on button "No assistance needed" at bounding box center [452, 181] width 396 height 32
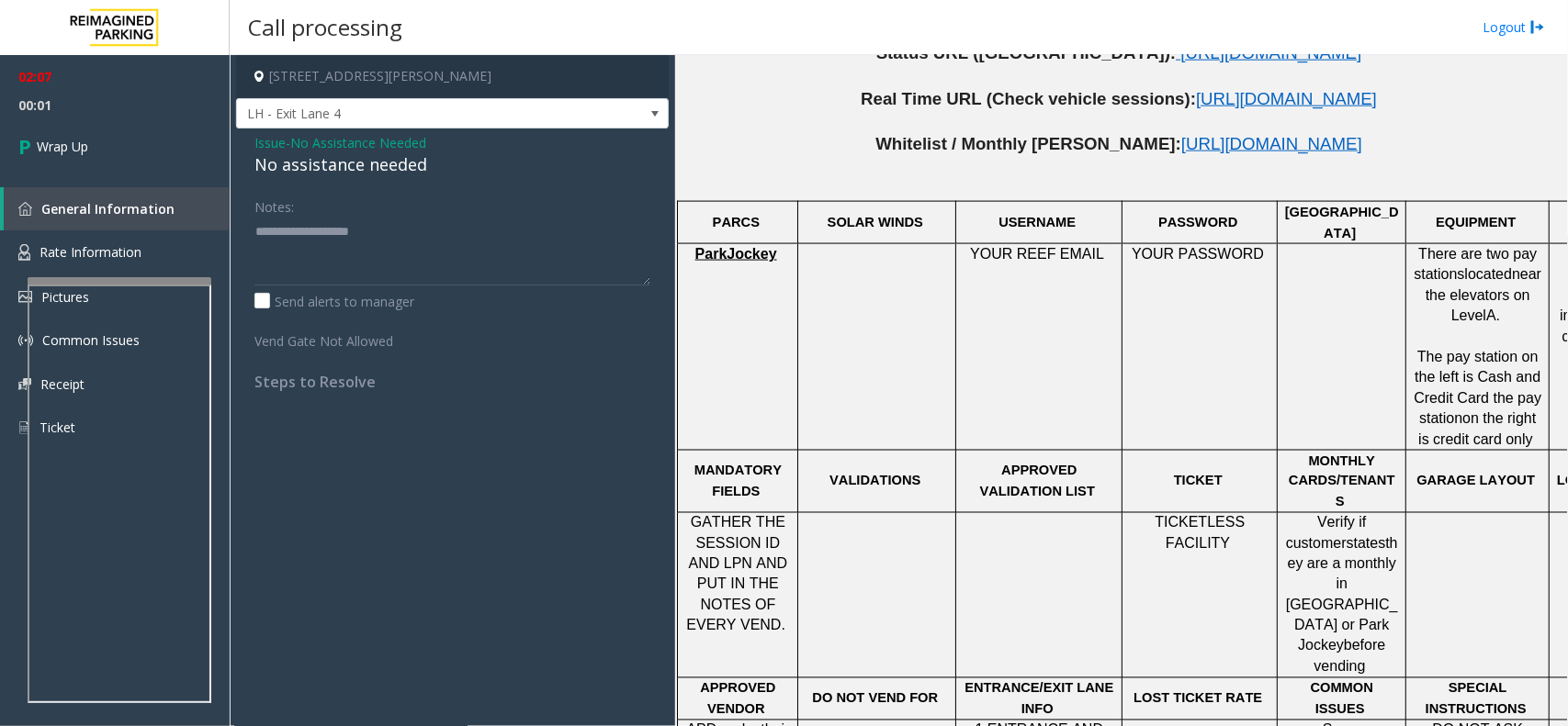
click at [398, 170] on div "No assistance needed" at bounding box center [452, 165] width 396 height 25
type textarea "**********"
click at [126, 150] on link "Wrap Up" at bounding box center [114, 146] width 229 height 54
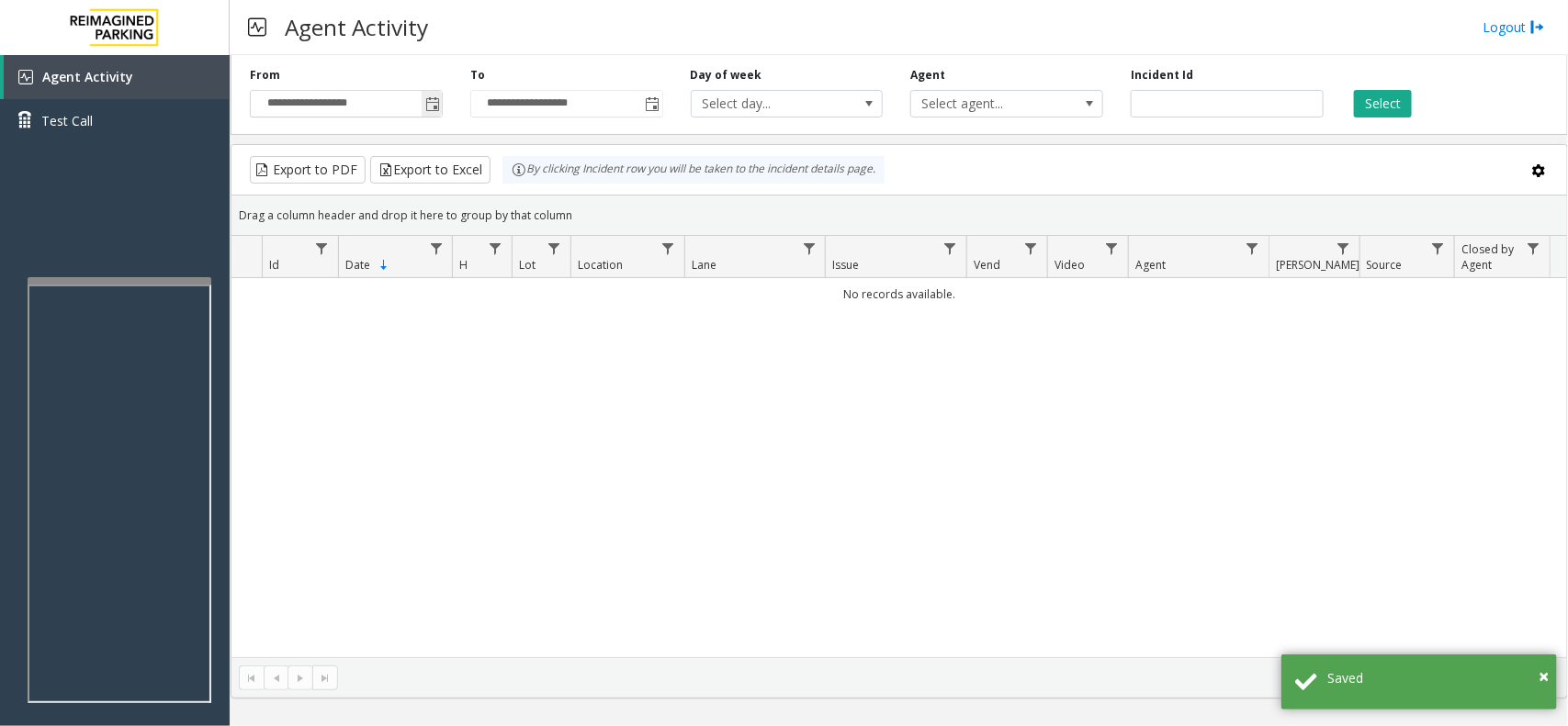
click at [427, 108] on span "Toggle popup" at bounding box center [432, 104] width 14 height 14
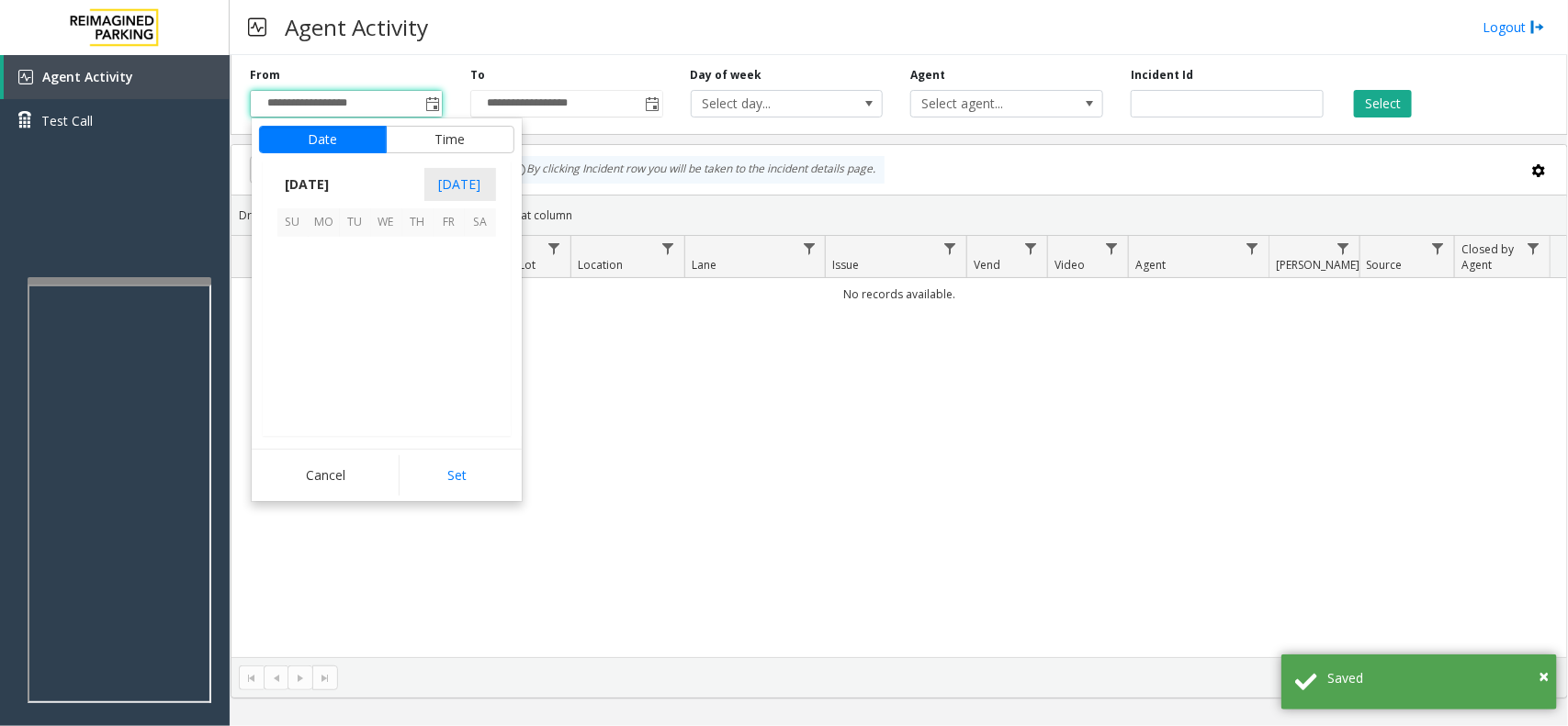
scroll to position [329204, 0]
click at [361, 310] on span "12" at bounding box center [355, 316] width 32 height 32
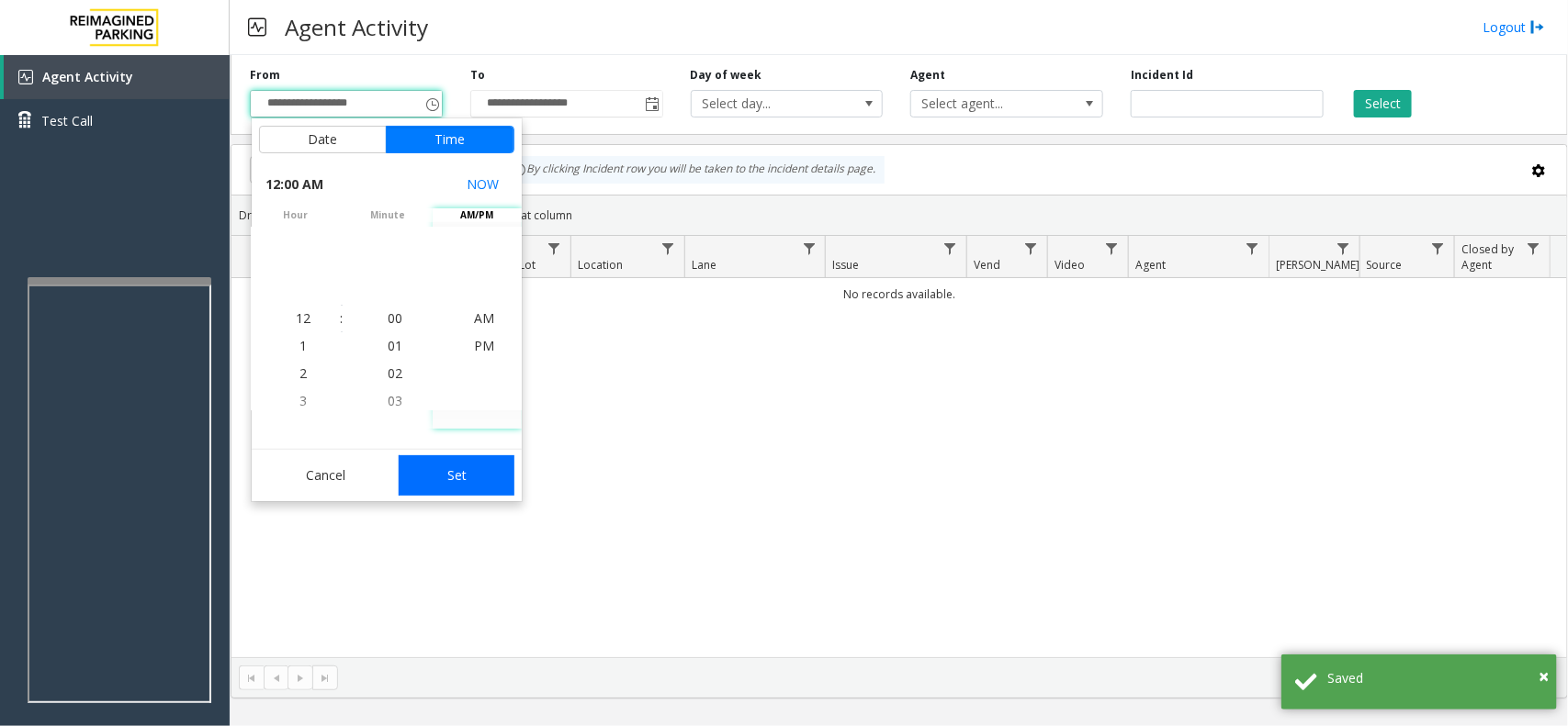
click at [468, 464] on button "Set" at bounding box center [457, 476] width 116 height 40
type input "**********"
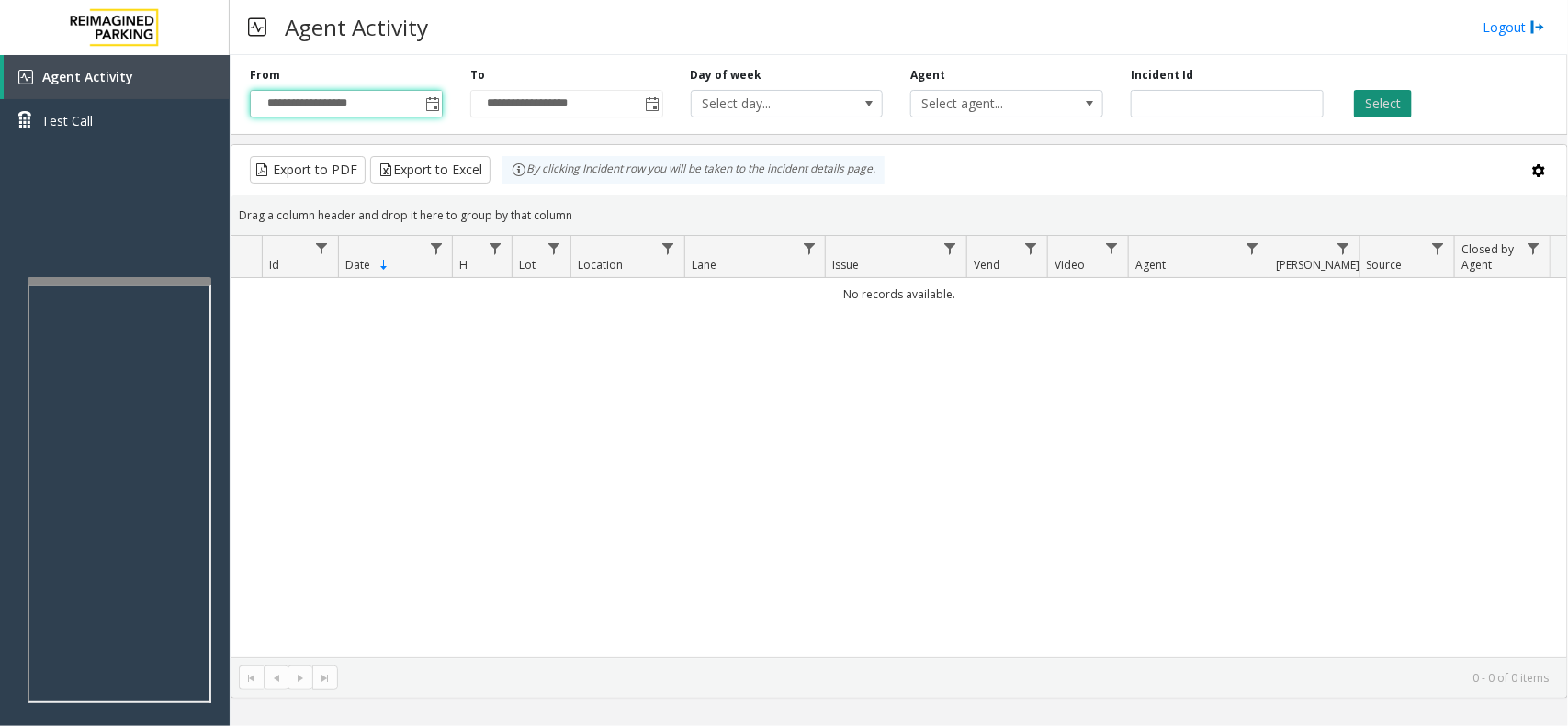
click at [1381, 106] on button "Select" at bounding box center [1383, 104] width 58 height 28
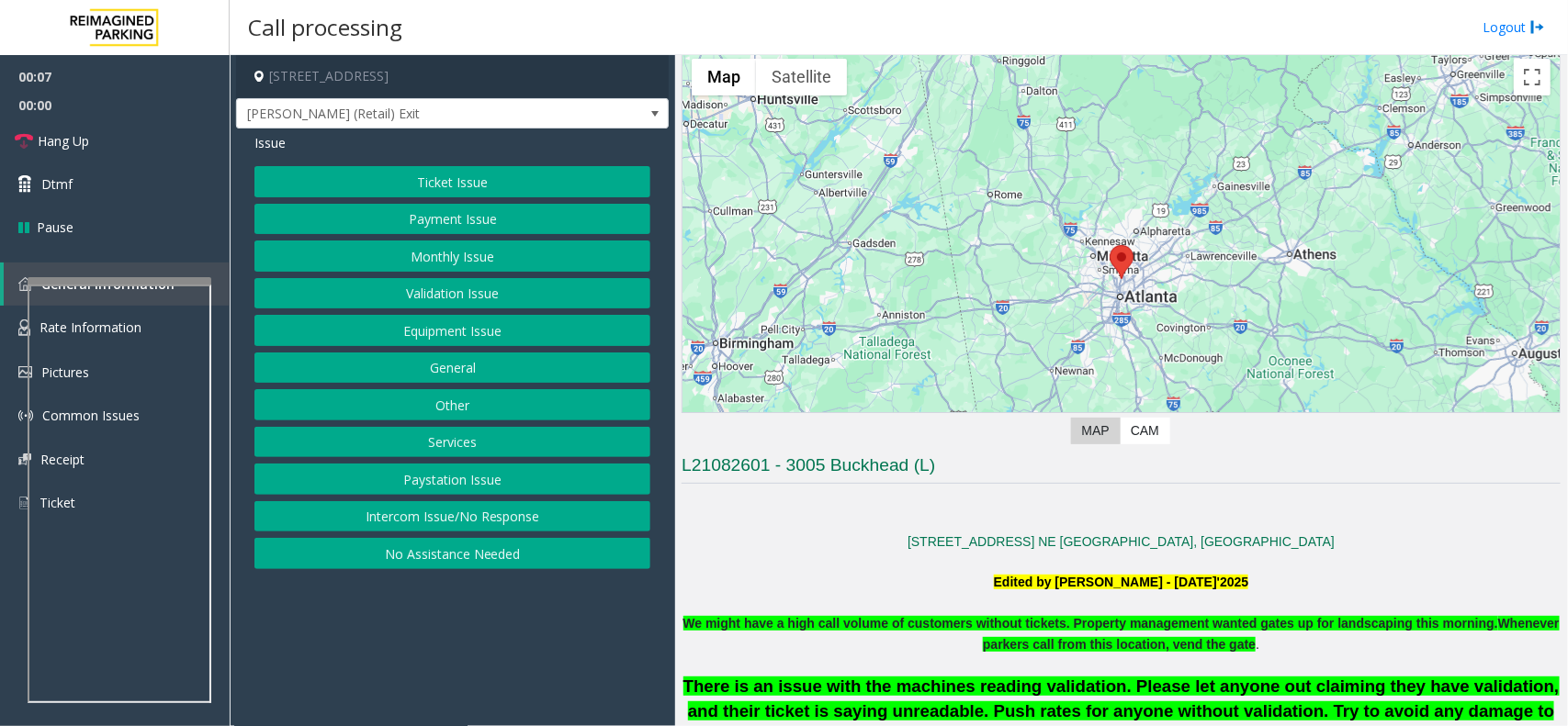
scroll to position [115, 0]
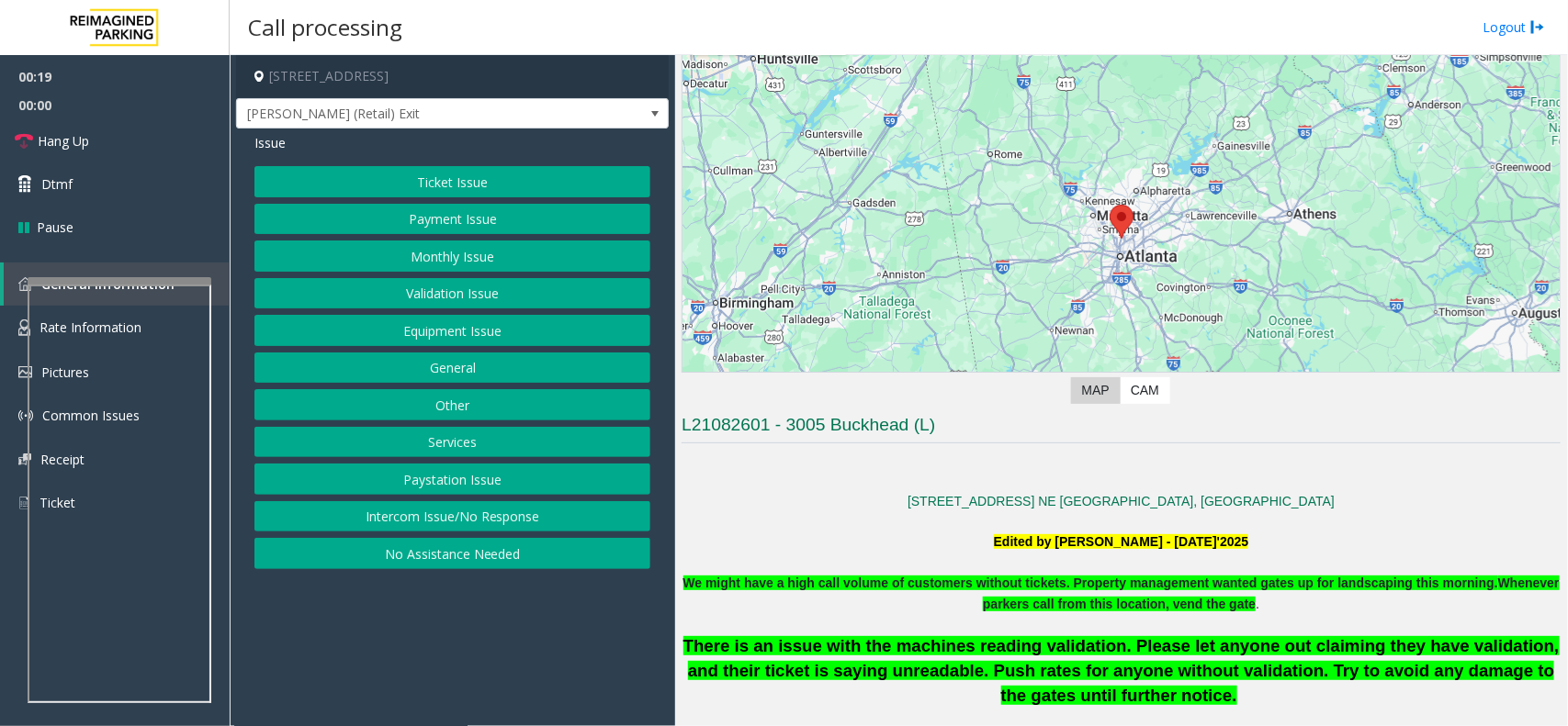
click at [493, 186] on button "Ticket Issue" at bounding box center [452, 181] width 396 height 32
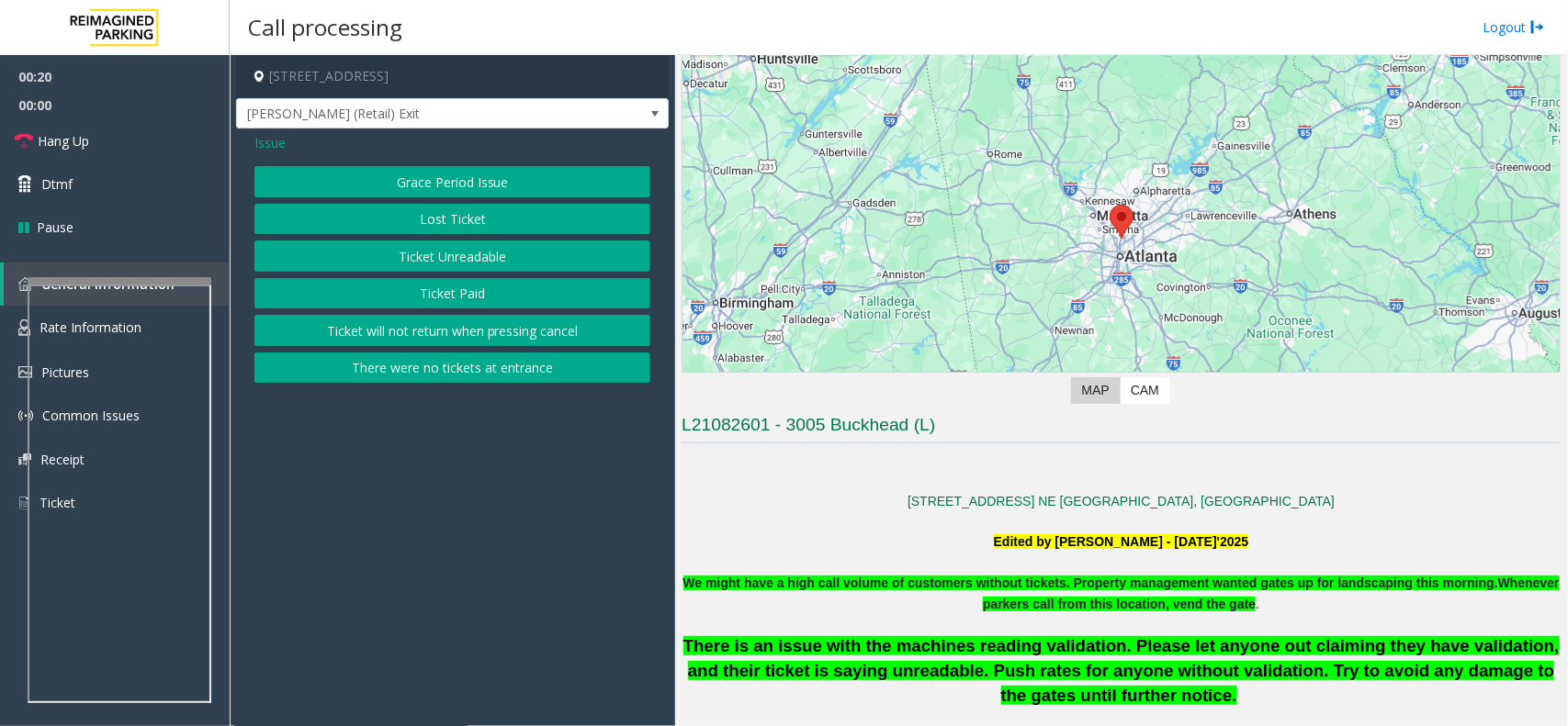
click at [508, 370] on button "There were no tickets at entrance" at bounding box center [452, 368] width 396 height 32
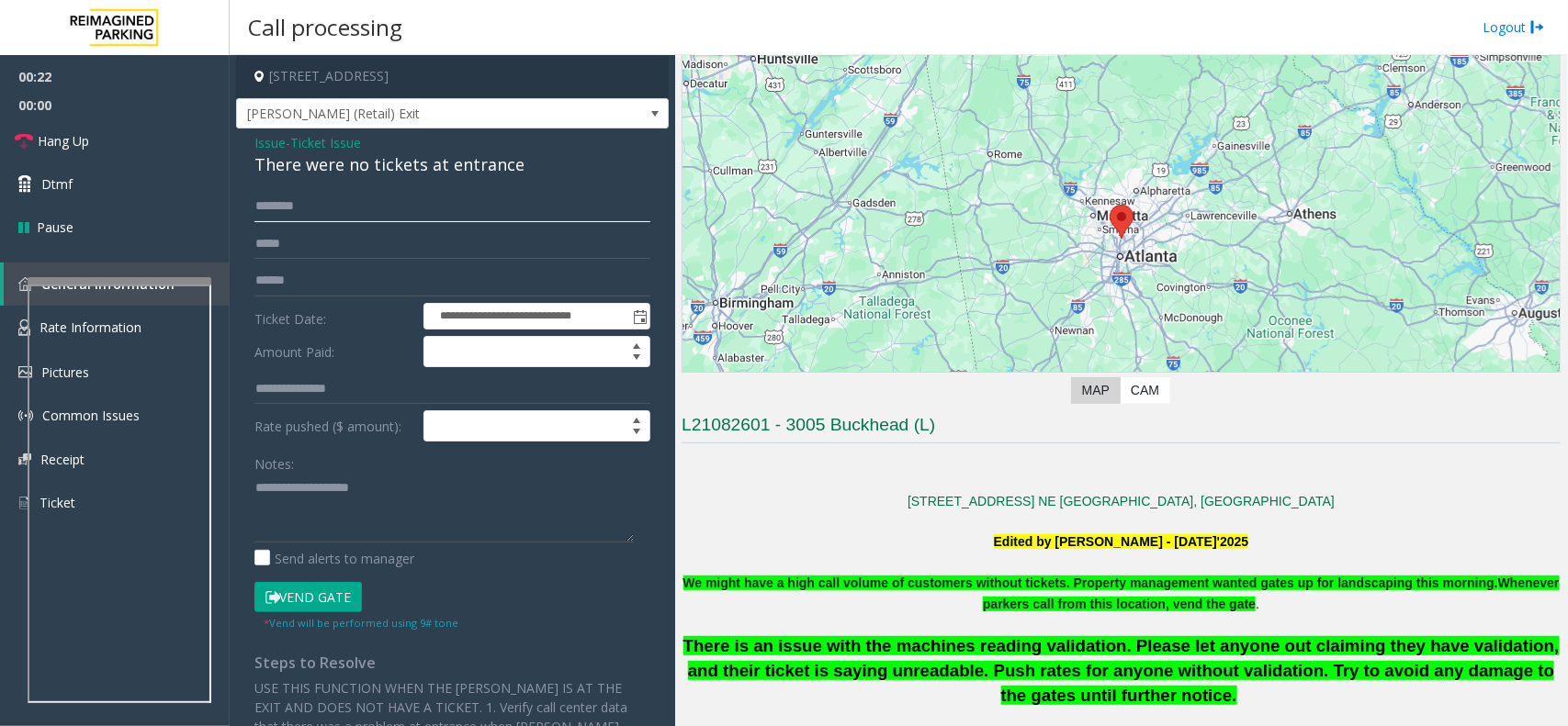
click at [280, 211] on input "text" at bounding box center [452, 206] width 396 height 32
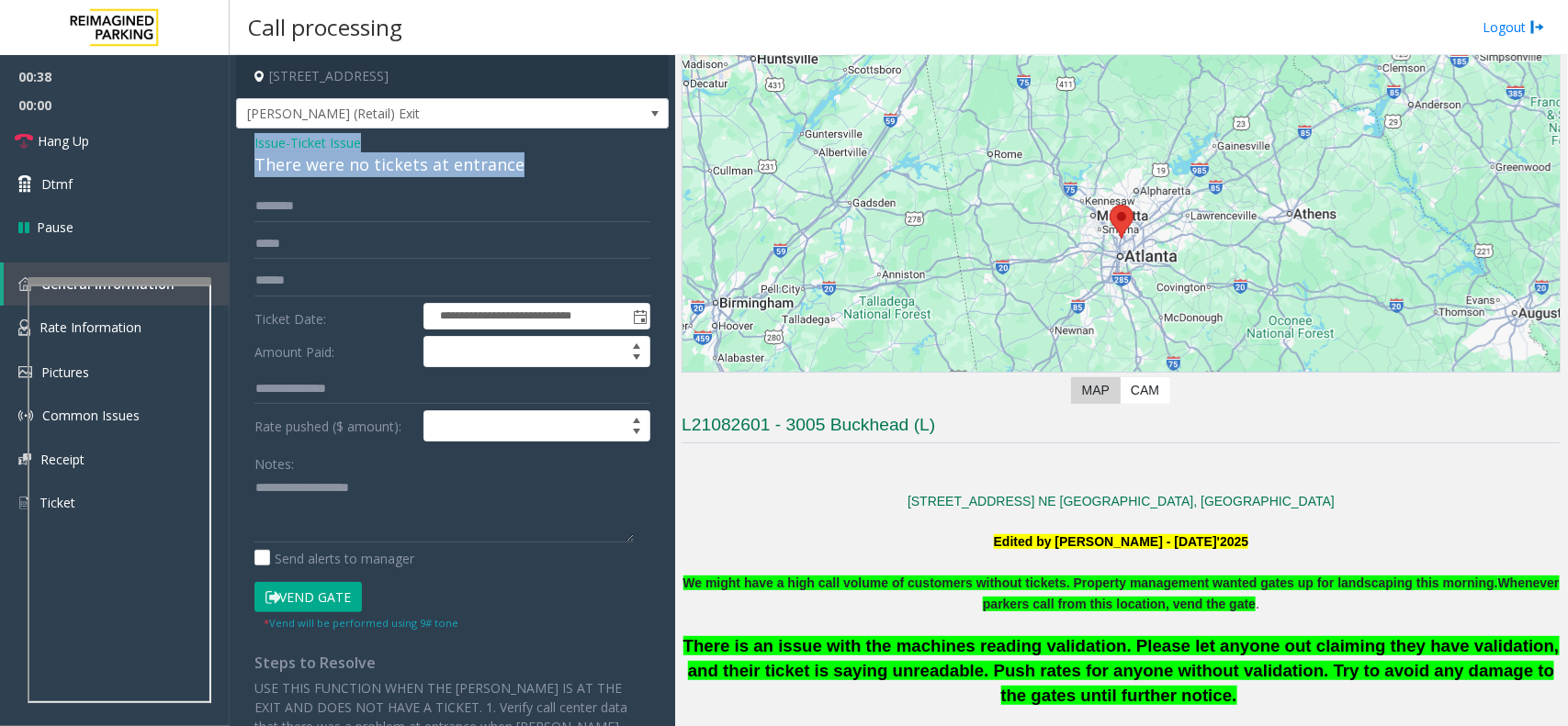
drag, startPoint x: 254, startPoint y: 135, endPoint x: 530, endPoint y: 165, distance: 277.6
click at [530, 165] on div "**********" at bounding box center [452, 500] width 433 height 742
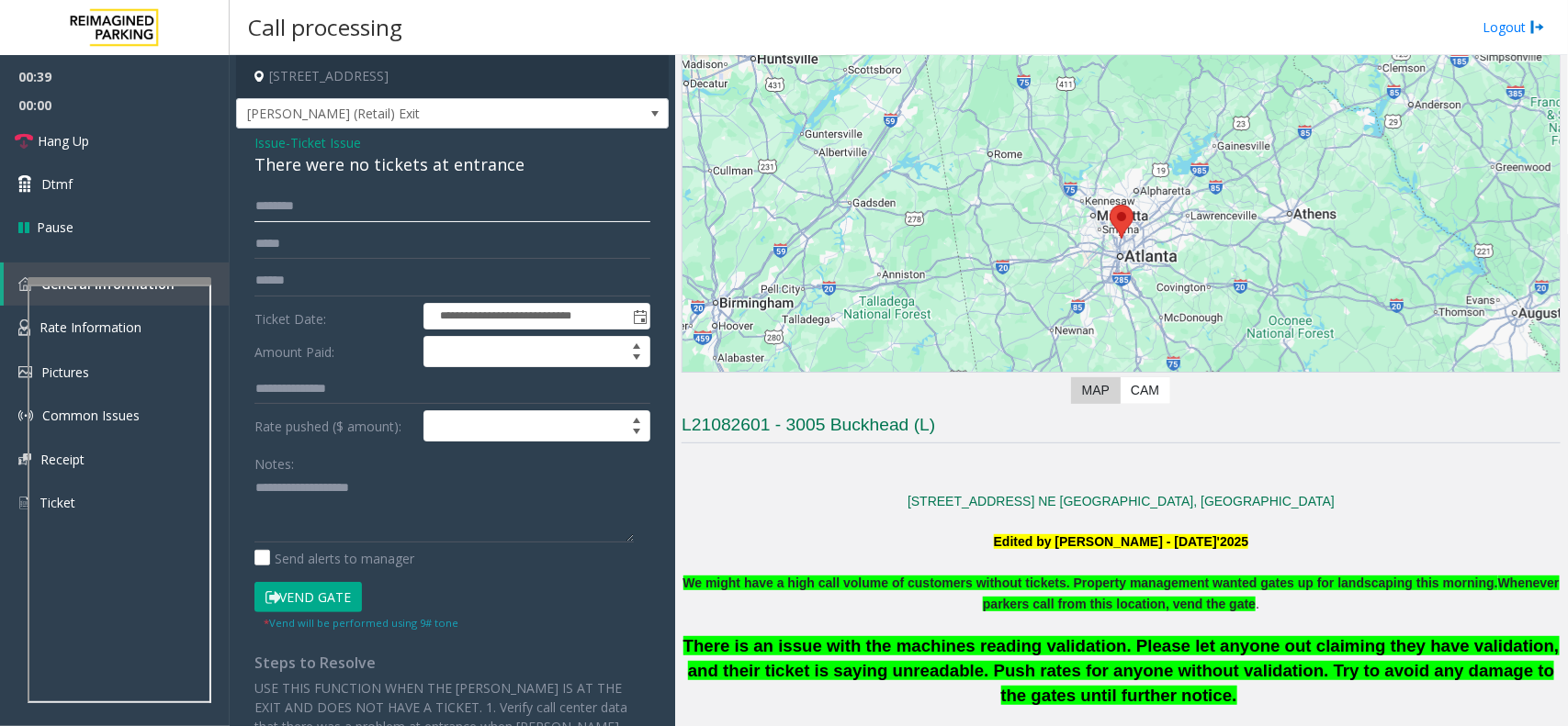
click at [400, 207] on input "text" at bounding box center [452, 206] width 396 height 32
type input "***"
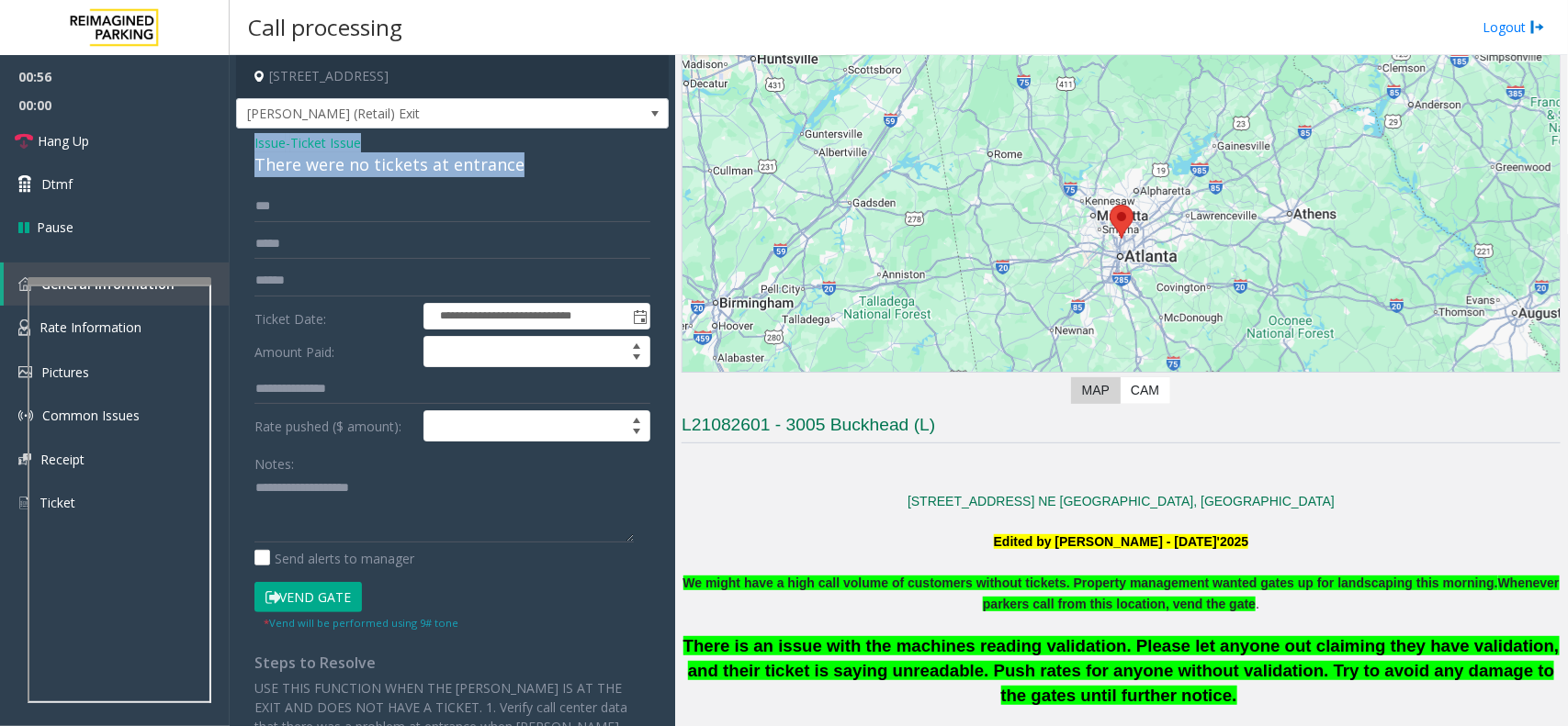
drag, startPoint x: 250, startPoint y: 139, endPoint x: 519, endPoint y: 170, distance: 270.8
click at [519, 170] on div "**********" at bounding box center [452, 500] width 433 height 742
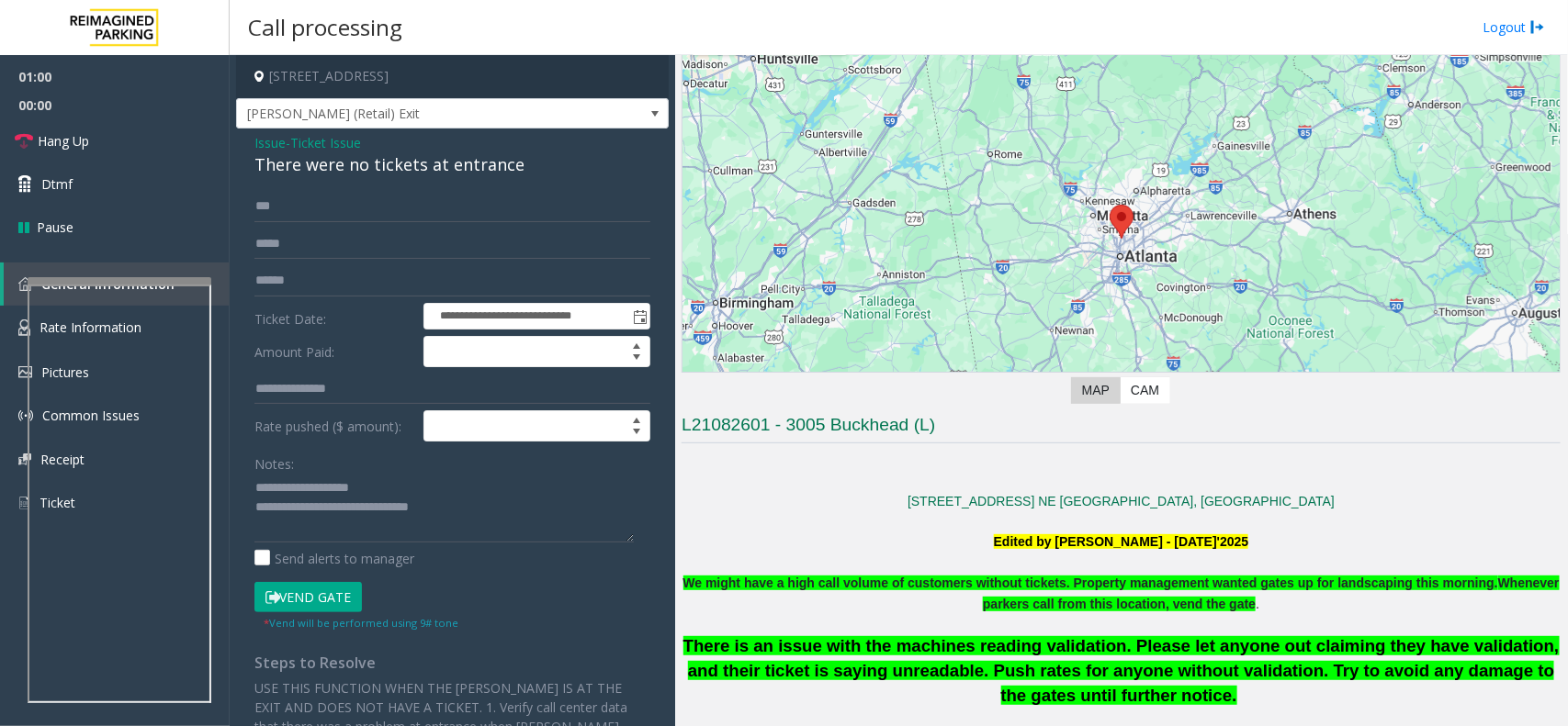
click at [320, 602] on button "Vend Gate" at bounding box center [308, 597] width 107 height 32
click at [463, 512] on textarea at bounding box center [443, 508] width 379 height 69
click at [48, 143] on span "Hang Up" at bounding box center [63, 141] width 52 height 19
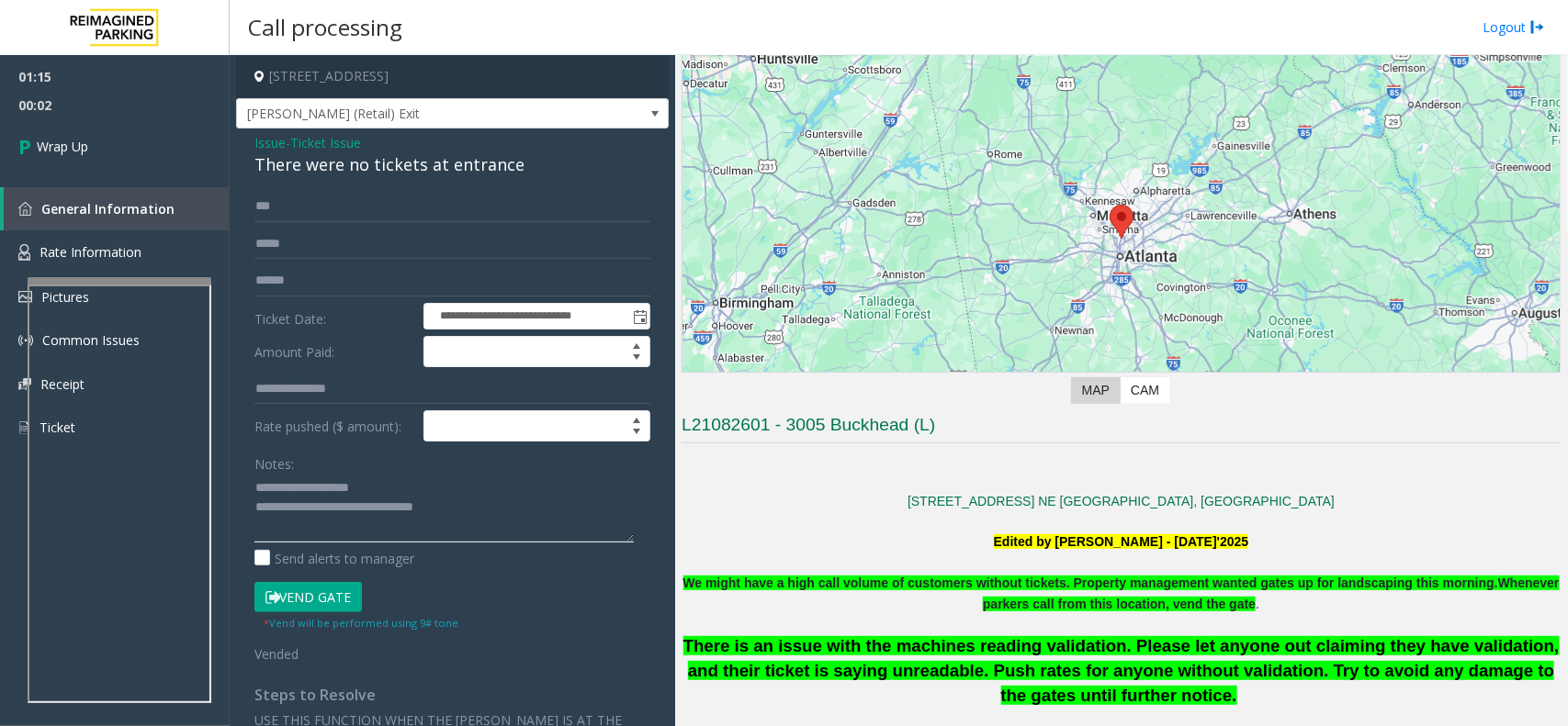
click at [464, 512] on textarea at bounding box center [443, 508] width 379 height 69
type textarea "**********"
click at [44, 140] on span "Wrap Up" at bounding box center [62, 147] width 52 height 19
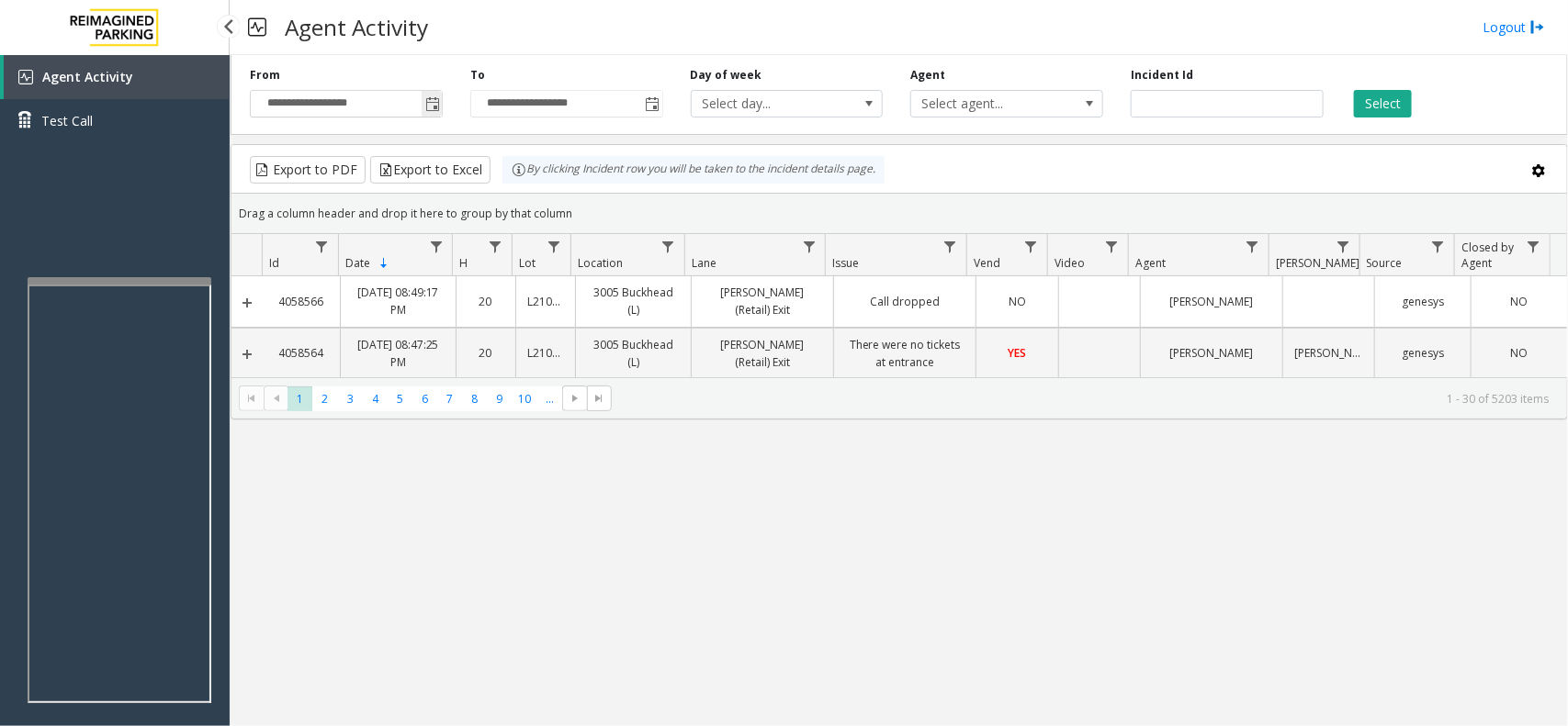
click at [430, 108] on span "Toggle popup" at bounding box center [432, 104] width 14 height 14
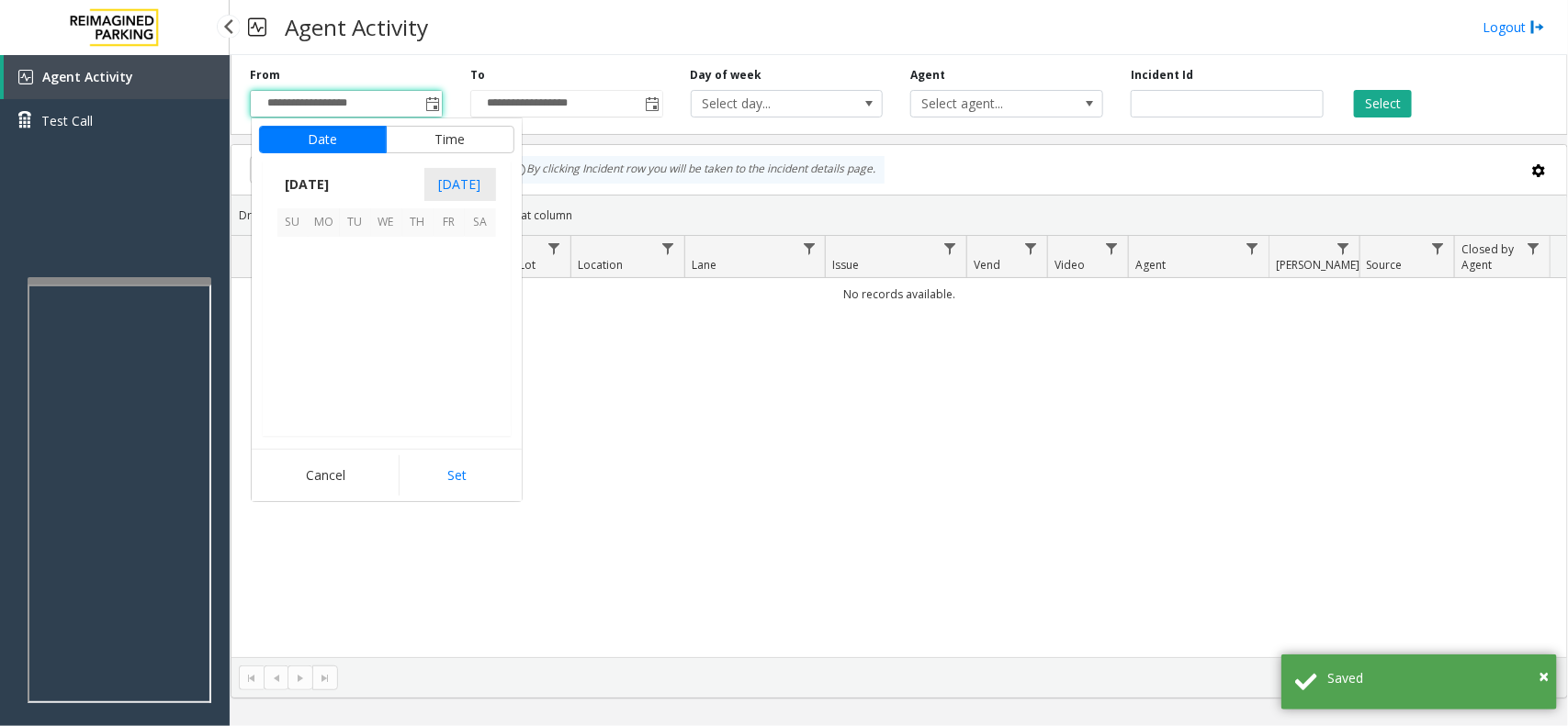
scroll to position [329204, 0]
click at [398, 285] on span "6" at bounding box center [387, 285] width 32 height 32
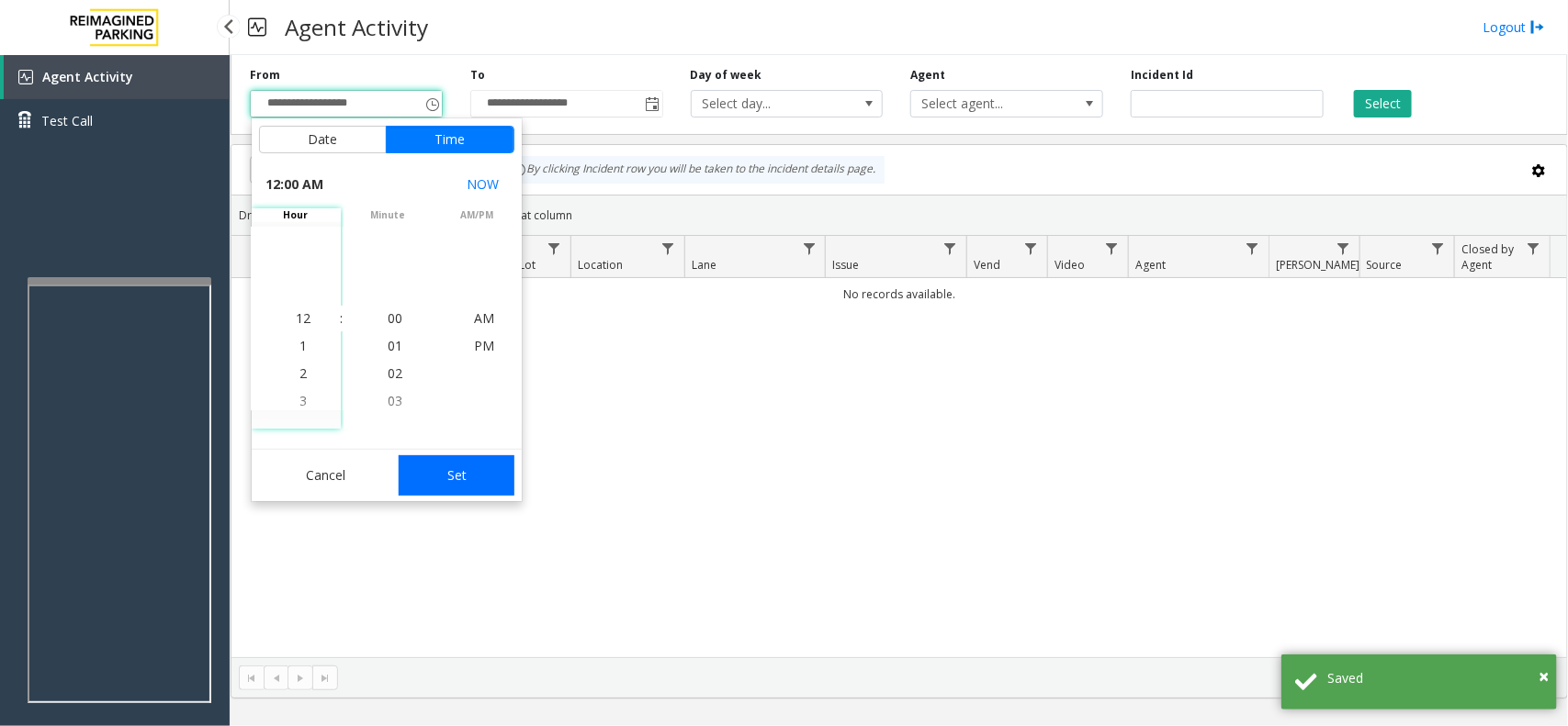
click at [487, 478] on button "Set" at bounding box center [457, 476] width 116 height 40
type input "**********"
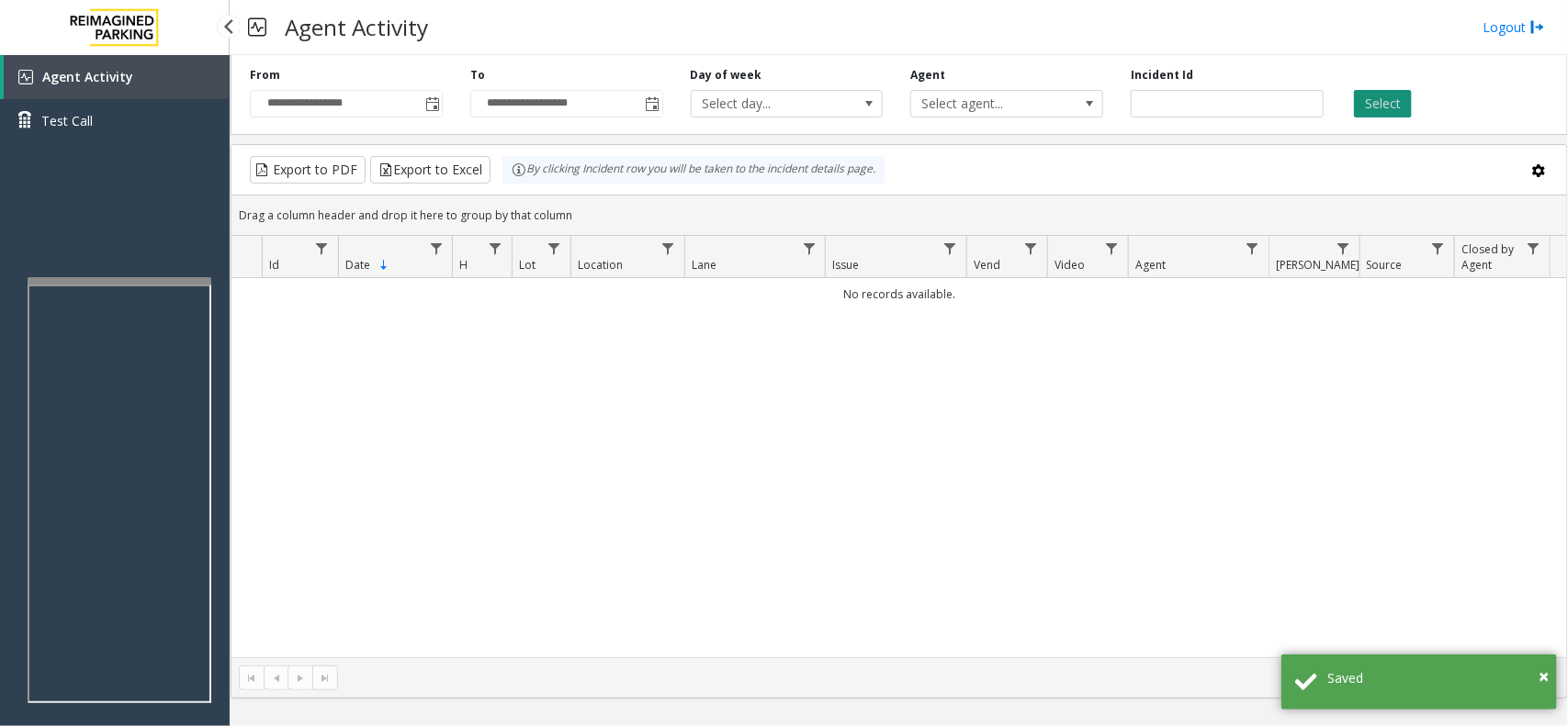
click at [1394, 107] on button "Select" at bounding box center [1383, 104] width 58 height 28
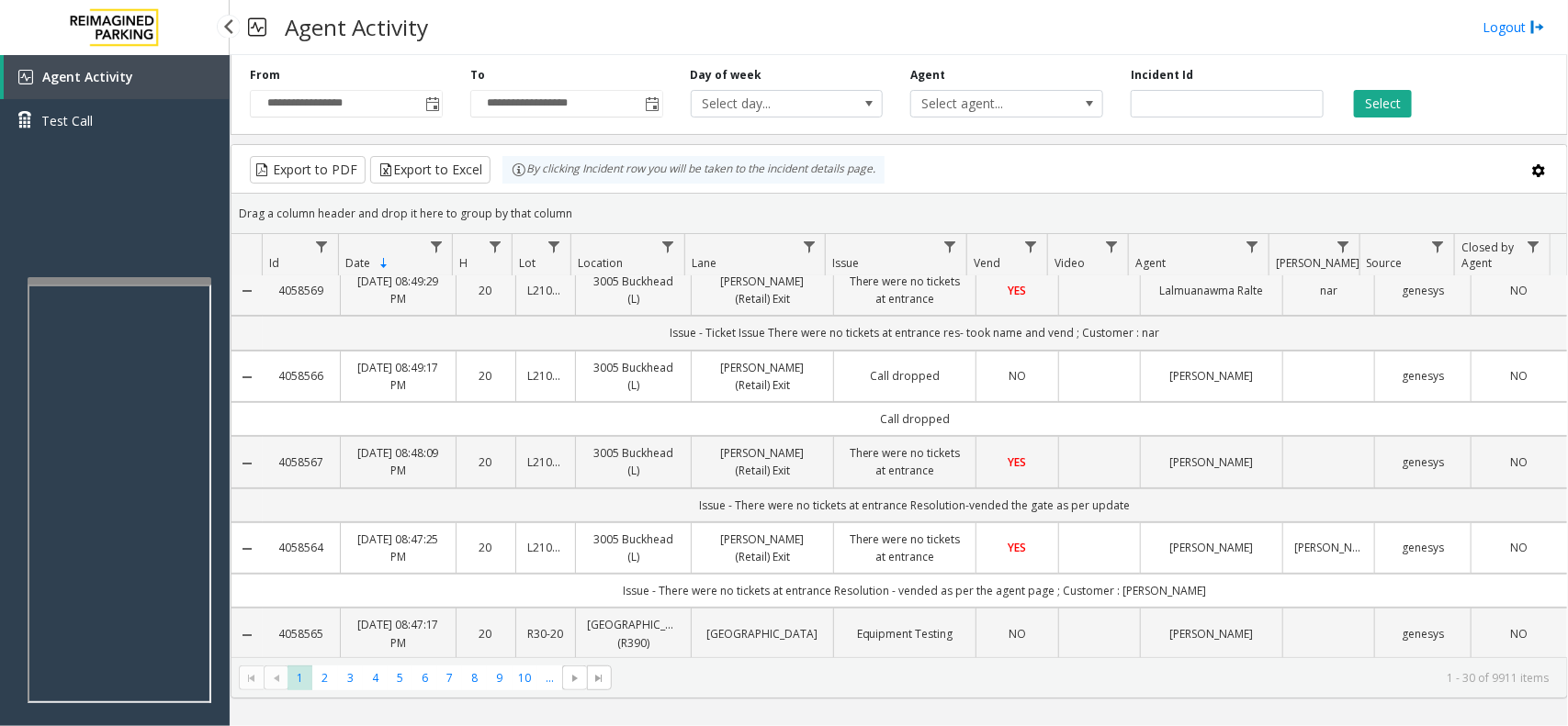
scroll to position [0, 0]
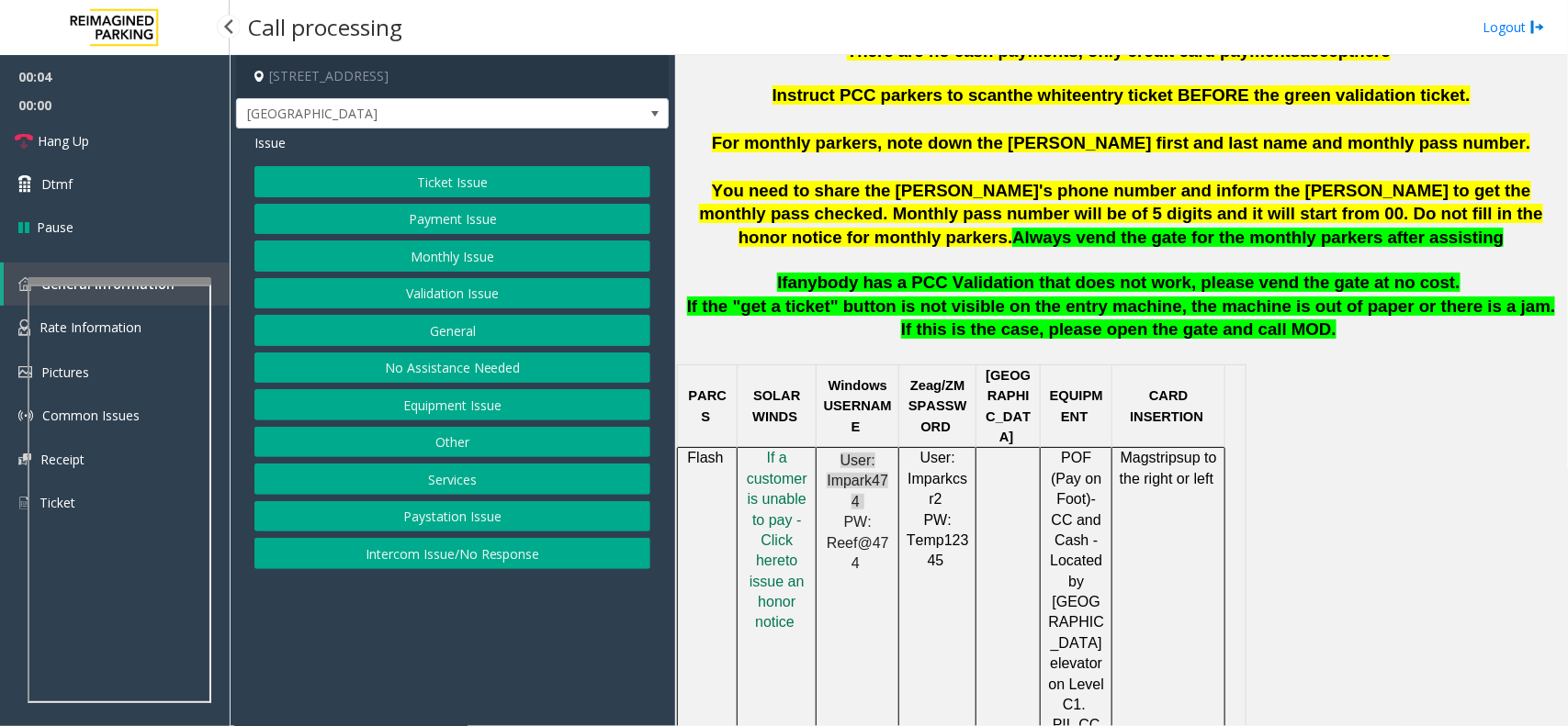
scroll to position [804, 0]
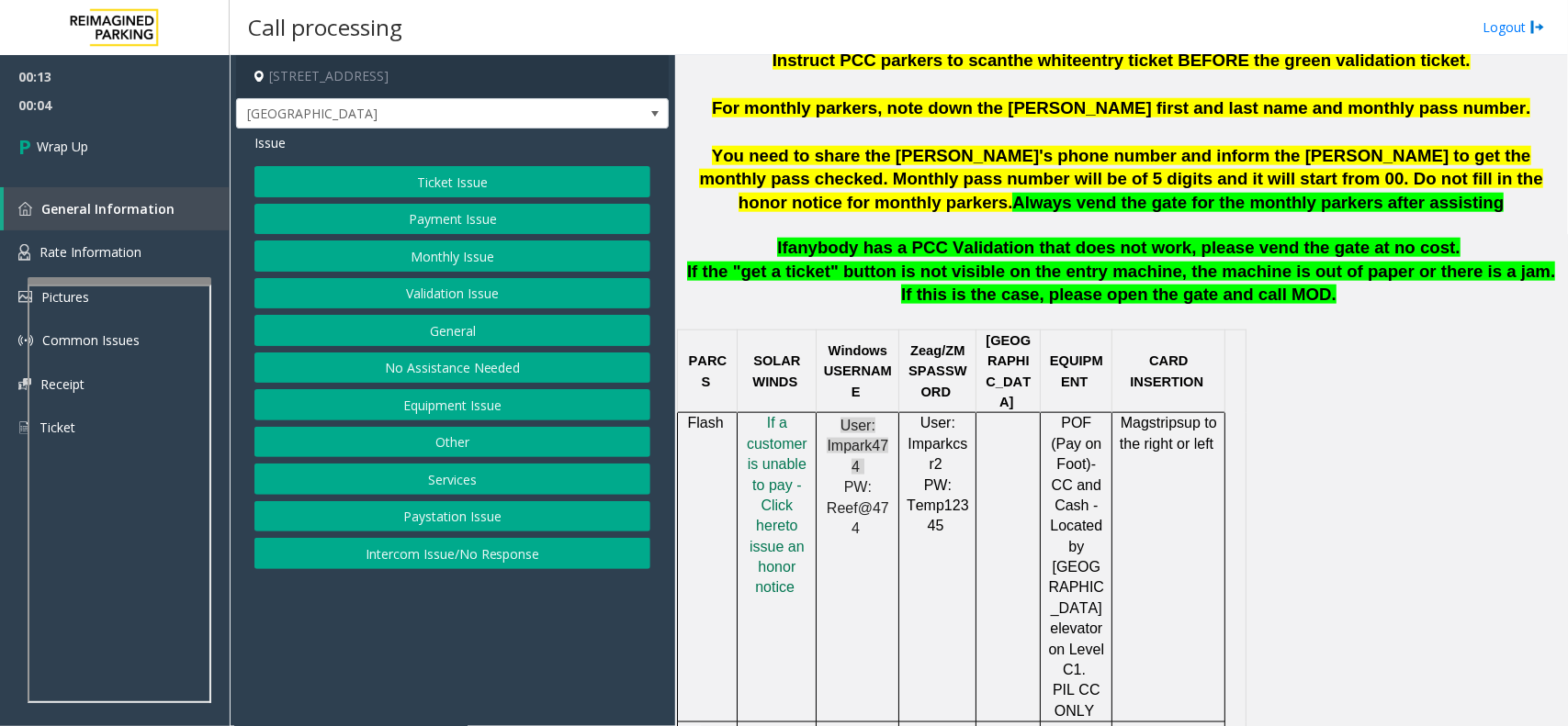
click at [456, 556] on button "Intercom Issue/No Response" at bounding box center [452, 553] width 396 height 32
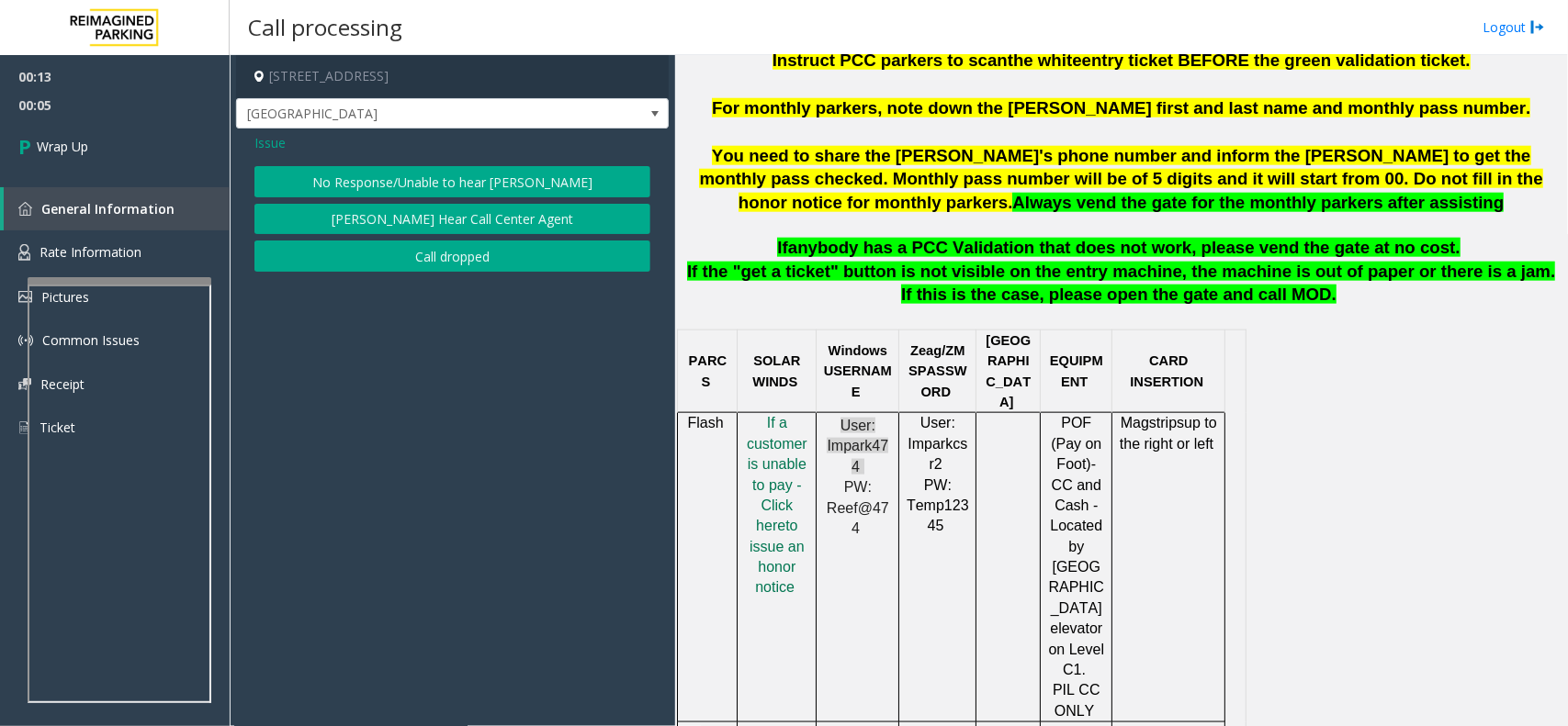
click at [453, 246] on button "Call dropped" at bounding box center [452, 256] width 396 height 32
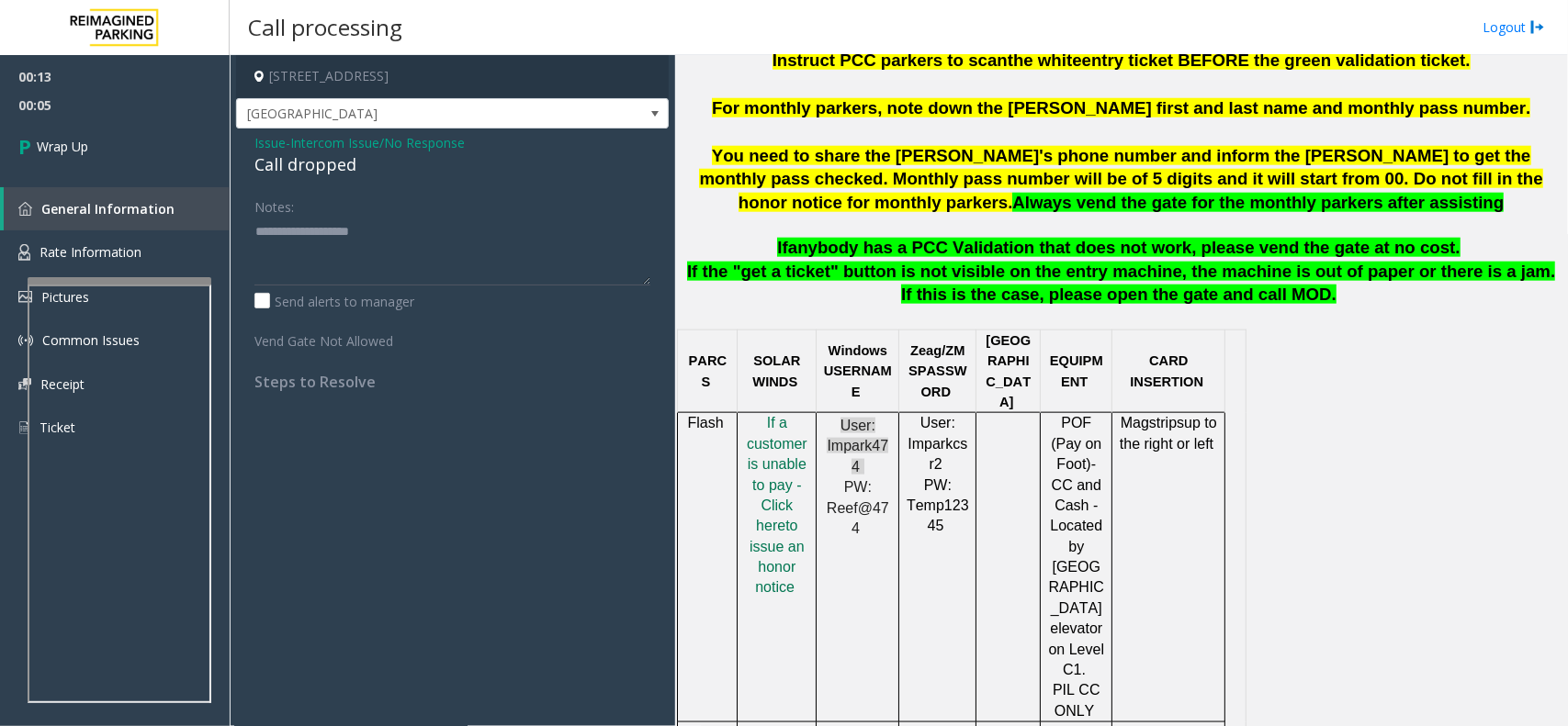
click at [315, 170] on div "Call dropped" at bounding box center [452, 165] width 396 height 25
click at [320, 170] on div "Call dropped" at bounding box center [452, 165] width 396 height 25
click at [269, 162] on div "Call dropped" at bounding box center [452, 165] width 396 height 25
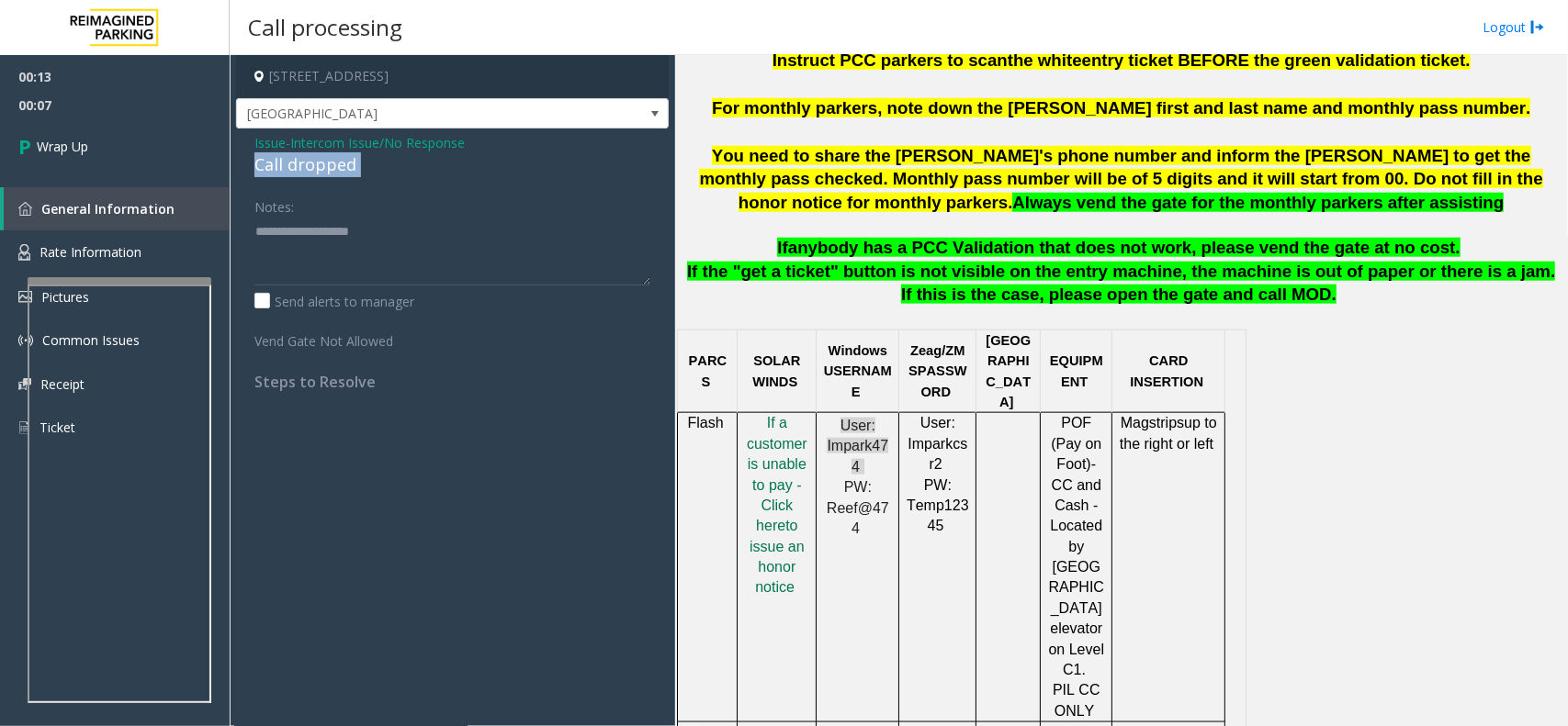
click at [269, 162] on div "Call dropped" at bounding box center [452, 165] width 396 height 25
type textarea "**********"
click at [108, 157] on link "Wrap Up" at bounding box center [114, 146] width 229 height 54
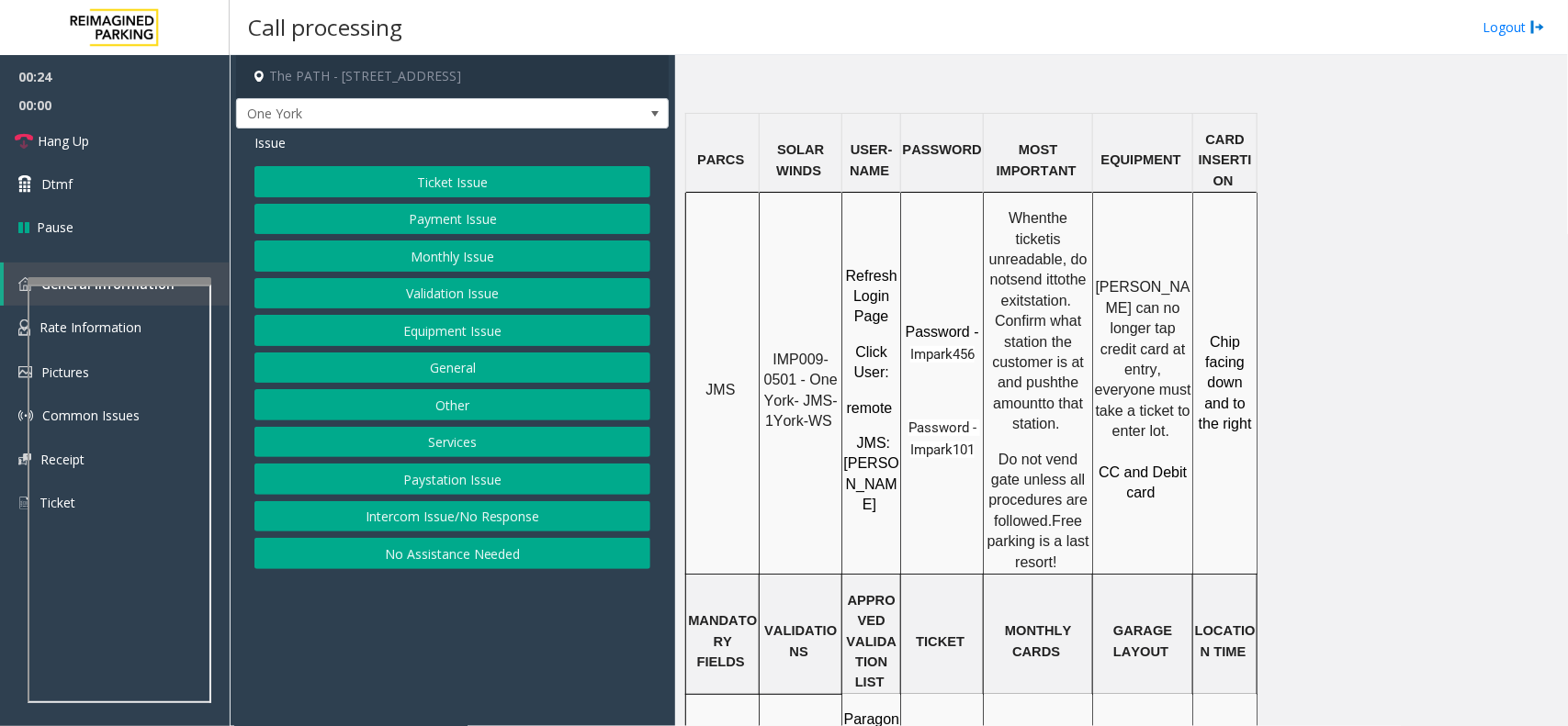
scroll to position [1377, 0]
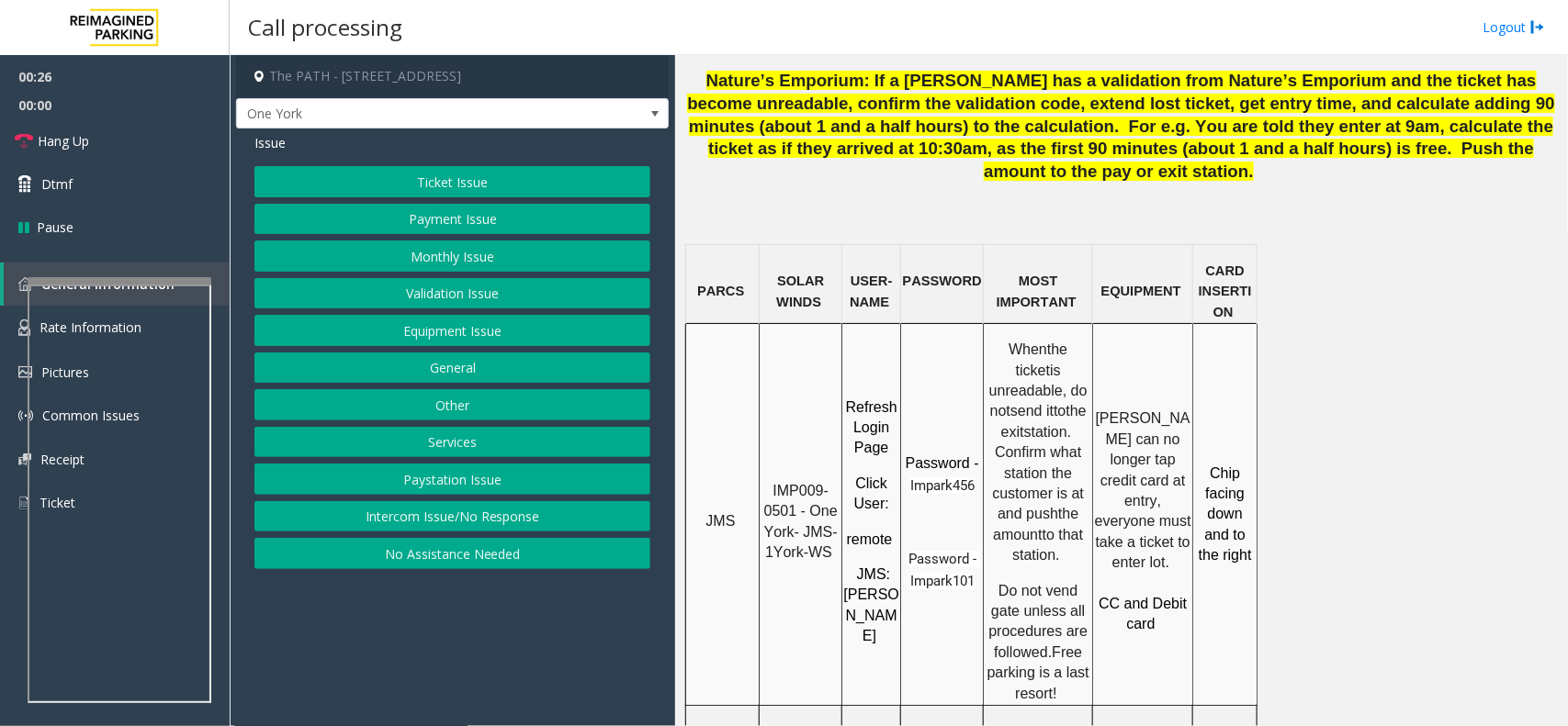
click at [801, 483] on span "IMP009-0501 - One York- JMS-1York-WS" at bounding box center [803, 522] width 78 height 77
click at [788, 483] on span "IMP009-0501 - One York- JMS-1York-WS" at bounding box center [803, 522] width 78 height 77
drag, startPoint x: 795, startPoint y: 372, endPoint x: 769, endPoint y: 363, distance: 27.5
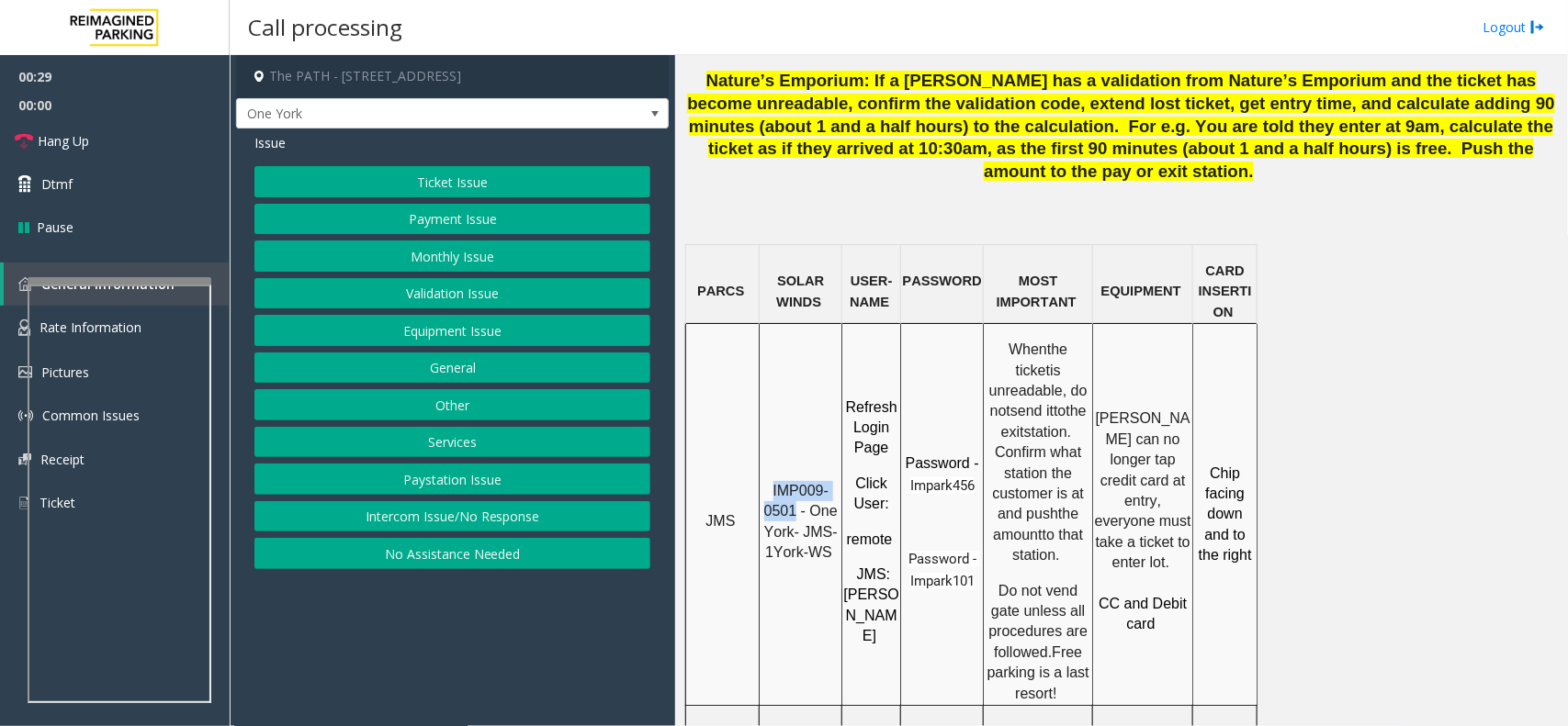
click at [769, 481] on p "IMP009-0501 - One York- JMS-1York-WS" at bounding box center [800, 523] width 80 height 82
click at [462, 171] on button "Ticket Issue" at bounding box center [452, 181] width 396 height 32
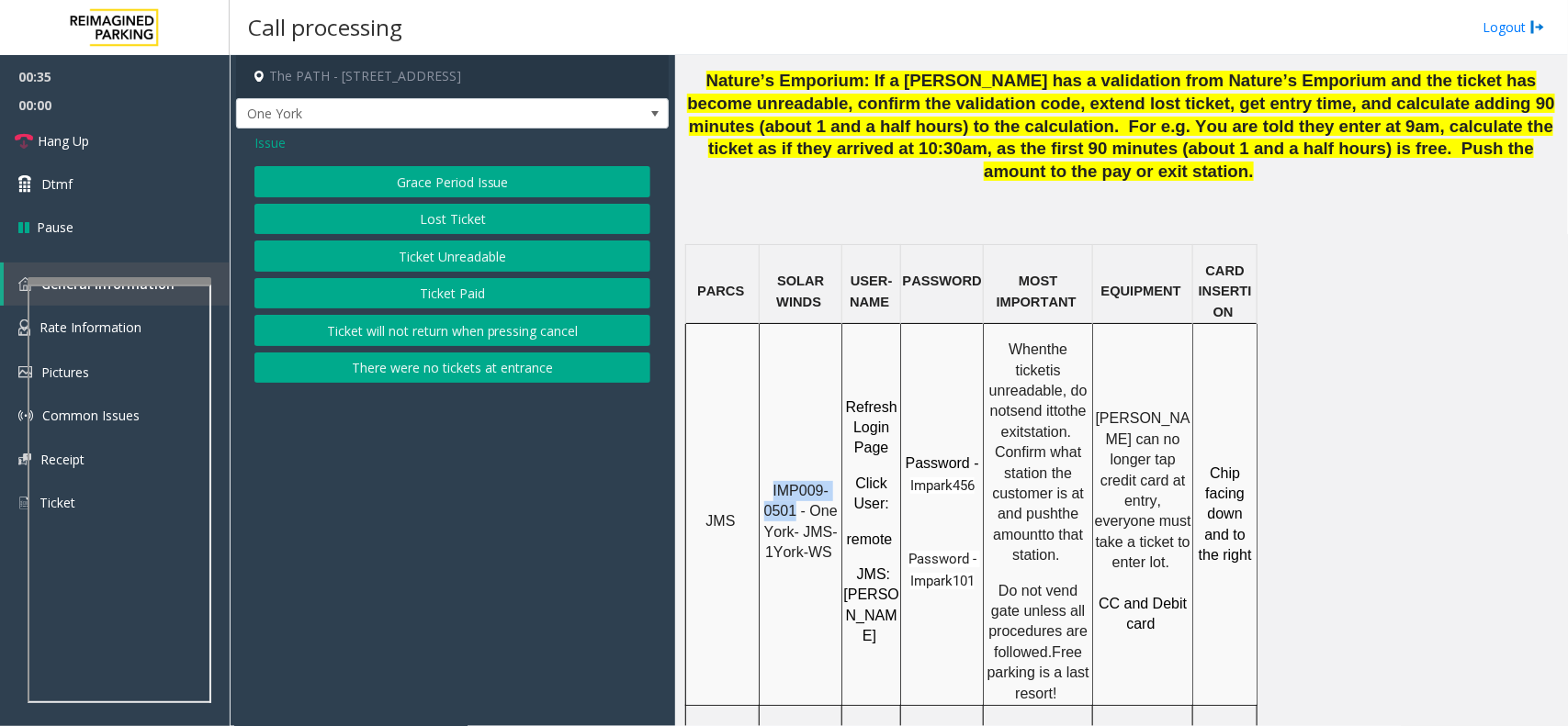
click at [470, 249] on button "Ticket Unreadable" at bounding box center [452, 256] width 396 height 32
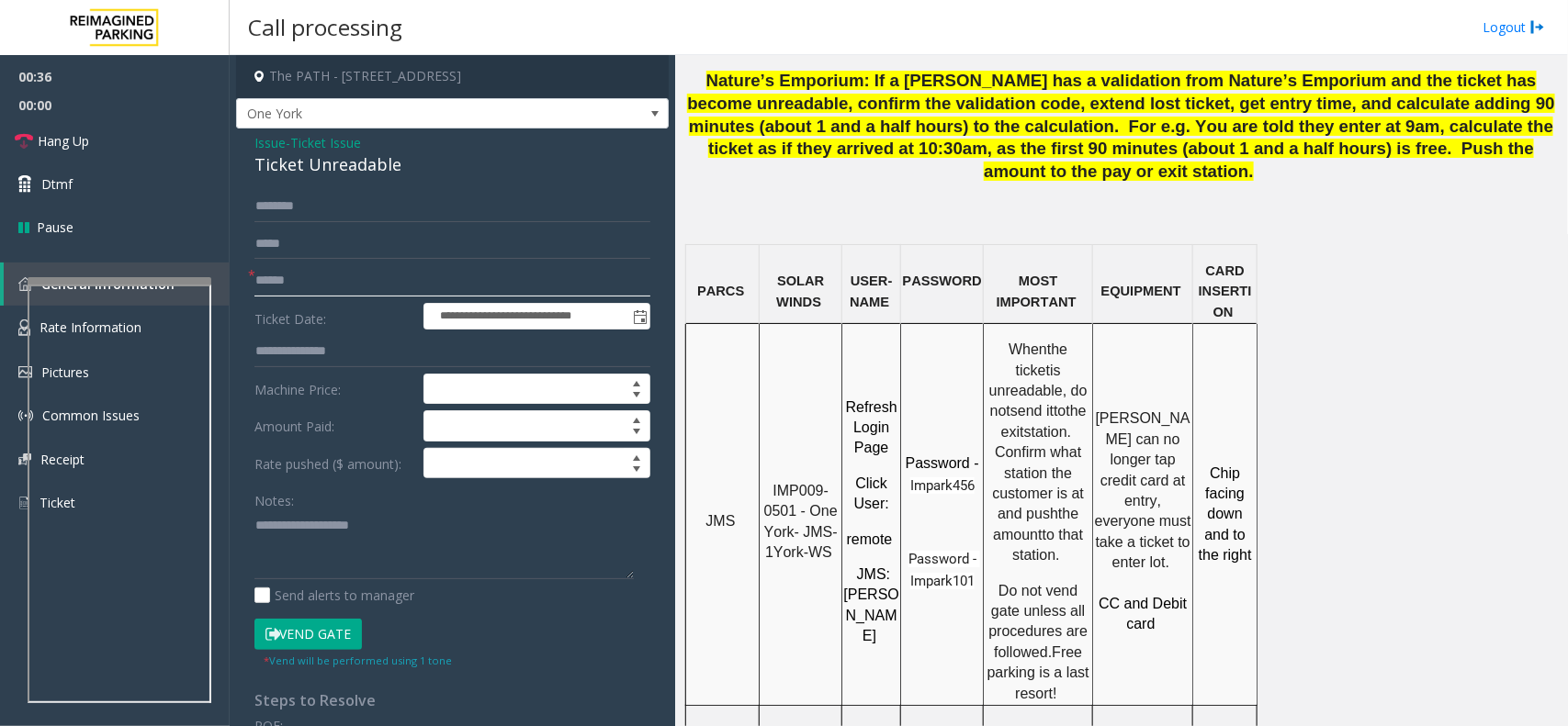
click at [344, 280] on input "text" at bounding box center [452, 281] width 396 height 32
click at [334, 276] on input "********" at bounding box center [452, 281] width 396 height 32
type input "*"
type input "******"
click at [642, 110] on span at bounding box center [654, 113] width 26 height 30
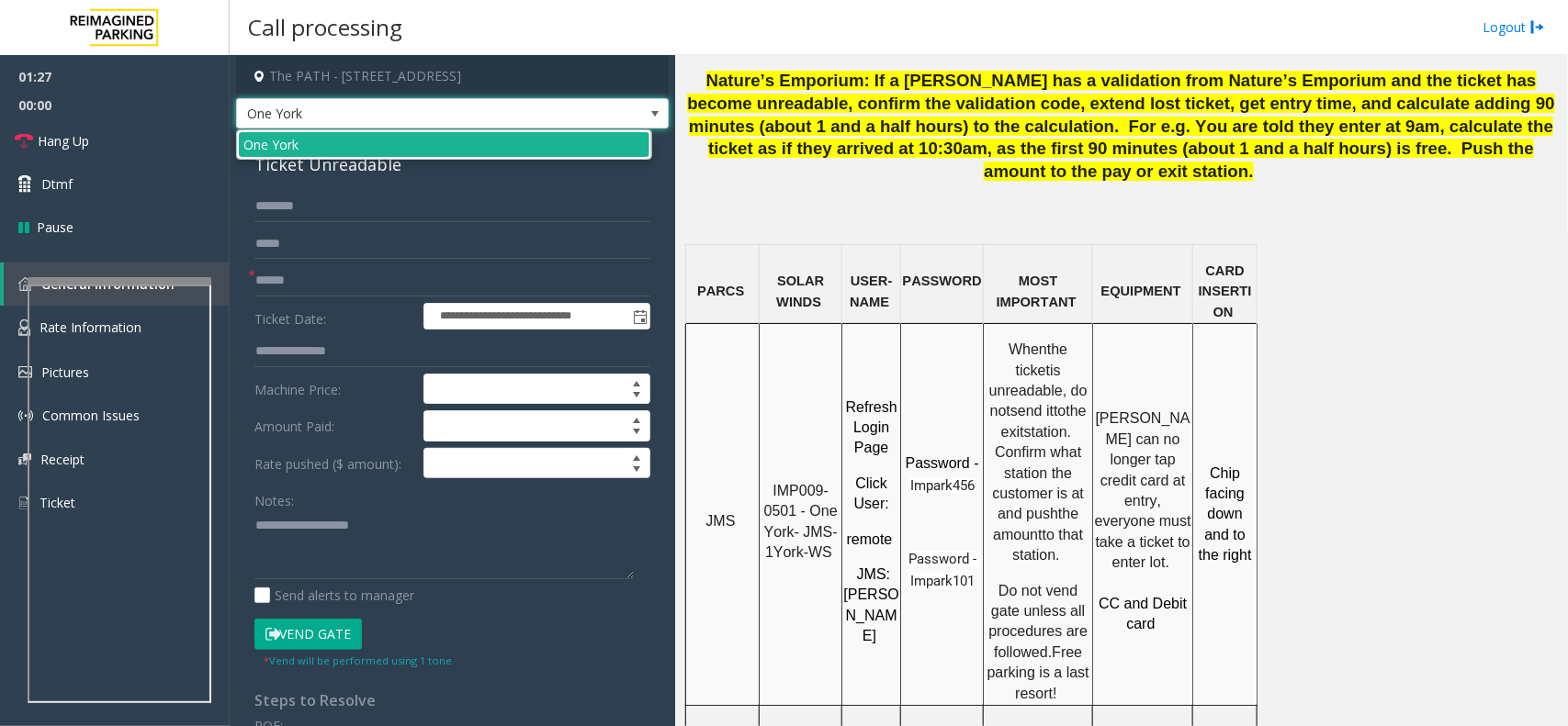
click at [648, 113] on span at bounding box center [654, 113] width 14 height 14
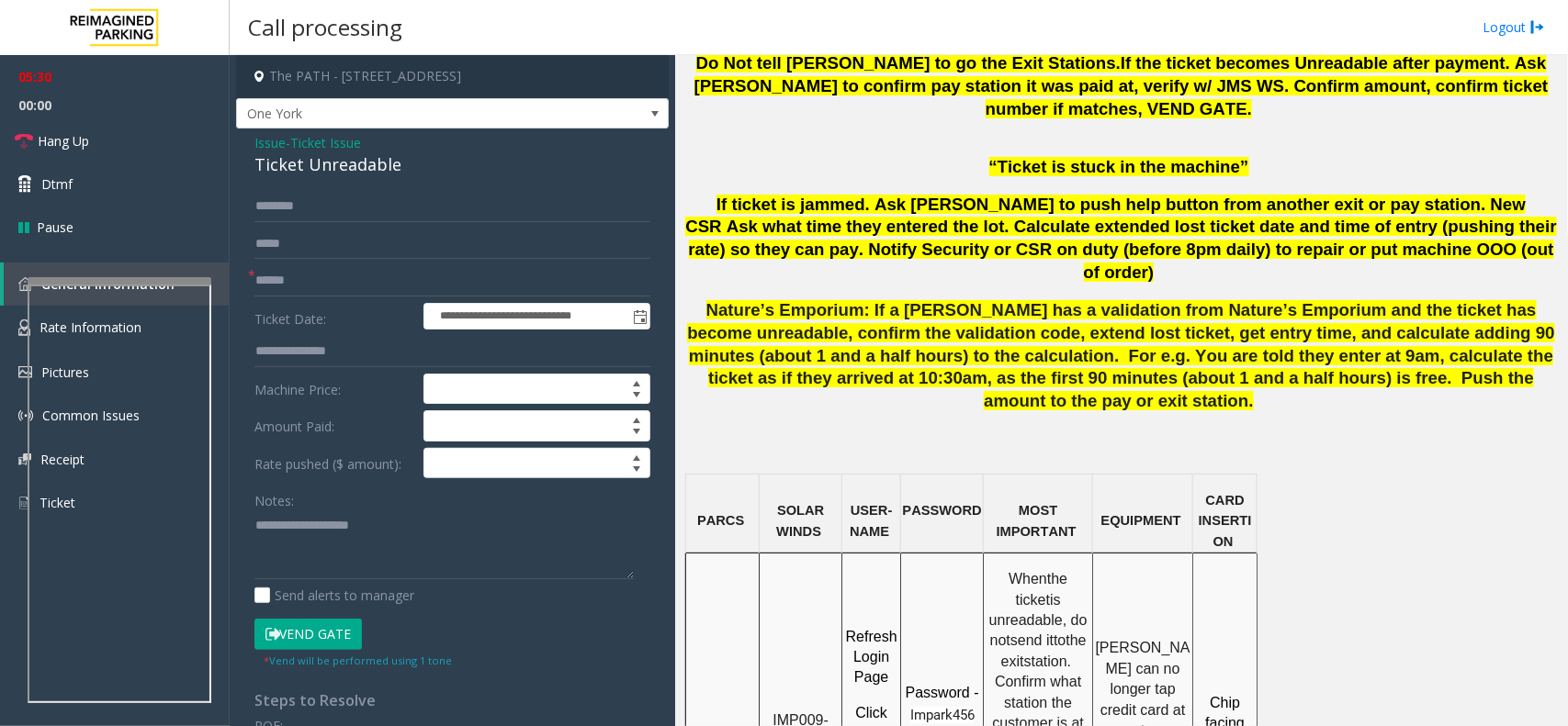
scroll to position [1263, 0]
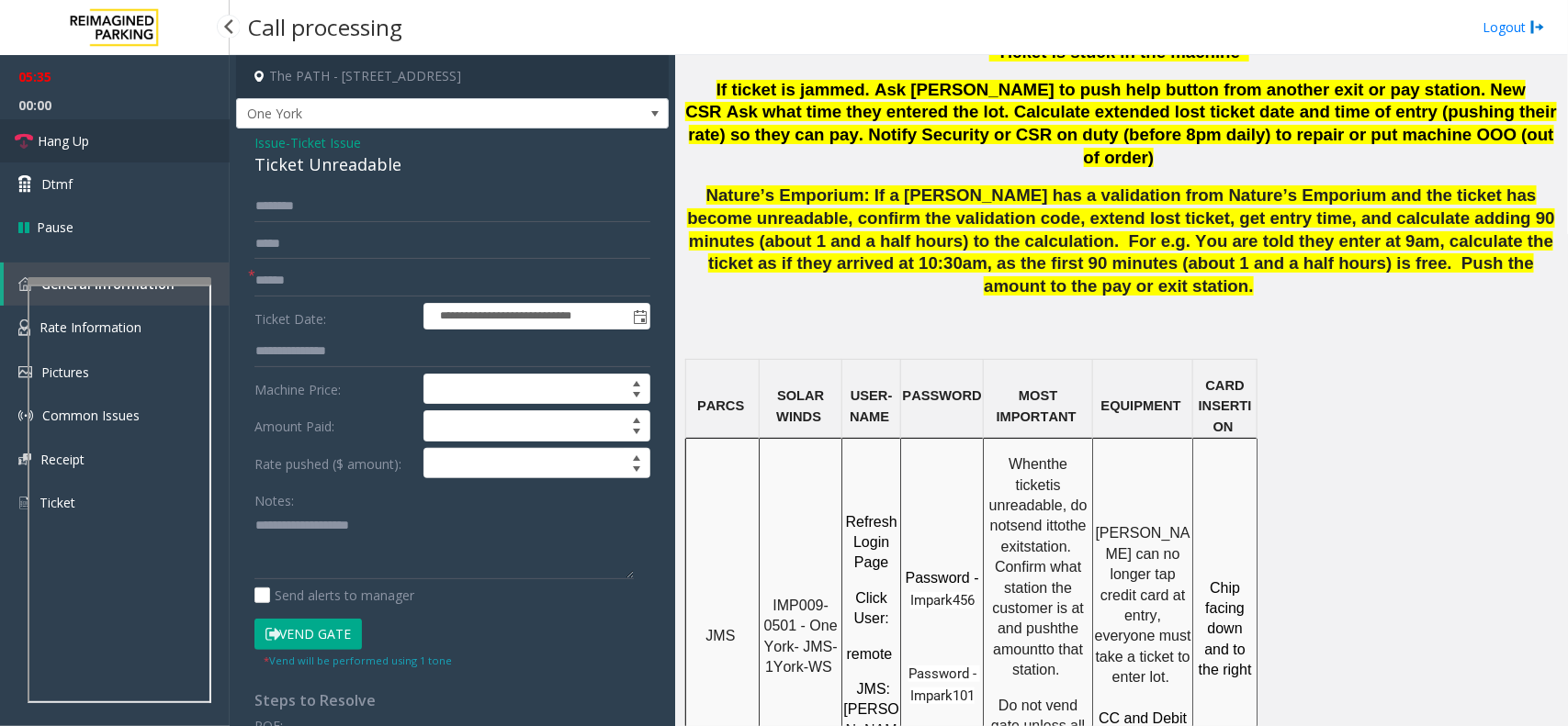
click at [65, 131] on span "Hang Up" at bounding box center [63, 141] width 52 height 19
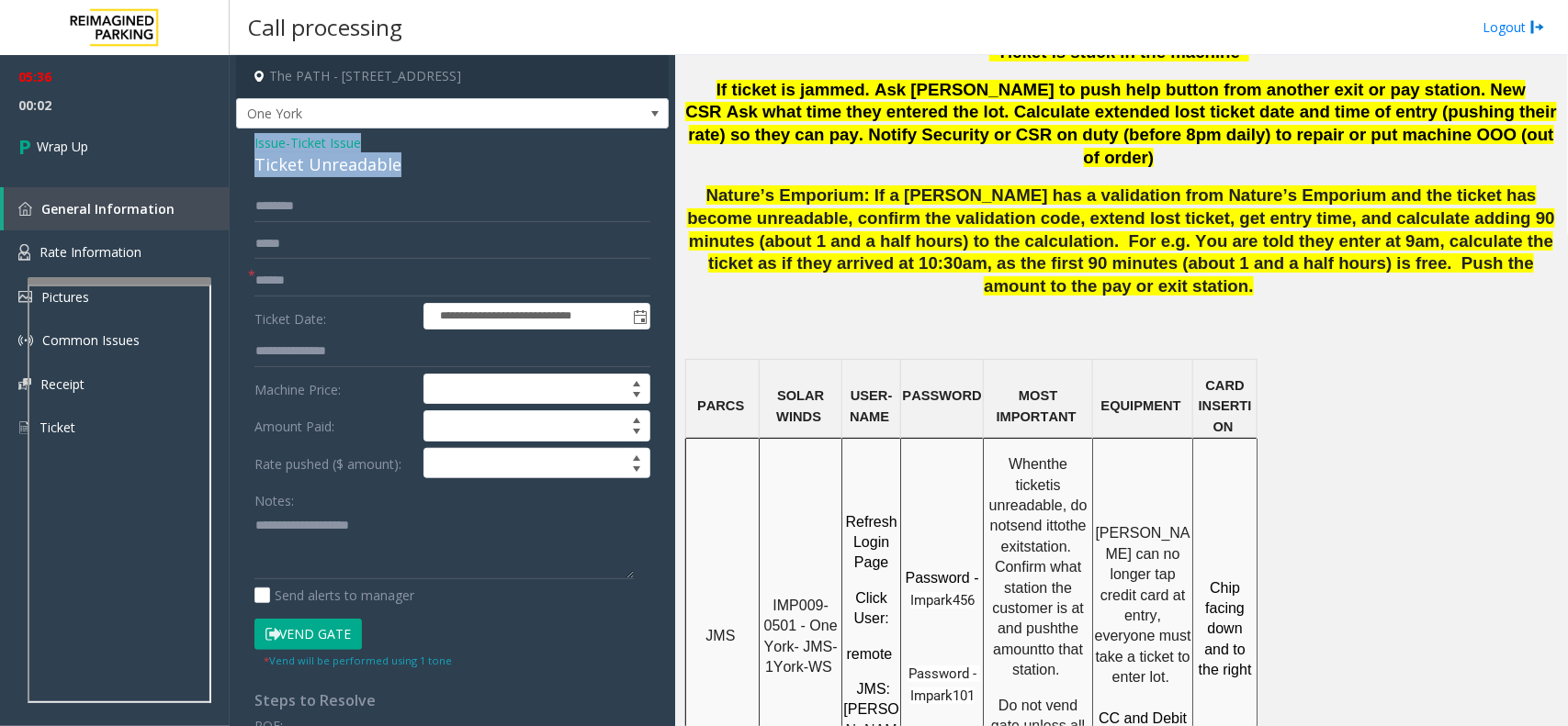
drag, startPoint x: 254, startPoint y: 135, endPoint x: 402, endPoint y: 165, distance: 151.0
click at [402, 165] on div "Issue - Ticket Issue Ticket Unreadable" at bounding box center [452, 155] width 396 height 44
click at [369, 544] on textarea at bounding box center [443, 545] width 379 height 69
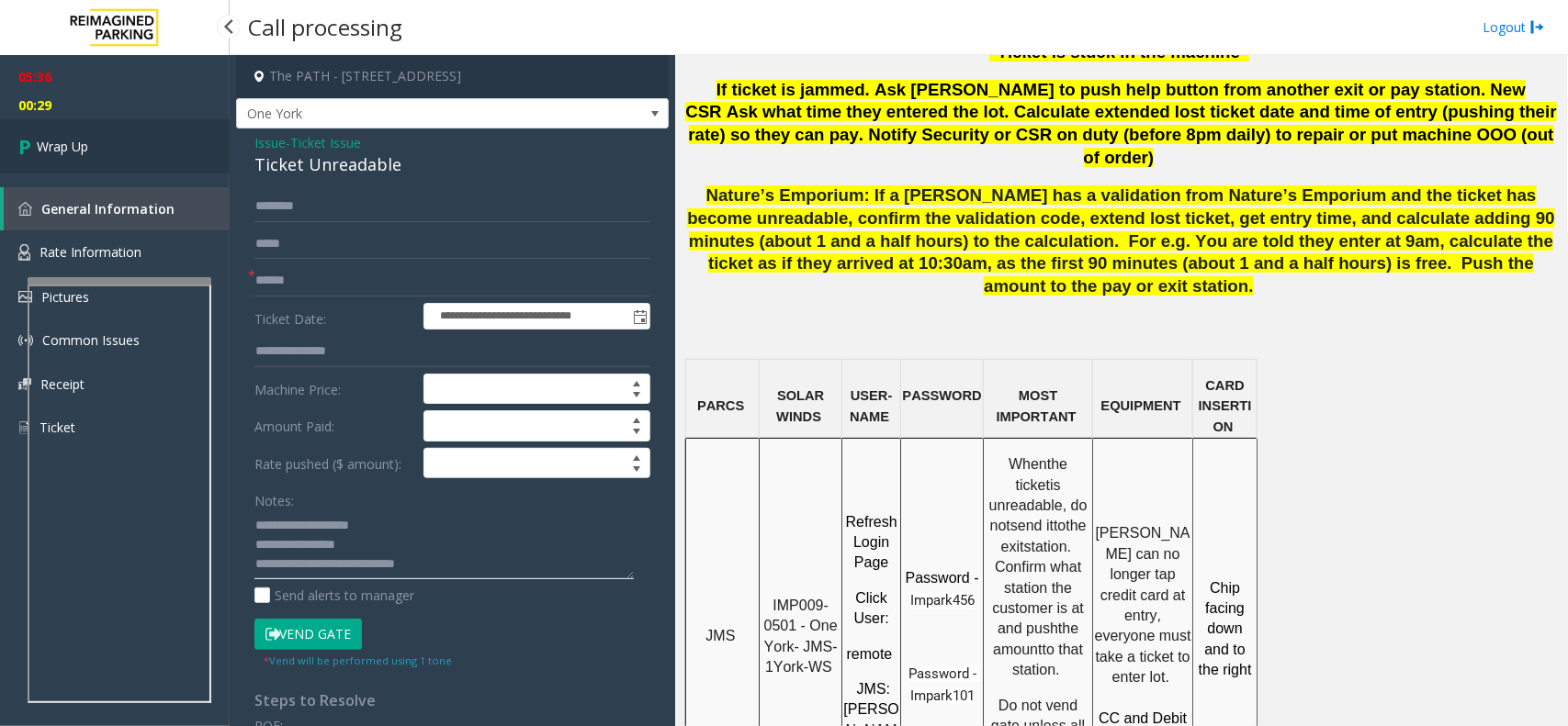
type textarea "**********"
click at [90, 152] on link "Wrap Up" at bounding box center [114, 146] width 229 height 54
